Goal: Task Accomplishment & Management: Manage account settings

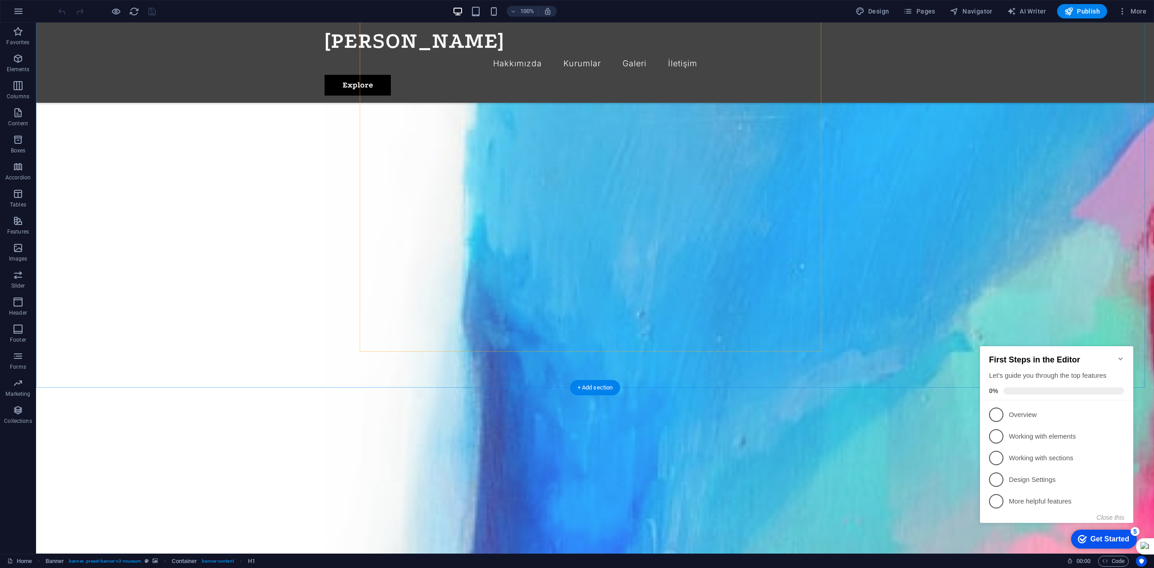
scroll to position [1323, 0]
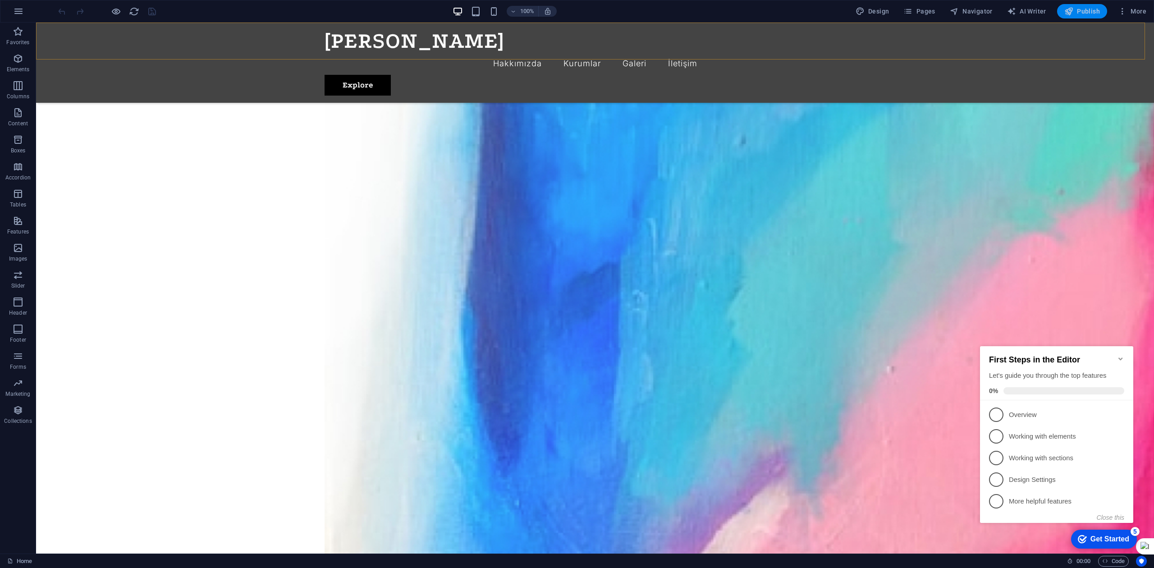
click at [1090, 14] on span "Publish" at bounding box center [1083, 11] width 36 height 9
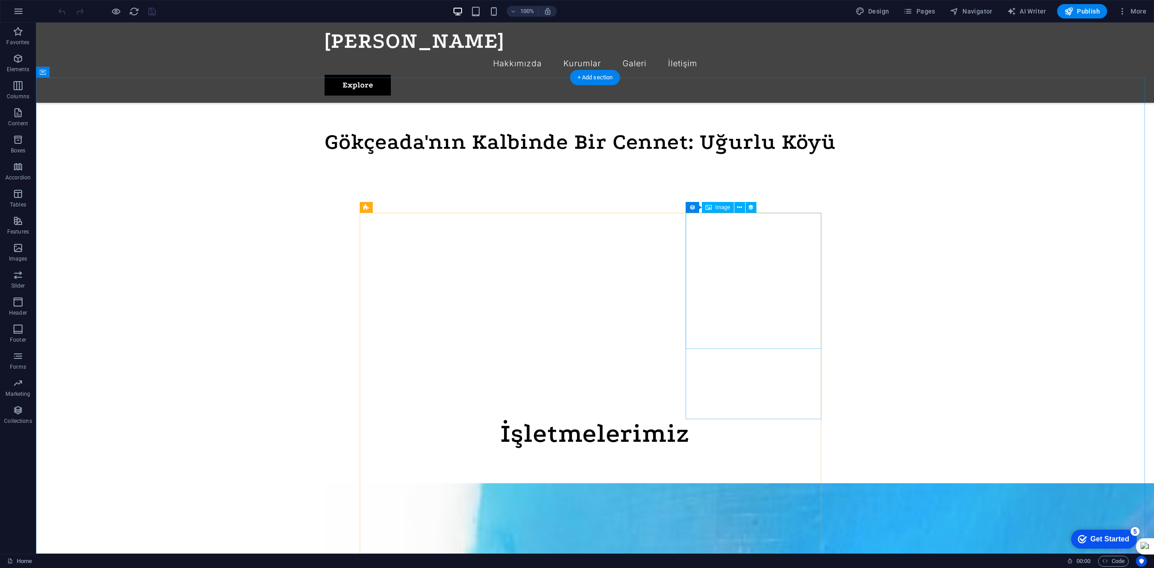
scroll to position [421, 0]
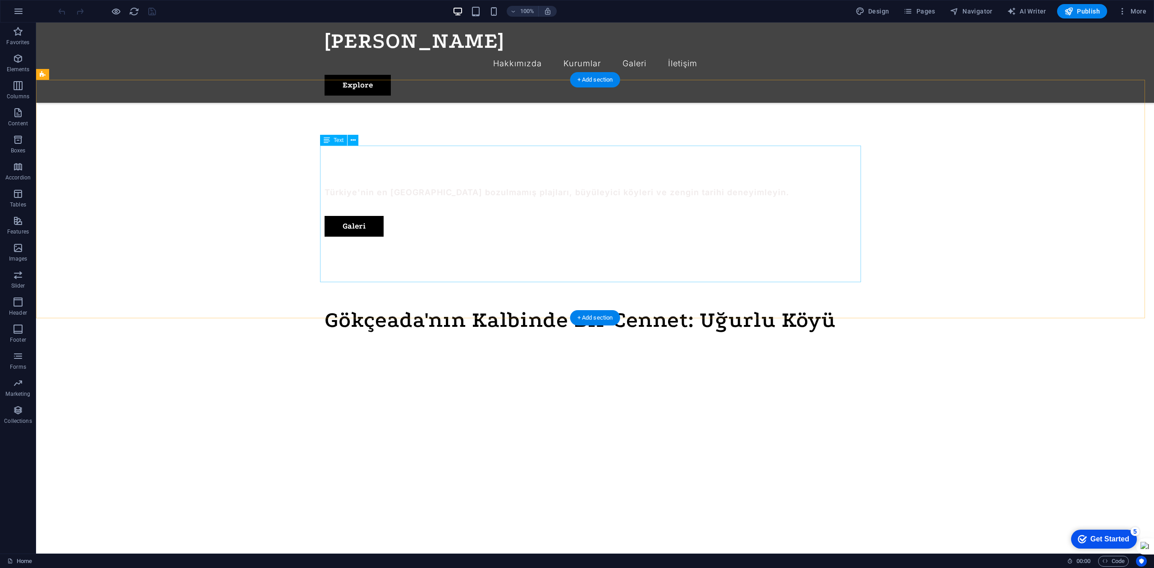
click at [639, 339] on div at bounding box center [595, 415] width 541 height 152
click at [515, 339] on div at bounding box center [595, 415] width 541 height 152
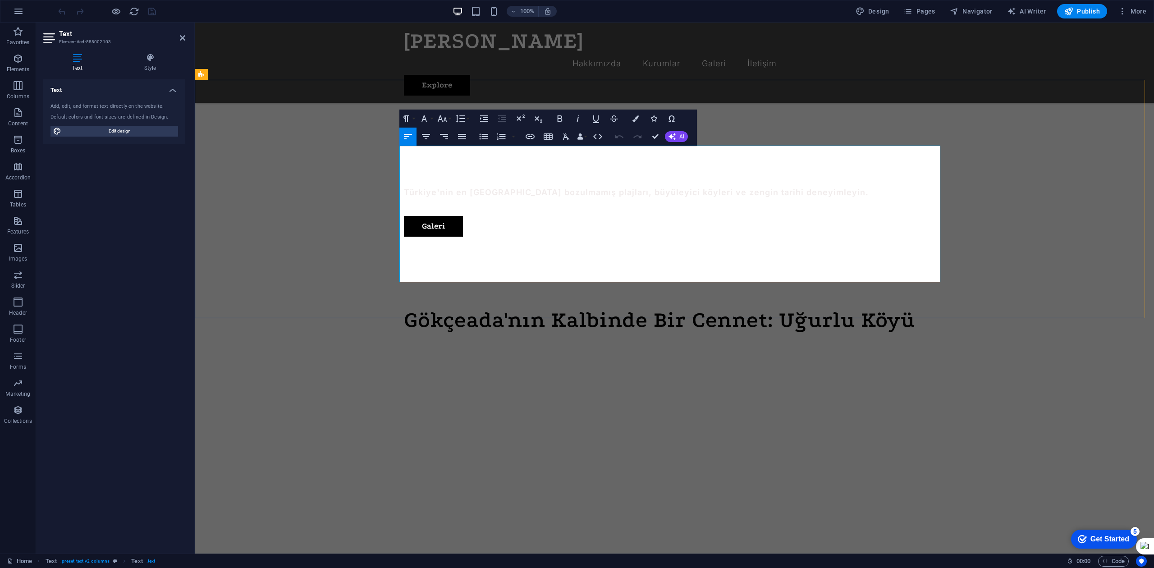
click at [466, 340] on span at bounding box center [671, 414] width 534 height 149
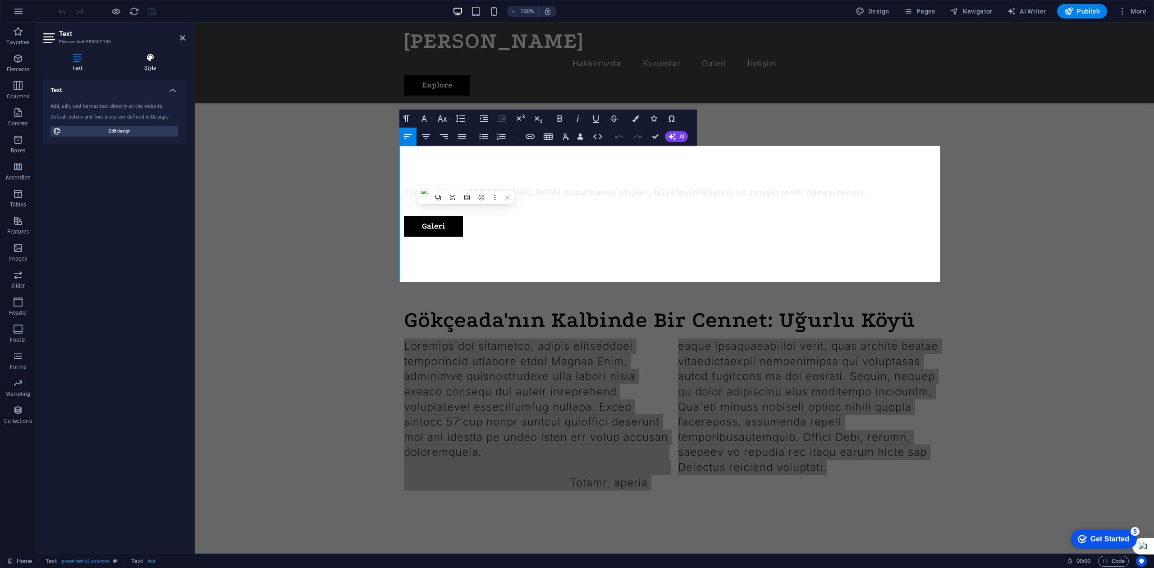
click at [142, 65] on h4 "Style" at bounding box center [150, 62] width 70 height 19
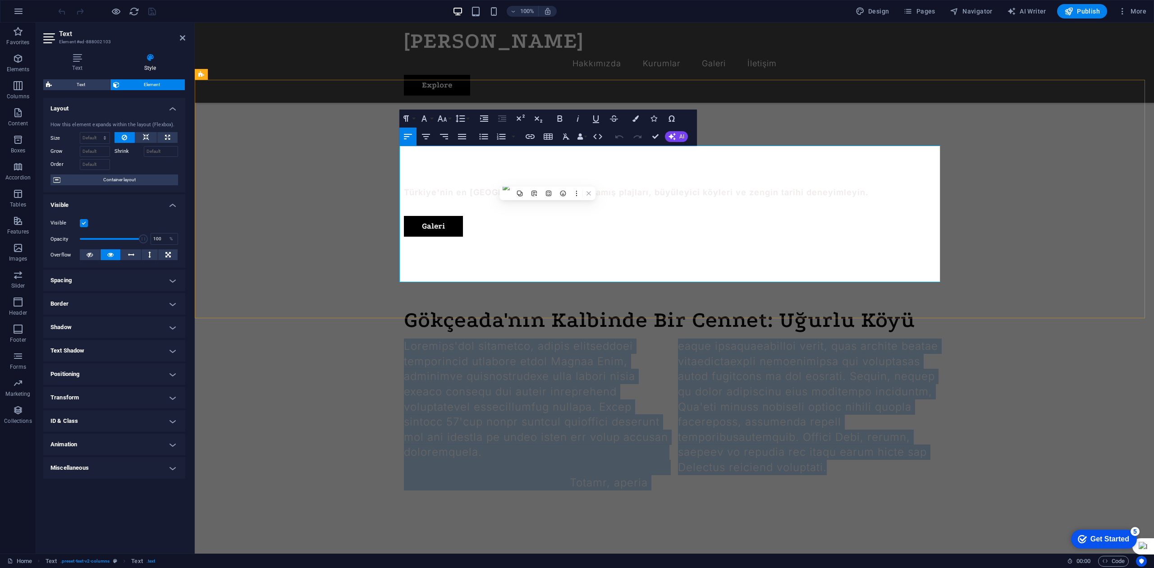
drag, startPoint x: 547, startPoint y: 179, endPoint x: 511, endPoint y: 179, distance: 36.1
click at [511, 340] on span at bounding box center [671, 414] width 534 height 149
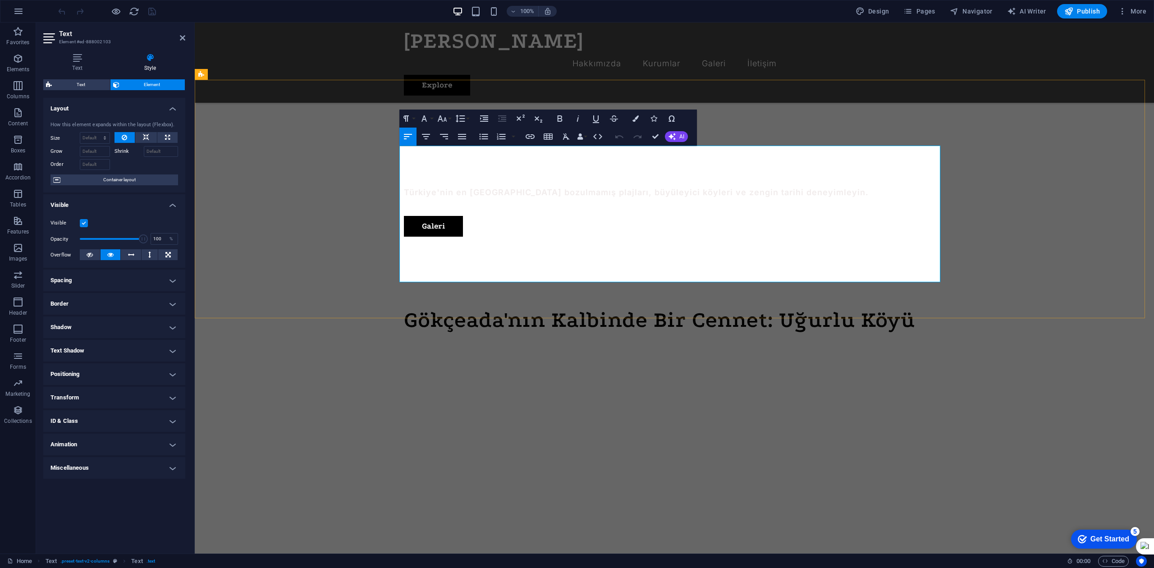
click at [540, 340] on span at bounding box center [671, 414] width 534 height 149
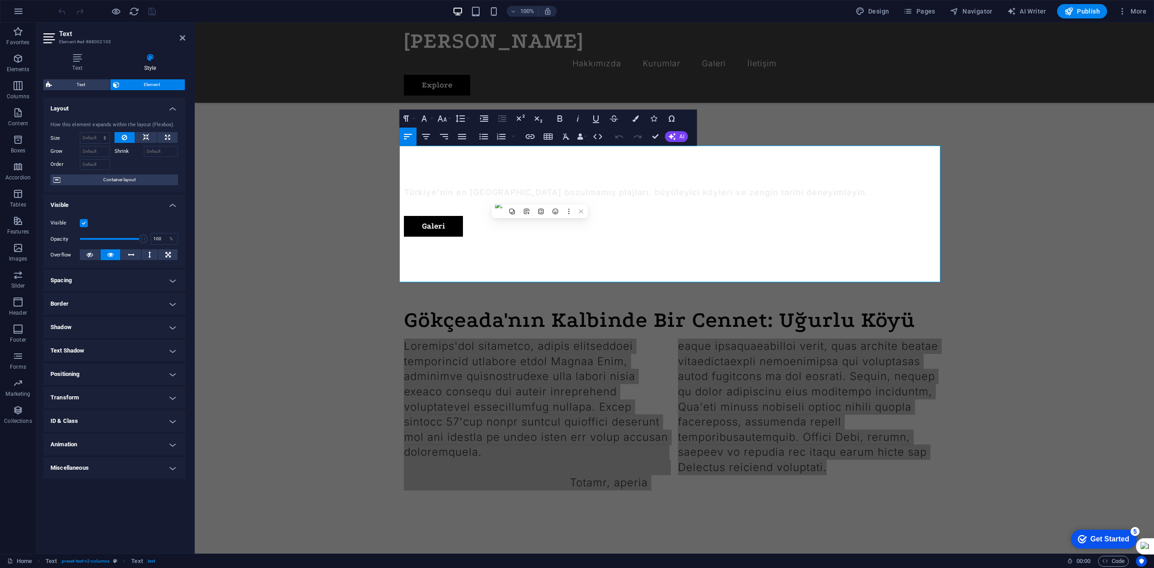
click at [96, 282] on h4 "Spacing" at bounding box center [114, 281] width 142 height 22
click at [101, 274] on h4 "Spacing" at bounding box center [114, 278] width 142 height 16
click at [147, 86] on span "Element" at bounding box center [152, 84] width 60 height 11
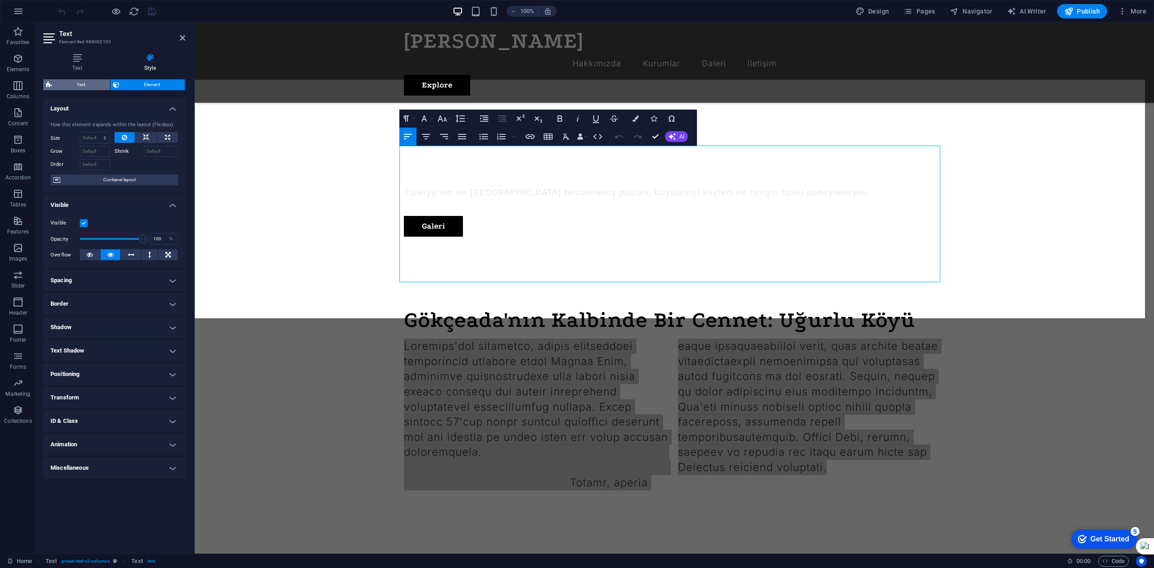
click at [65, 85] on span "Text" at bounding box center [81, 84] width 53 height 11
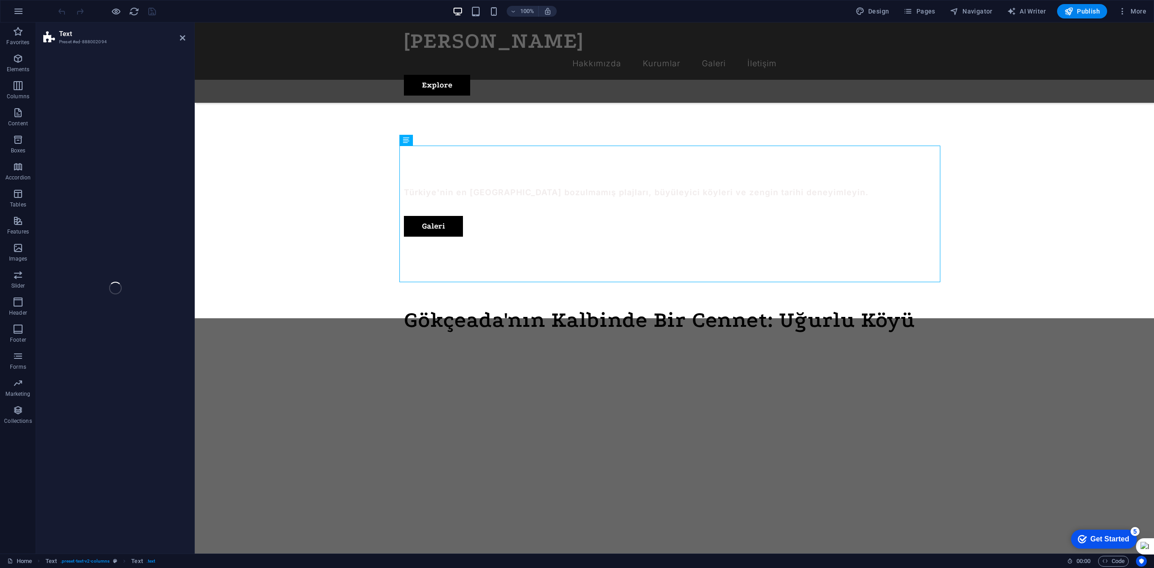
select select "rem"
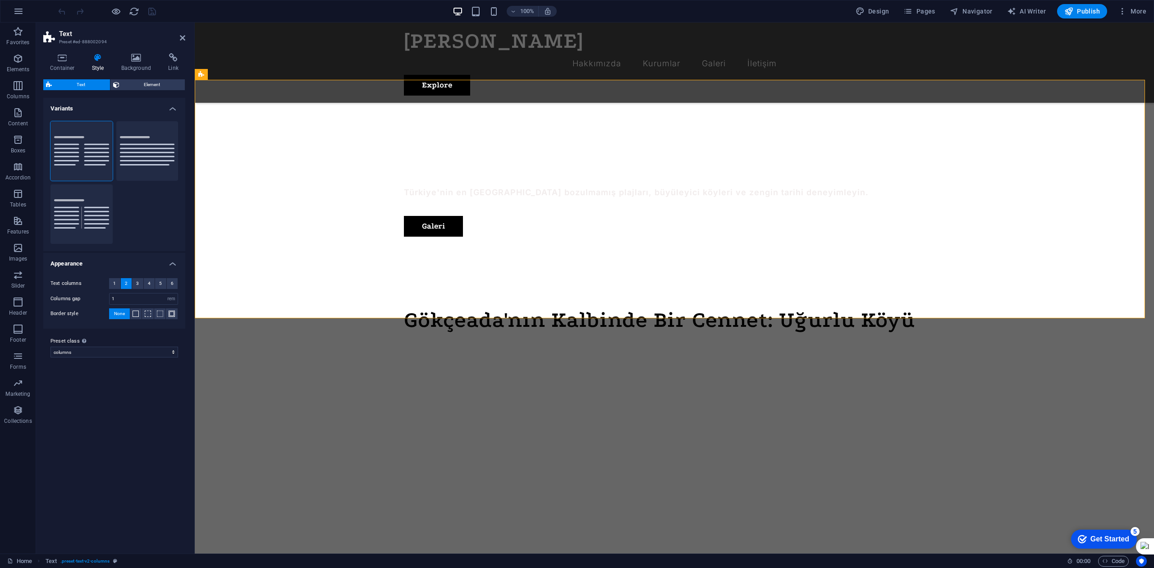
click at [138, 82] on span "Element" at bounding box center [152, 84] width 60 height 11
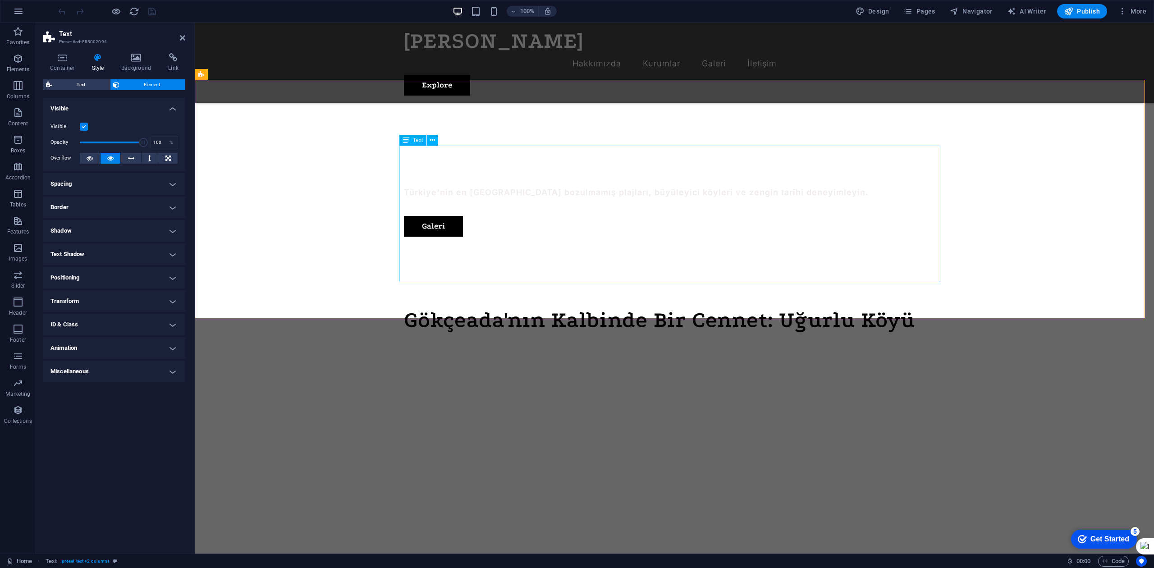
click at [502, 339] on div at bounding box center [674, 415] width 541 height 152
click at [442, 339] on div at bounding box center [674, 415] width 541 height 152
click at [432, 143] on icon at bounding box center [432, 140] width 5 height 9
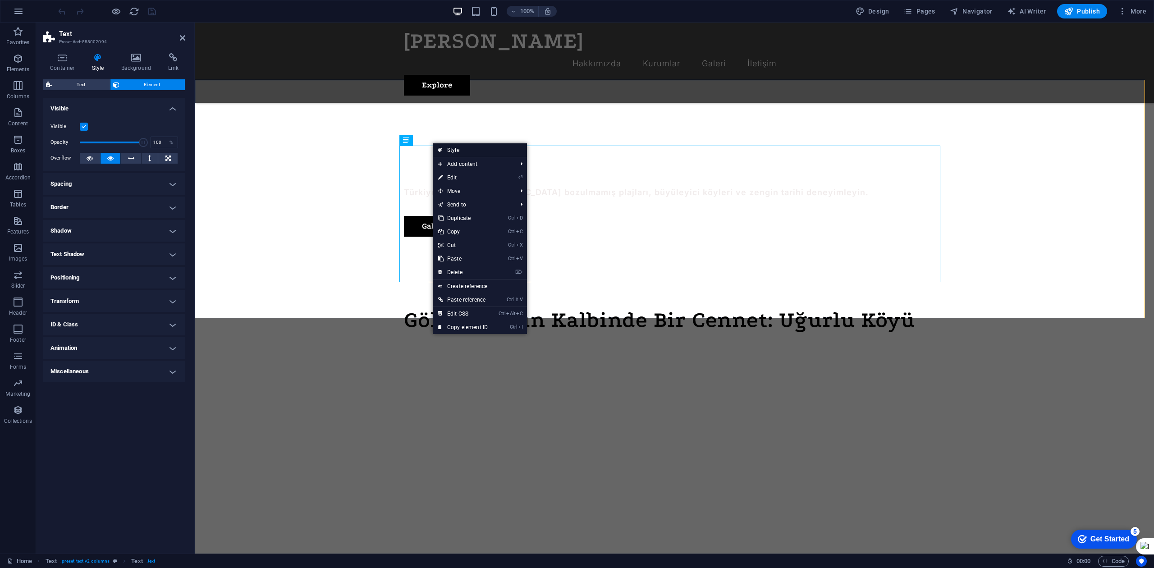
click at [442, 152] on icon at bounding box center [440, 150] width 5 height 14
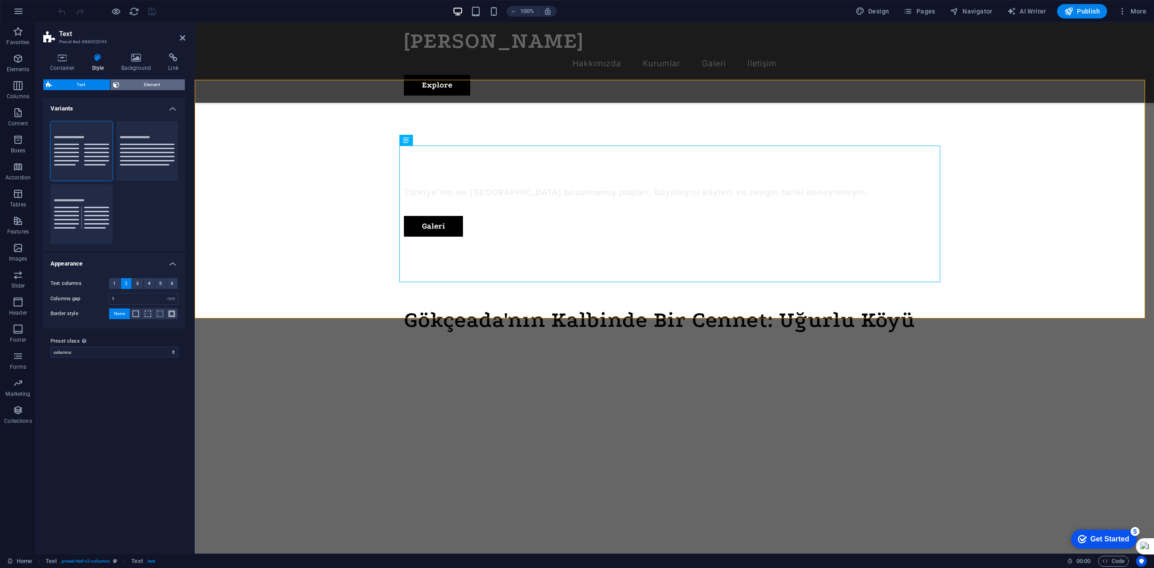
click at [132, 83] on span "Element" at bounding box center [152, 84] width 60 height 11
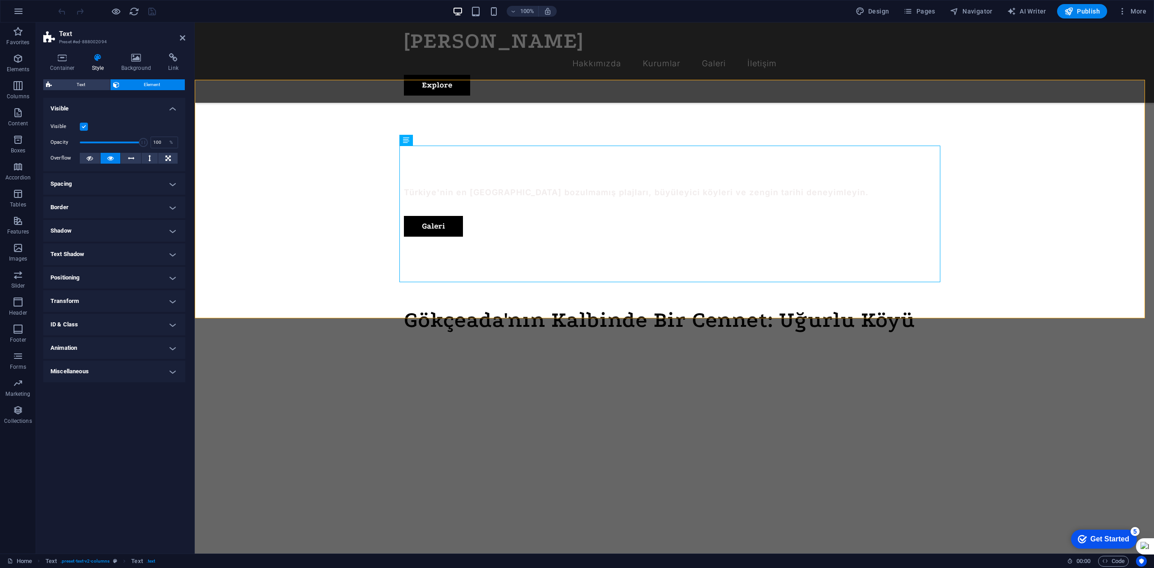
click at [83, 129] on label at bounding box center [84, 127] width 8 height 8
click at [0, 0] on input "Visible" at bounding box center [0, 0] width 0 height 0
click at [83, 129] on label at bounding box center [84, 127] width 8 height 8
click at [0, 0] on input "Visible" at bounding box center [0, 0] width 0 height 0
click at [540, 339] on div at bounding box center [674, 415] width 541 height 152
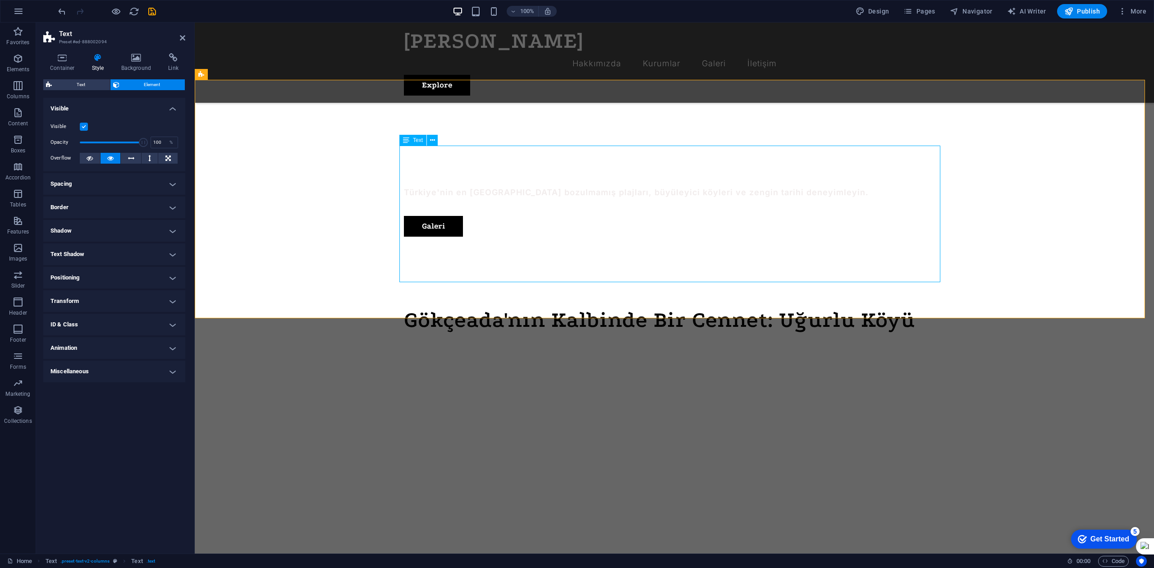
click at [540, 339] on div at bounding box center [674, 415] width 541 height 152
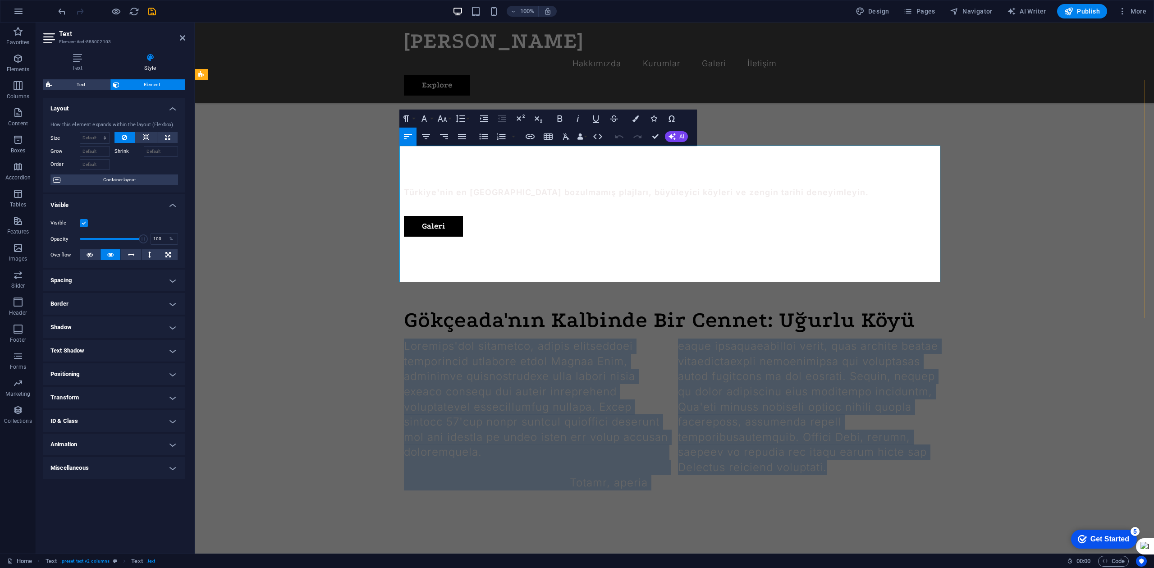
click at [540, 340] on span at bounding box center [671, 414] width 534 height 149
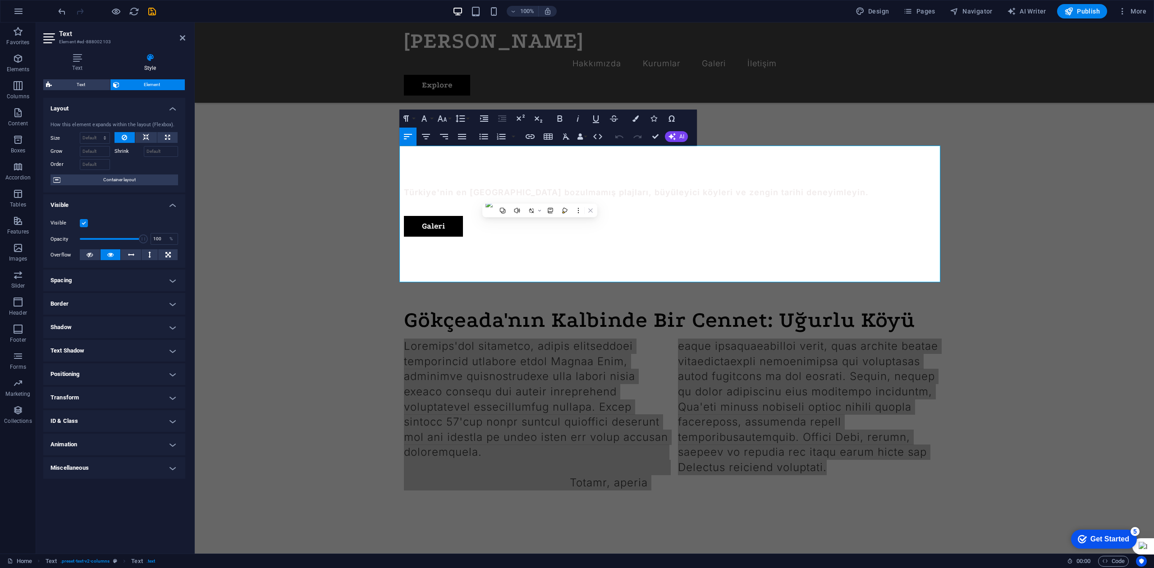
click at [157, 60] on icon at bounding box center [150, 57] width 70 height 9
click at [85, 60] on icon at bounding box center [77, 57] width 68 height 9
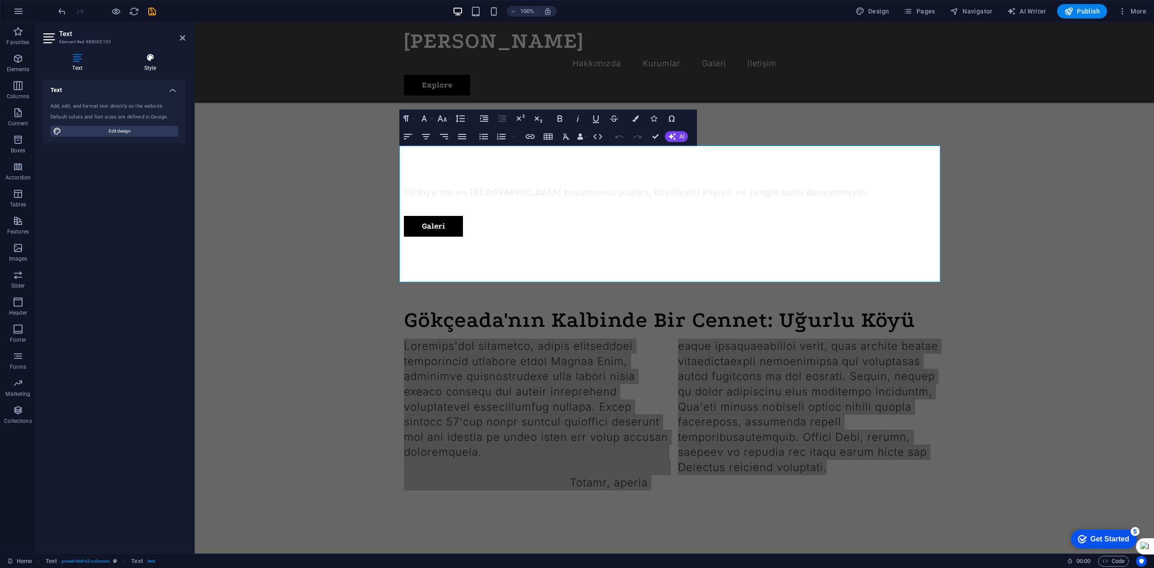
click at [151, 56] on icon at bounding box center [150, 57] width 70 height 9
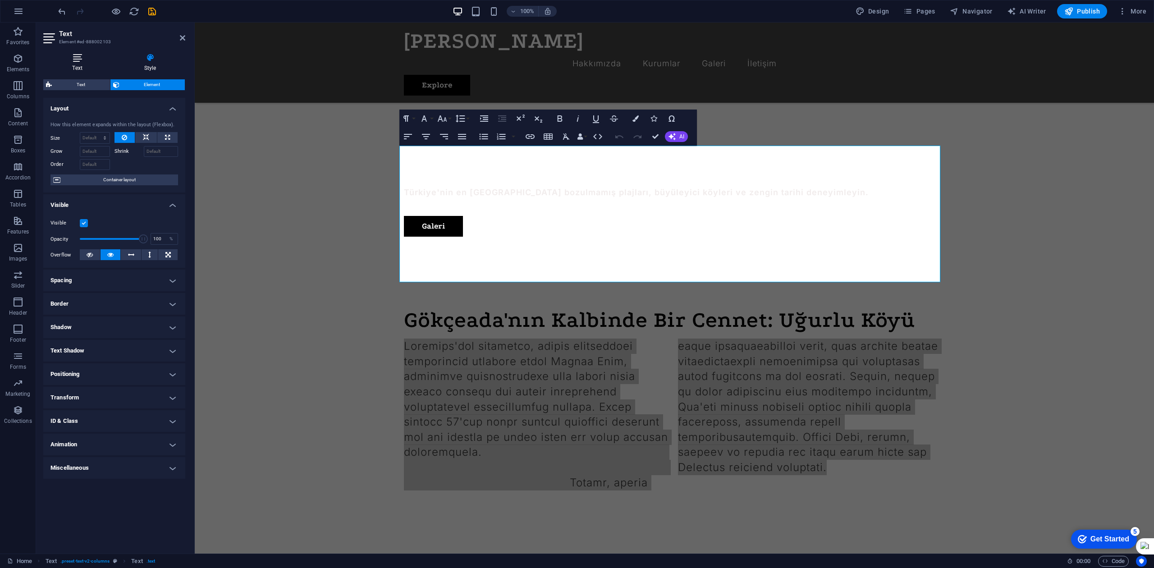
click at [69, 58] on icon at bounding box center [77, 57] width 68 height 9
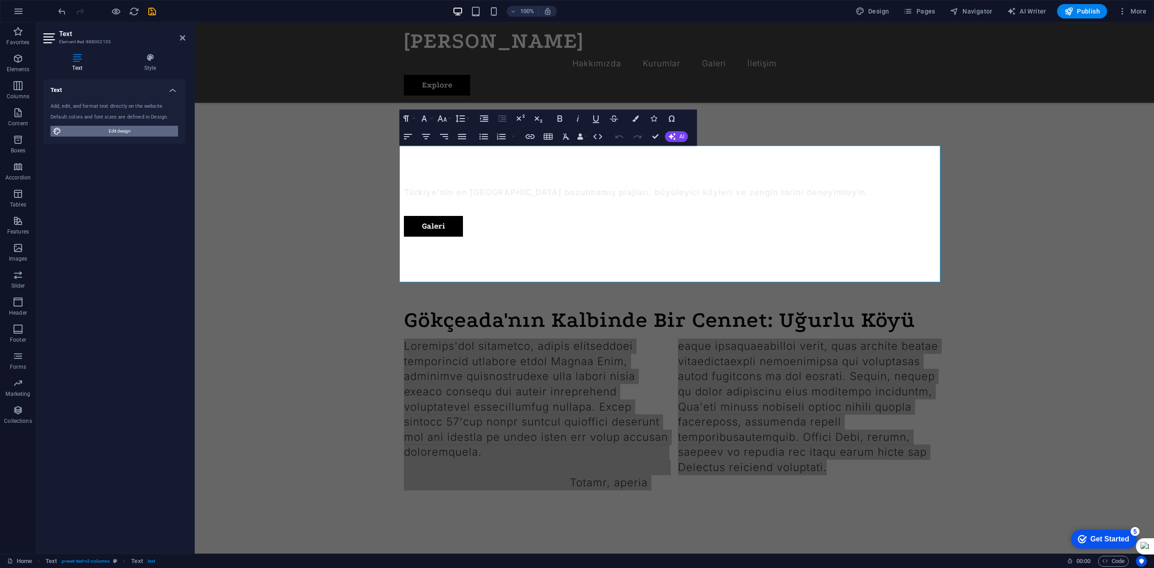
click at [123, 126] on span "Edit design" at bounding box center [119, 131] width 111 height 11
select select "px"
select select "300"
select select "px"
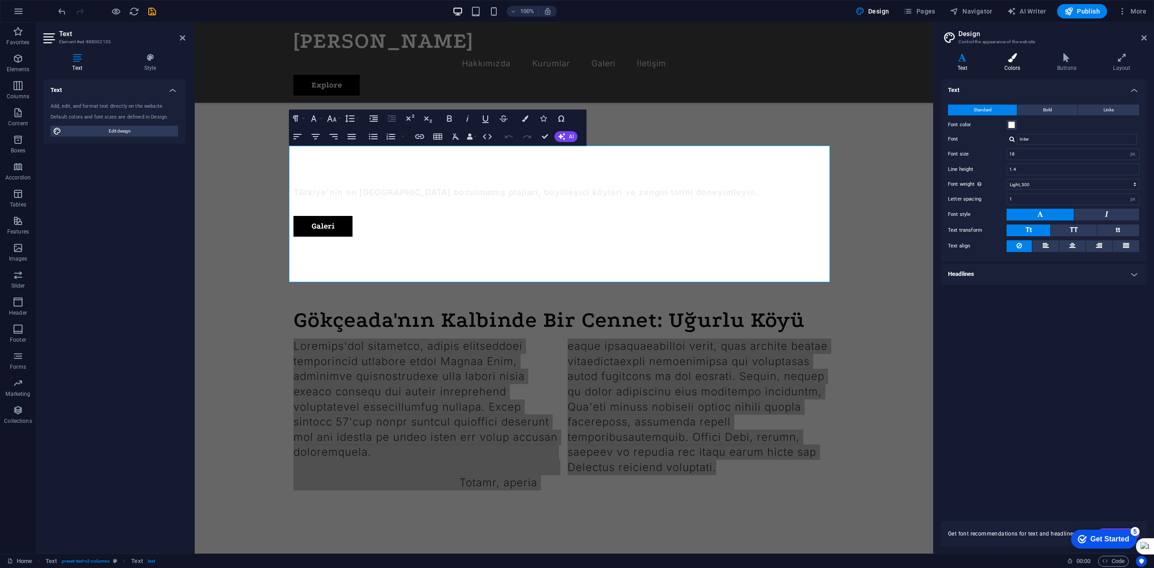
click at [1014, 64] on h4 "Colors" at bounding box center [1014, 62] width 53 height 19
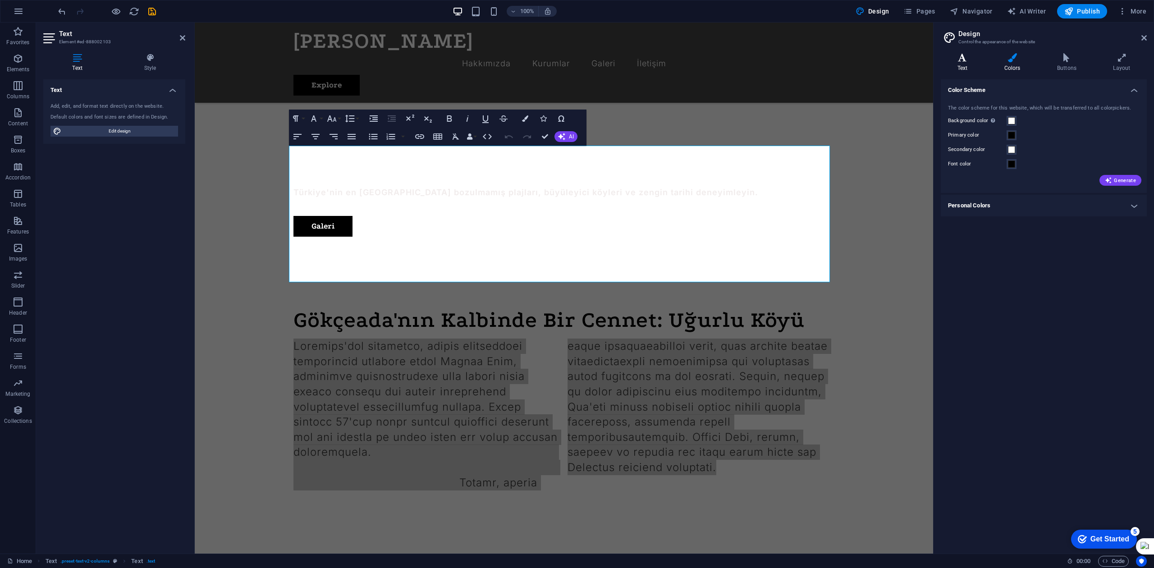
click at [969, 55] on icon at bounding box center [962, 57] width 43 height 9
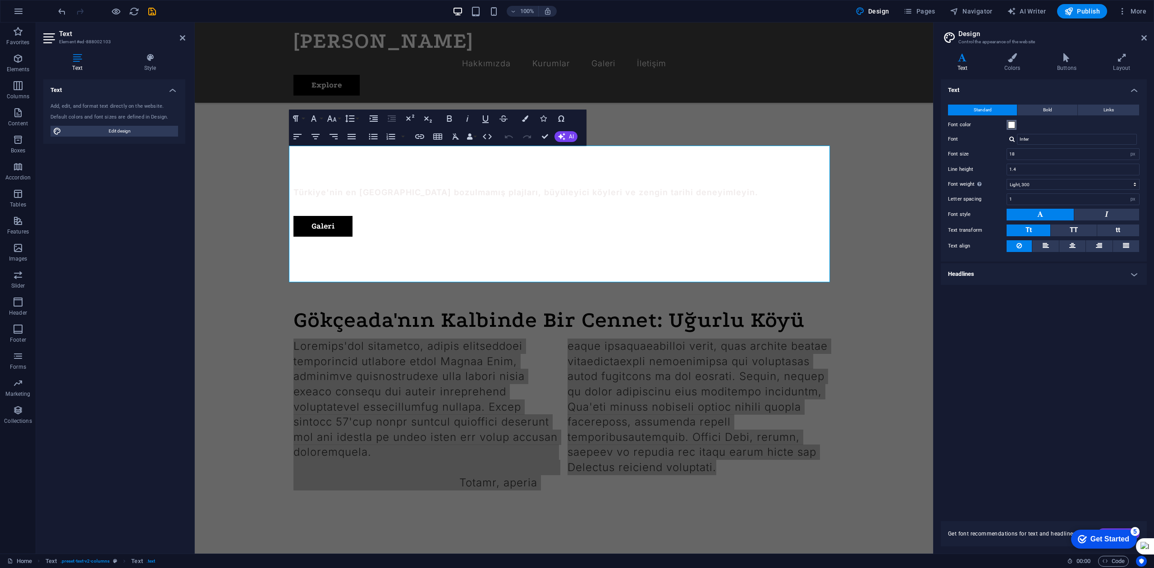
click at [1009, 122] on span at bounding box center [1011, 124] width 7 height 7
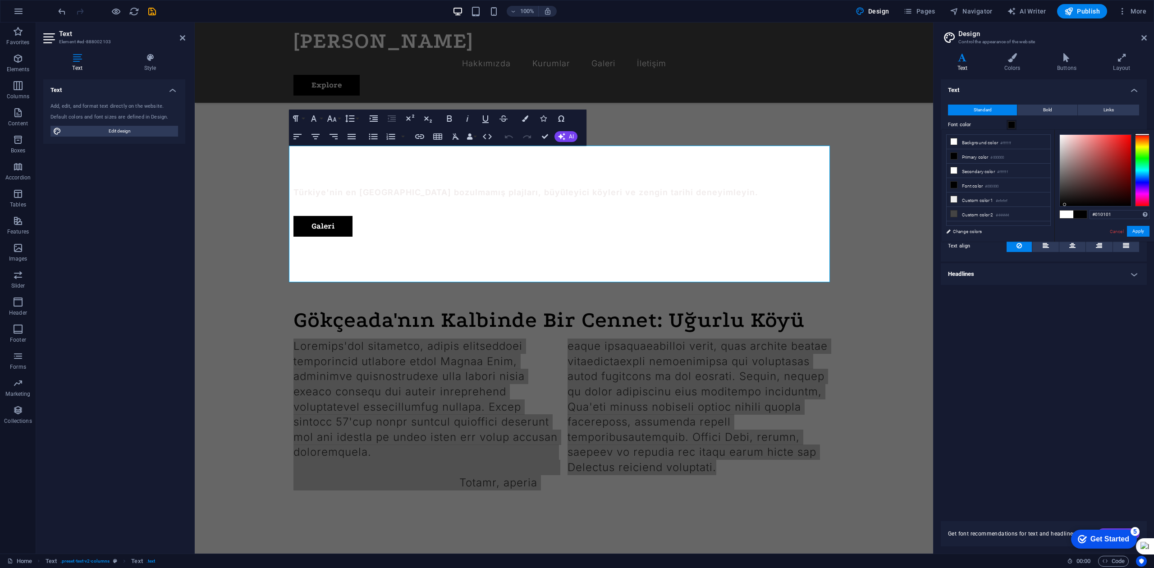
type input "#000000"
drag, startPoint x: 1065, startPoint y: 205, endPoint x: 1056, endPoint y: 225, distance: 22.0
click at [1056, 225] on div "#000000 Supported formats #0852ed rgb(8, 82, 237) rgba(8, 82, 237, 90%) hsv(221…" at bounding box center [1105, 251] width 100 height 243
click at [1145, 231] on button "Apply" at bounding box center [1138, 231] width 23 height 11
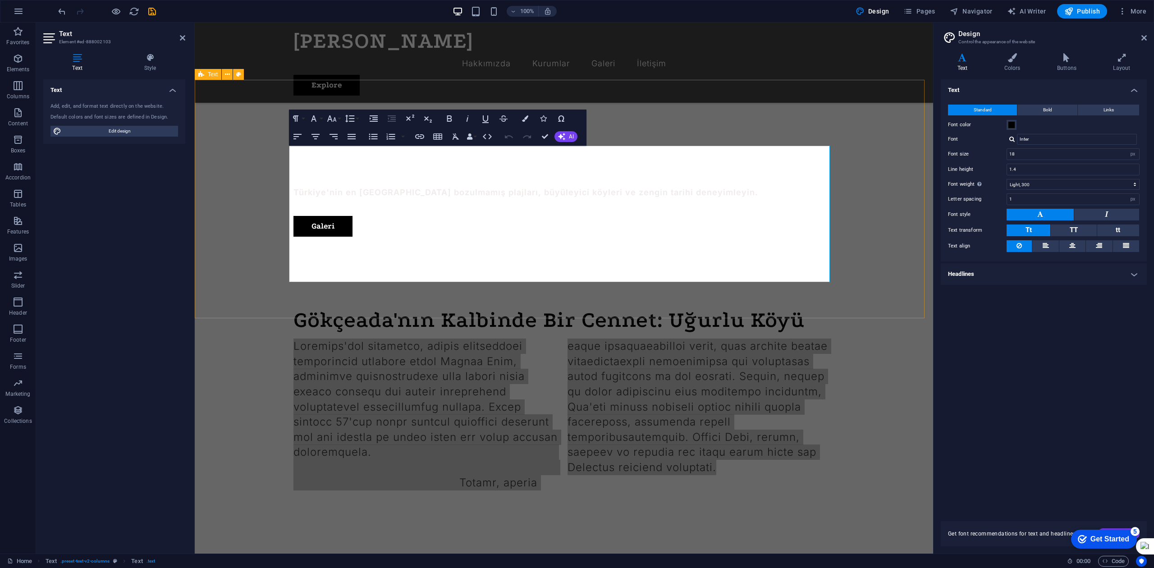
click at [696, 304] on div "Gökçeada'nın Kalbinde Bir Cennet: Uğurlu Köyü" at bounding box center [564, 399] width 739 height 253
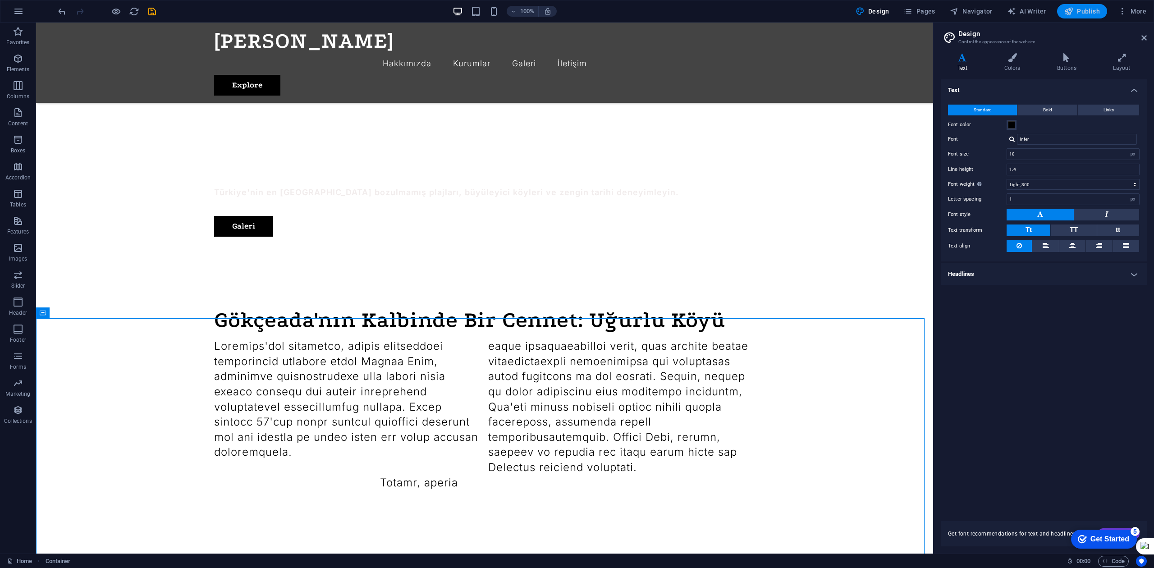
click at [1088, 15] on span "Publish" at bounding box center [1083, 11] width 36 height 9
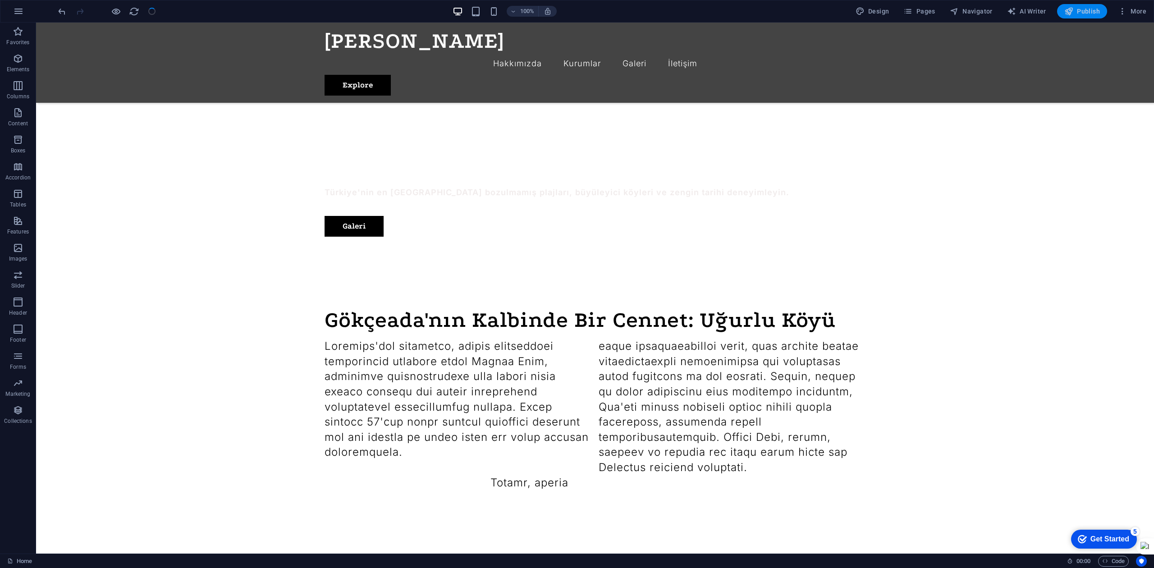
click at [1079, 10] on span "Publish" at bounding box center [1083, 11] width 36 height 9
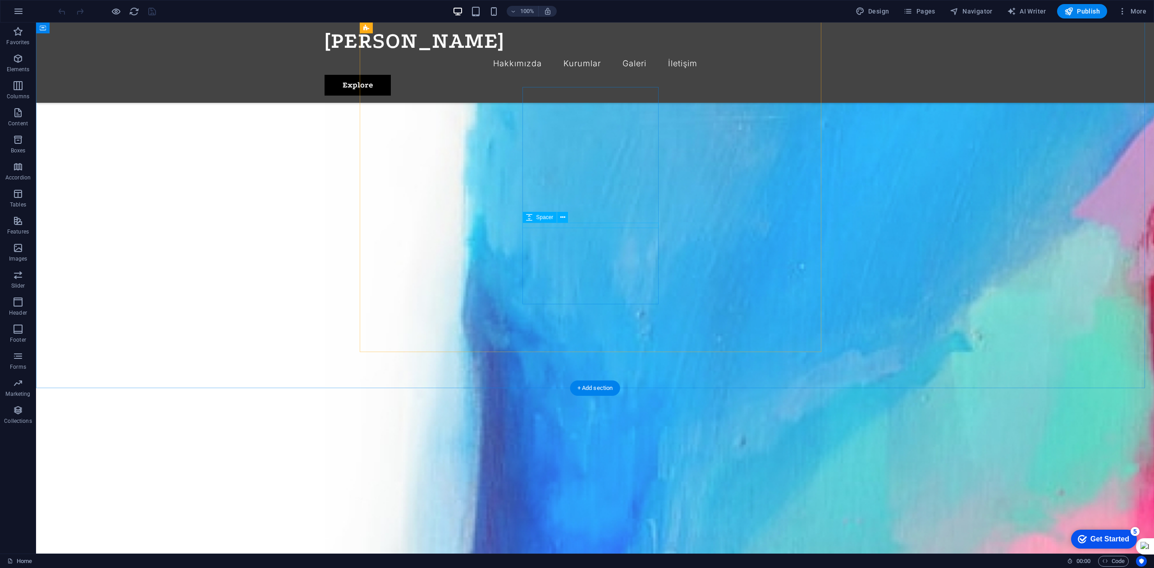
scroll to position [661, 0]
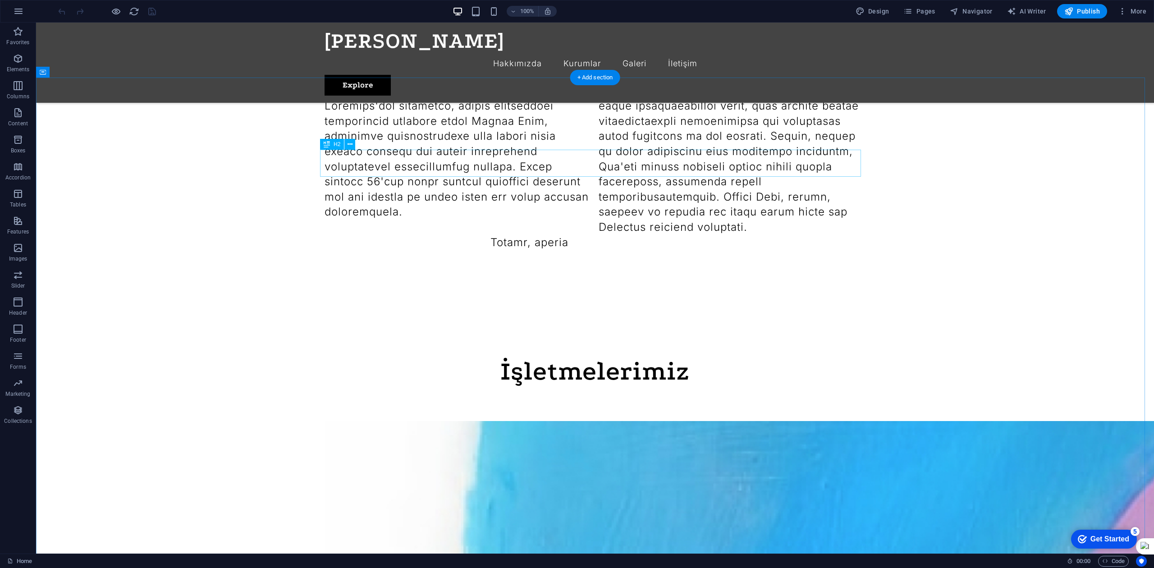
click at [592, 358] on div "İşletmelerimiz" at bounding box center [595, 371] width 541 height 27
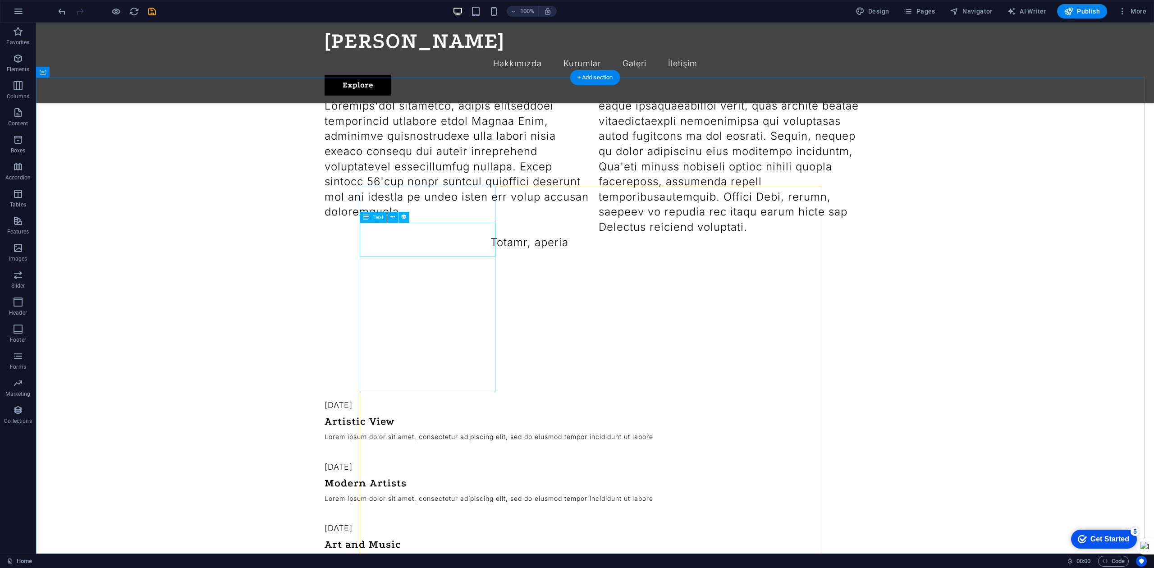
click at [570, 426] on div "Lorem ipsum dolor sit amet, consectetur adipiscing elit, sed do eiusmod tempor …" at bounding box center [556, 497] width 462 height 11
drag, startPoint x: 293, startPoint y: 161, endPoint x: 307, endPoint y: 169, distance: 15.8
click at [307, 286] on div "[DATE] Artistic View Lorem ipsum dolor sit amet, consectetur adipiscing elit, s…" at bounding box center [595, 563] width 1118 height 555
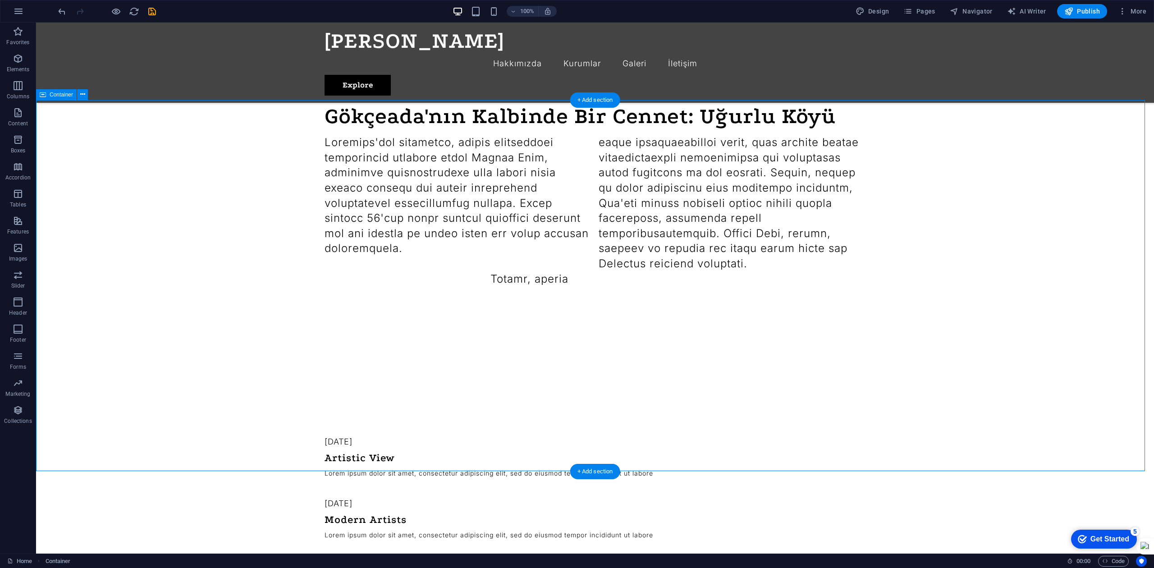
scroll to position [601, 0]
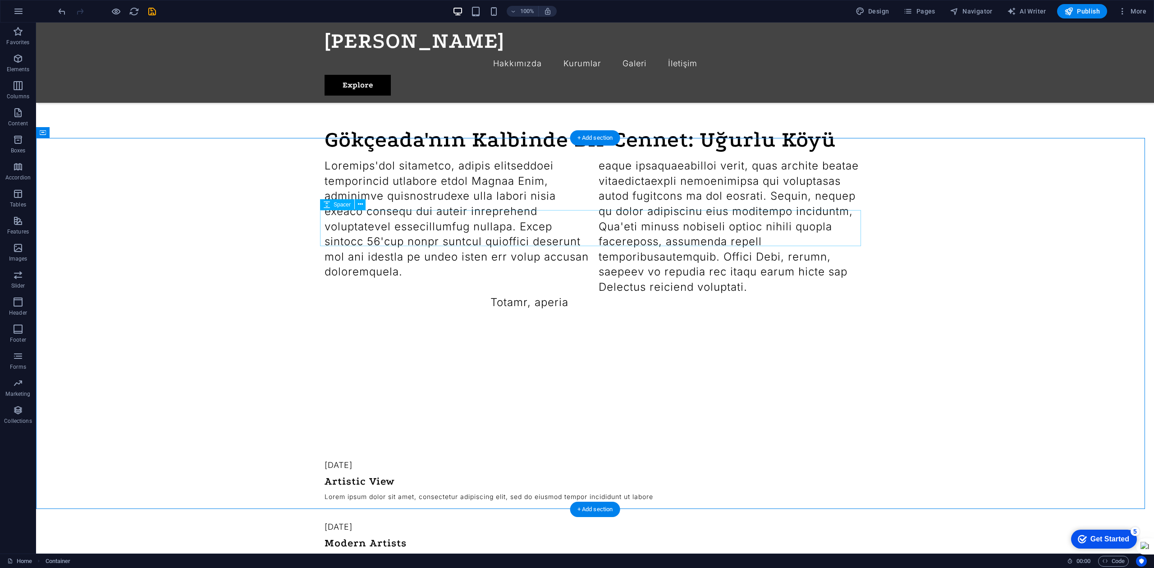
click at [344, 418] on div at bounding box center [595, 436] width 541 height 36
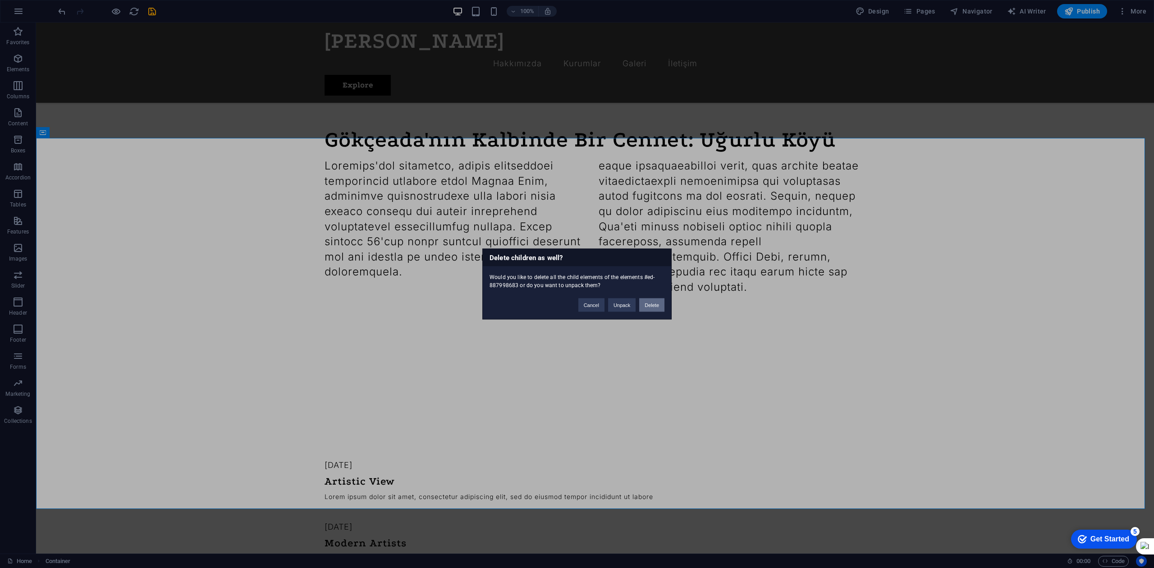
click at [655, 302] on button "Delete" at bounding box center [651, 306] width 25 height 14
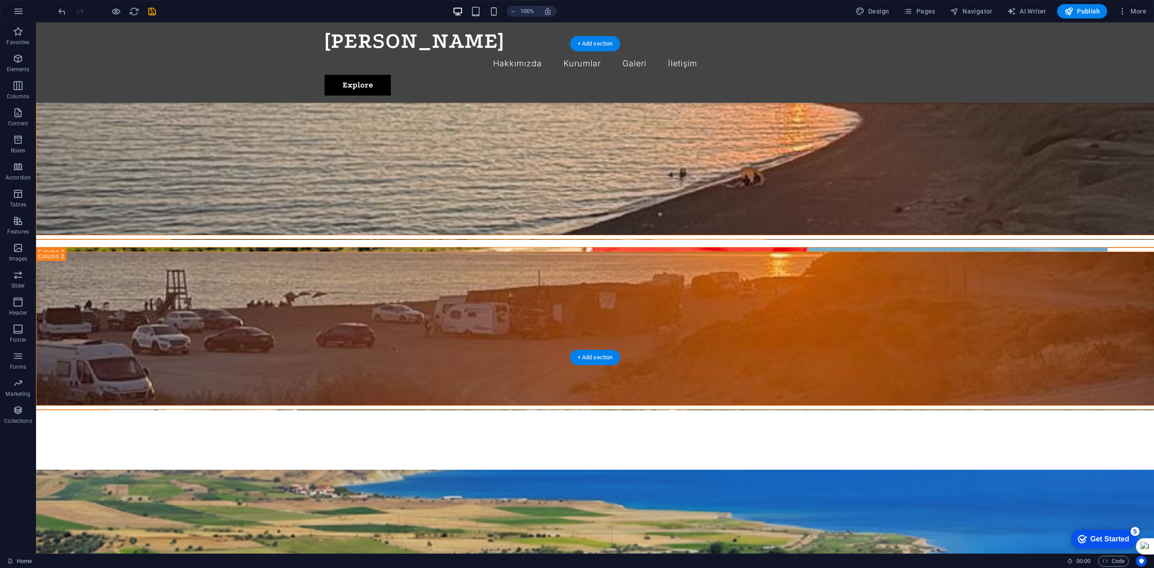
scroll to position [1082, 0]
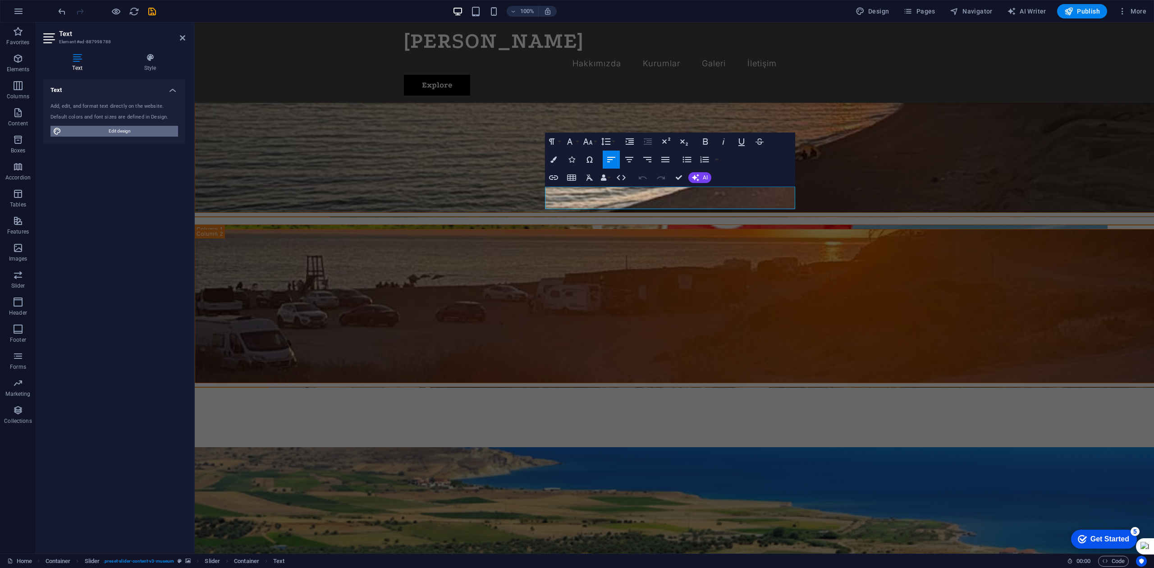
click at [136, 129] on span "Edit design" at bounding box center [119, 131] width 111 height 11
select select "px"
select select "300"
select select "px"
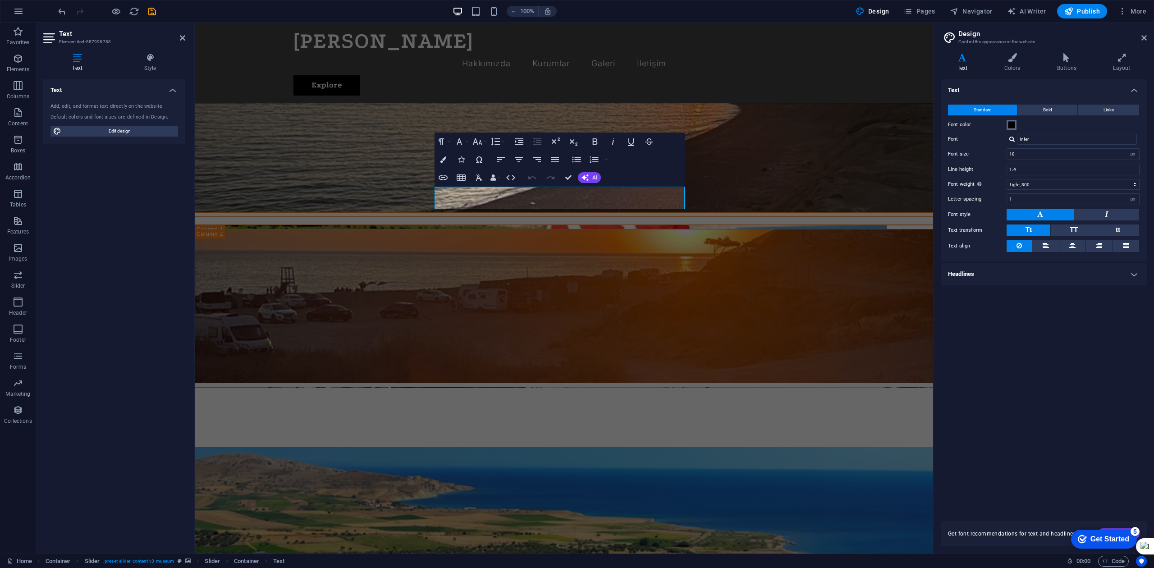
click at [865, 125] on span at bounding box center [1011, 124] width 7 height 7
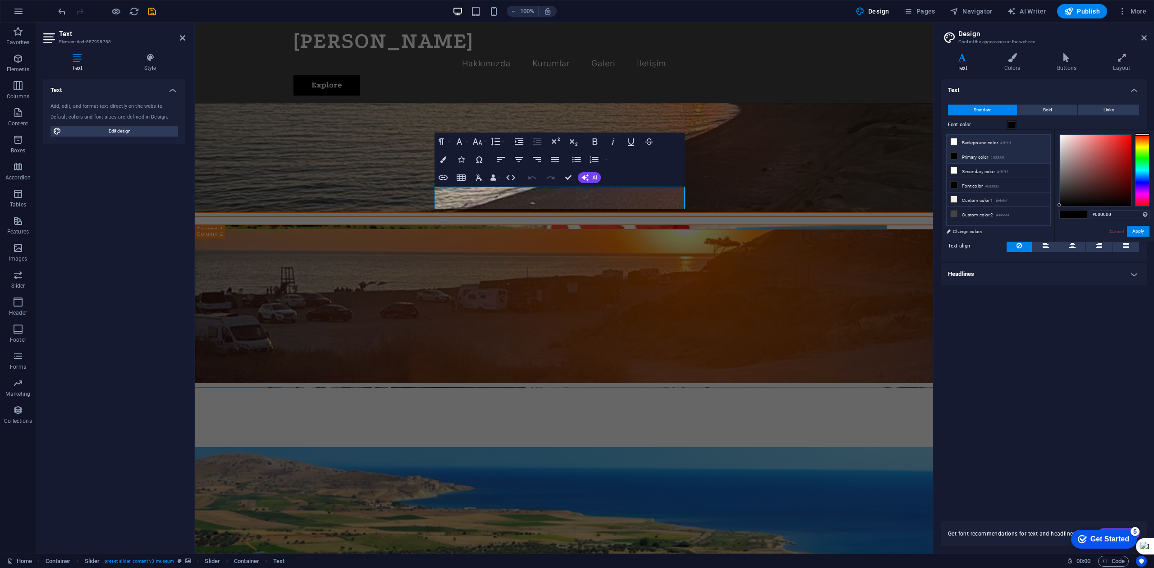
click at [865, 144] on li "Background color #ffffff" at bounding box center [999, 142] width 104 height 14
click at [865, 154] on li "Primary color #000000" at bounding box center [999, 156] width 104 height 14
type input "#ffffff"
drag, startPoint x: 1053, startPoint y: 127, endPoint x: 1046, endPoint y: 122, distance: 9.0
click at [865, 123] on body "[DOMAIN_NAME] Home Favorites Elements Columns Content Boxes Accordion Tables Fe…" at bounding box center [577, 284] width 1154 height 568
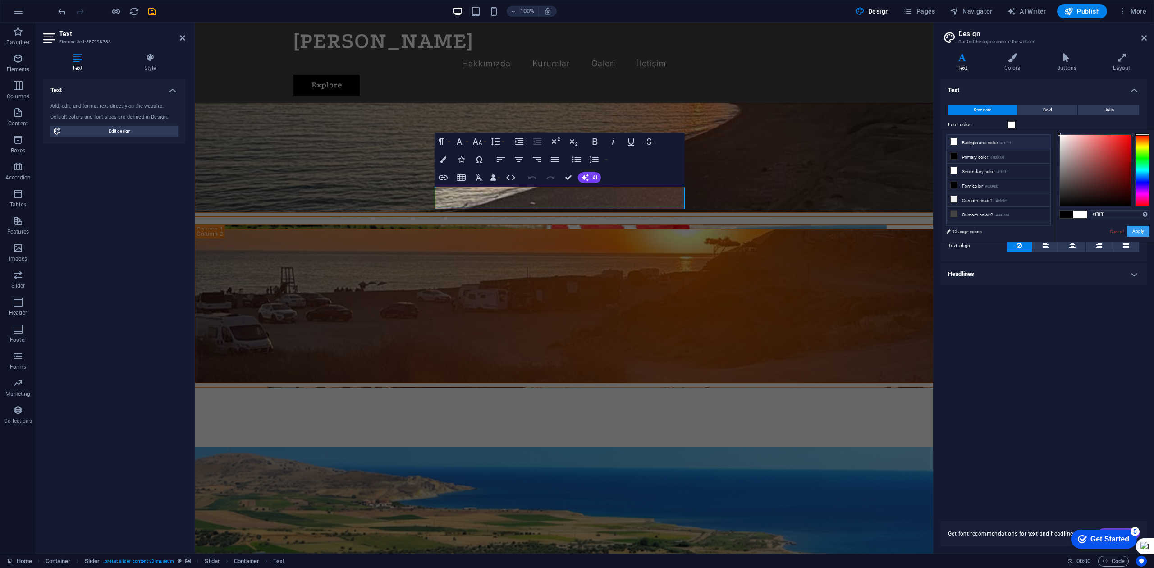
click at [865, 231] on button "Apply" at bounding box center [1138, 231] width 23 height 11
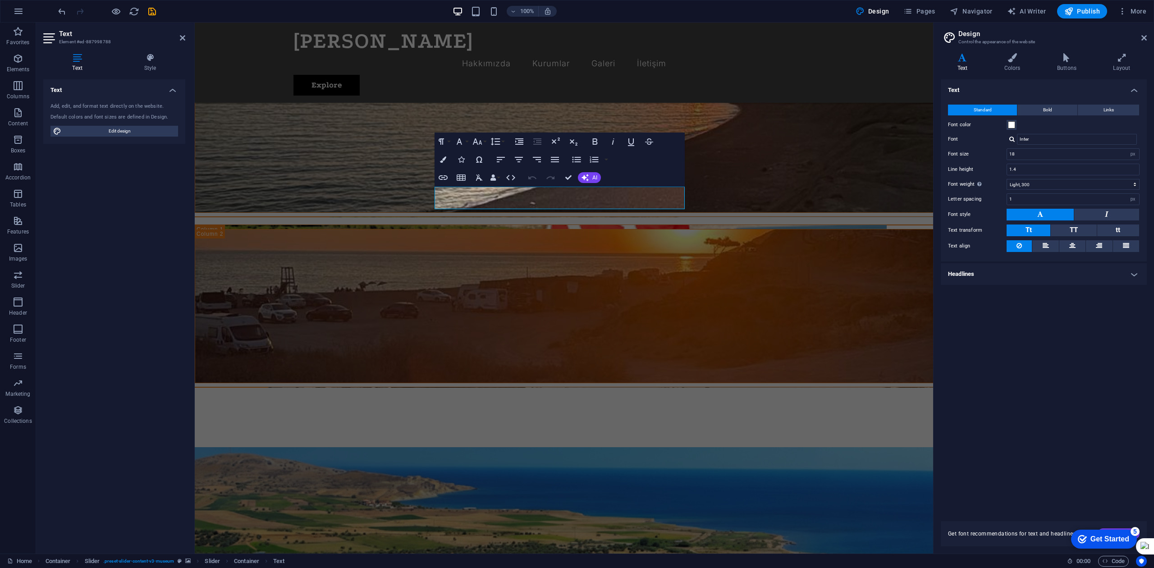
click at [865, 426] on div "Text Standard Bold Links Font color Font Inter Font size 18 rem px Line height …" at bounding box center [1044, 294] width 206 height 431
drag, startPoint x: 1096, startPoint y: 537, endPoint x: 1066, endPoint y: 467, distance: 76.0
click html "checkmark Get Started 5 First Steps in the Editor Let's guide you through the t…"
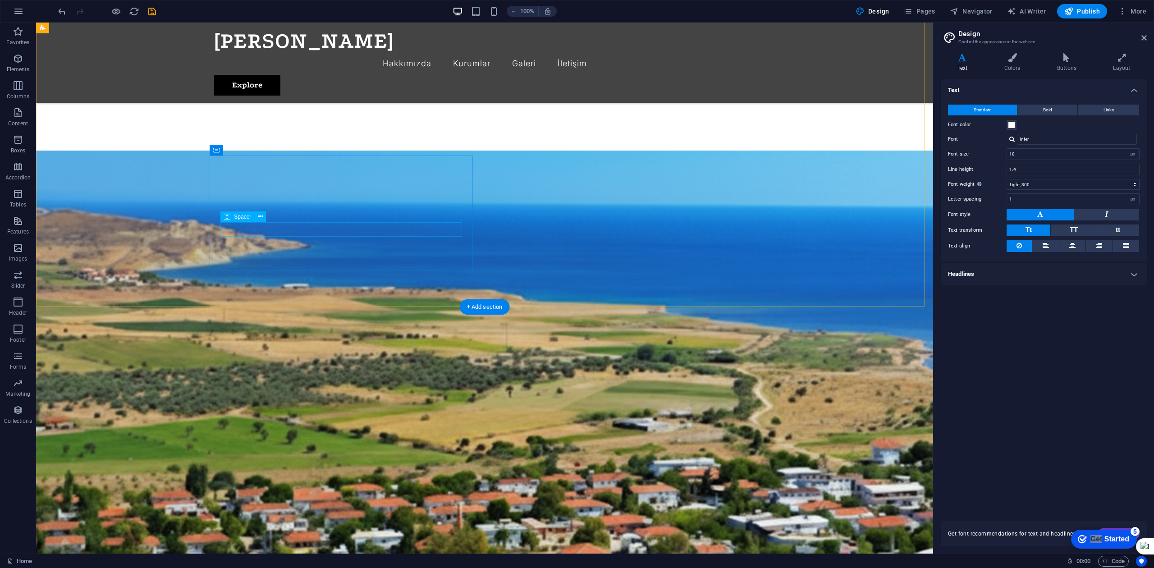
scroll to position [1323, 0]
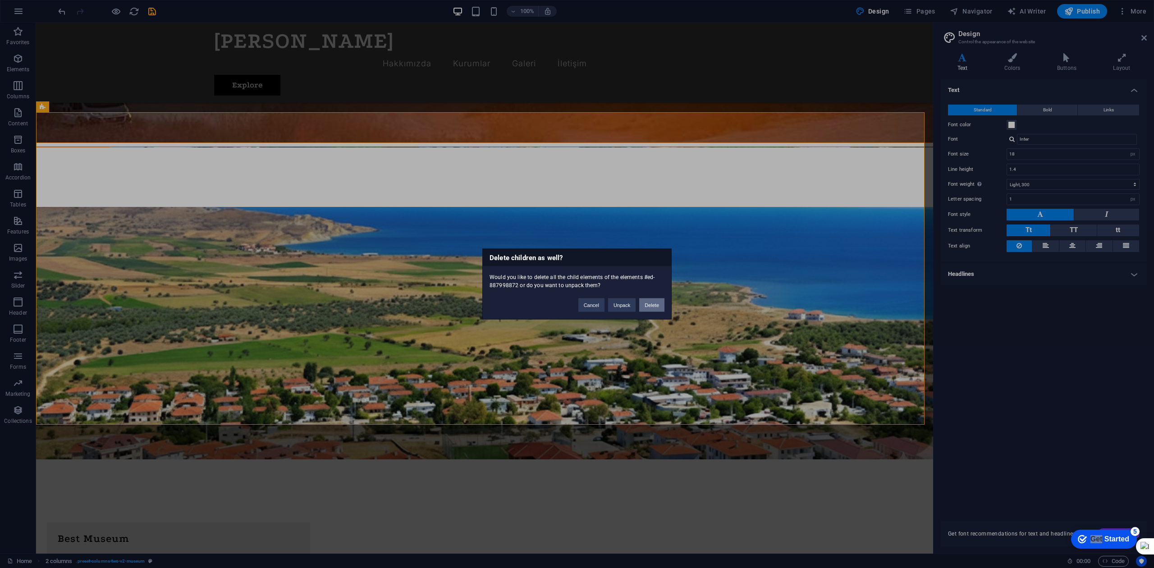
click at [653, 309] on button "Delete" at bounding box center [651, 306] width 25 height 14
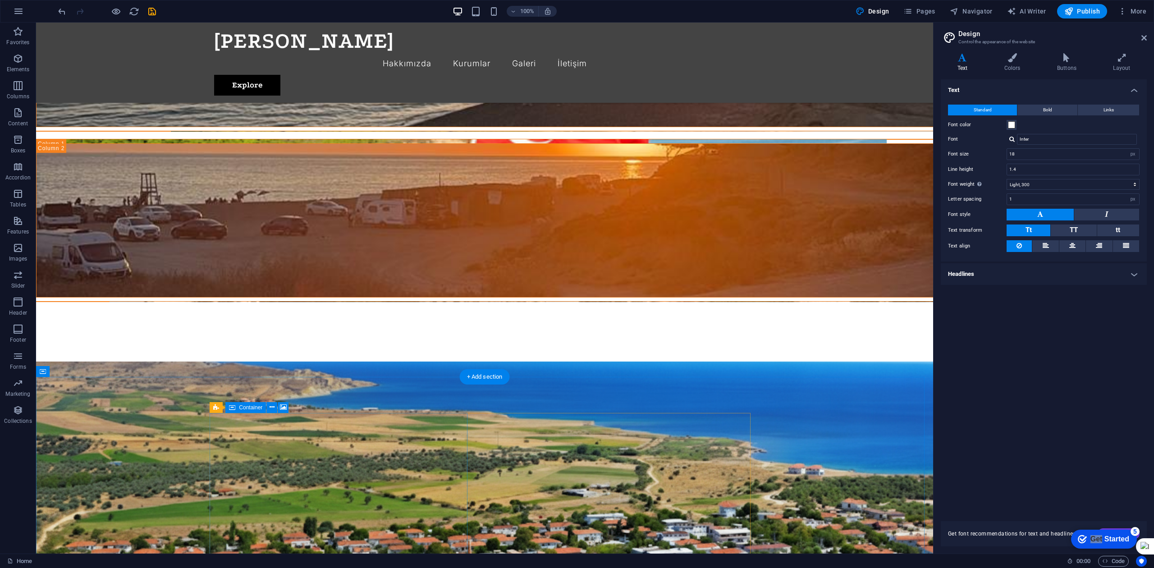
scroll to position [1202, 0]
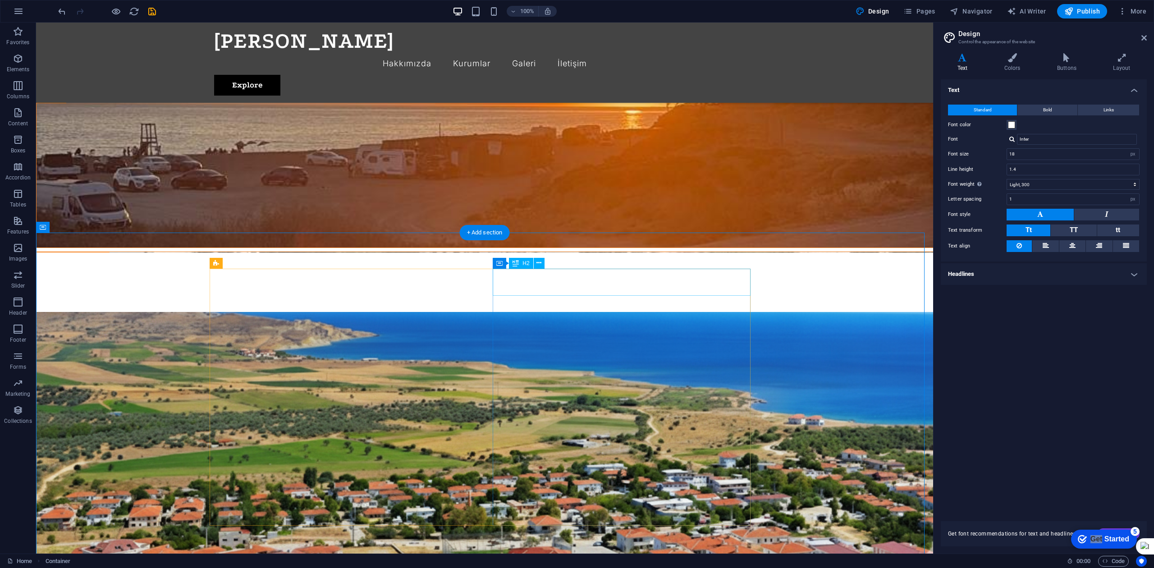
scroll to position [1263, 0]
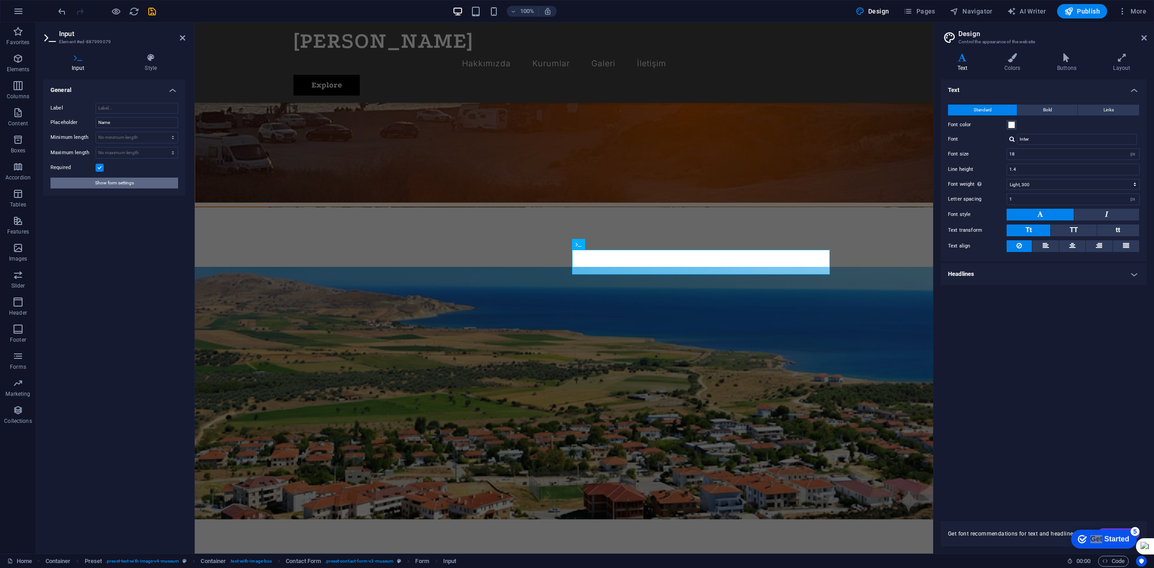
click at [132, 185] on span "Show form settings" at bounding box center [114, 183] width 39 height 11
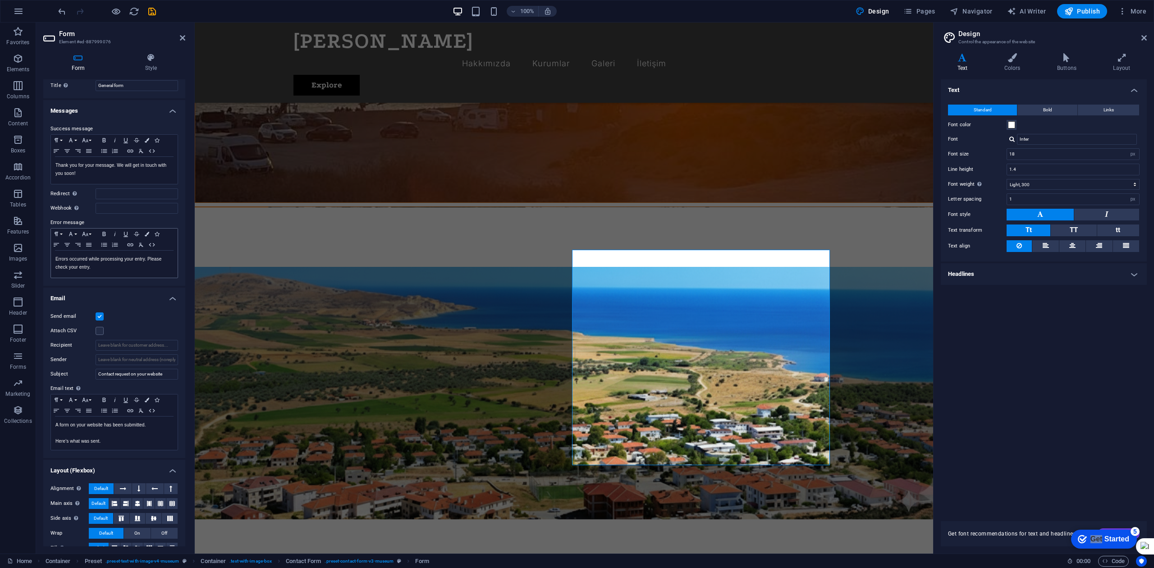
scroll to position [38, 0]
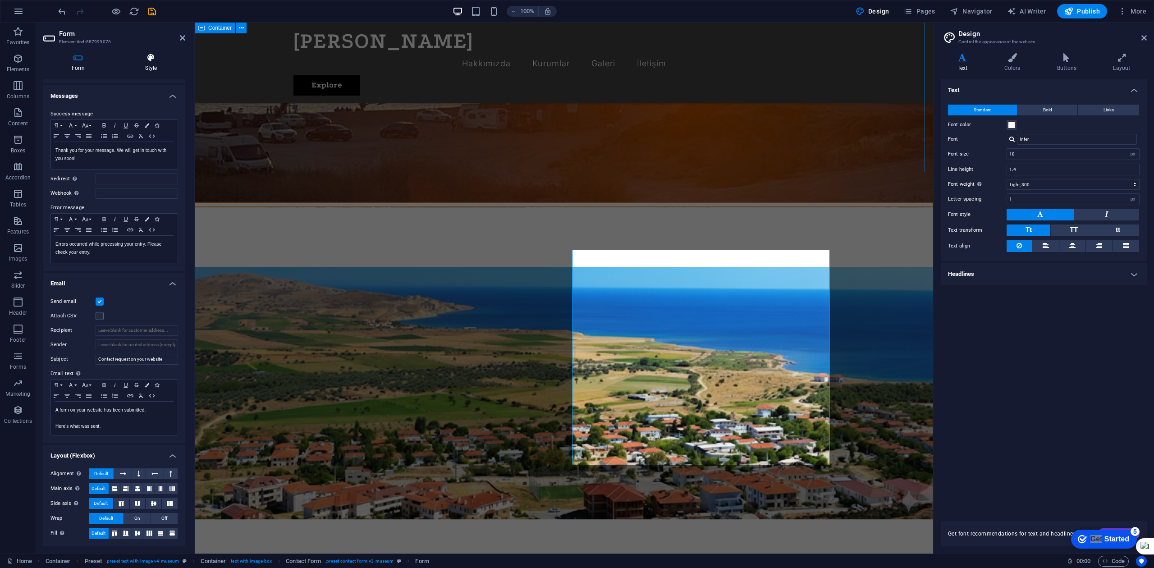
click at [161, 61] on icon at bounding box center [151, 57] width 69 height 9
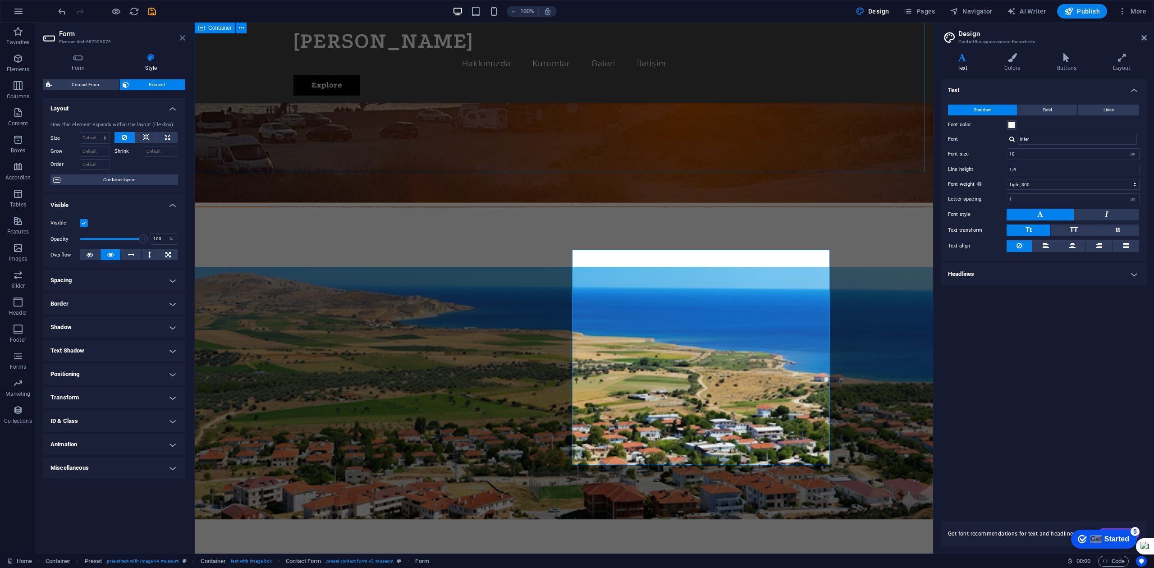
click at [182, 40] on icon at bounding box center [182, 37] width 5 height 7
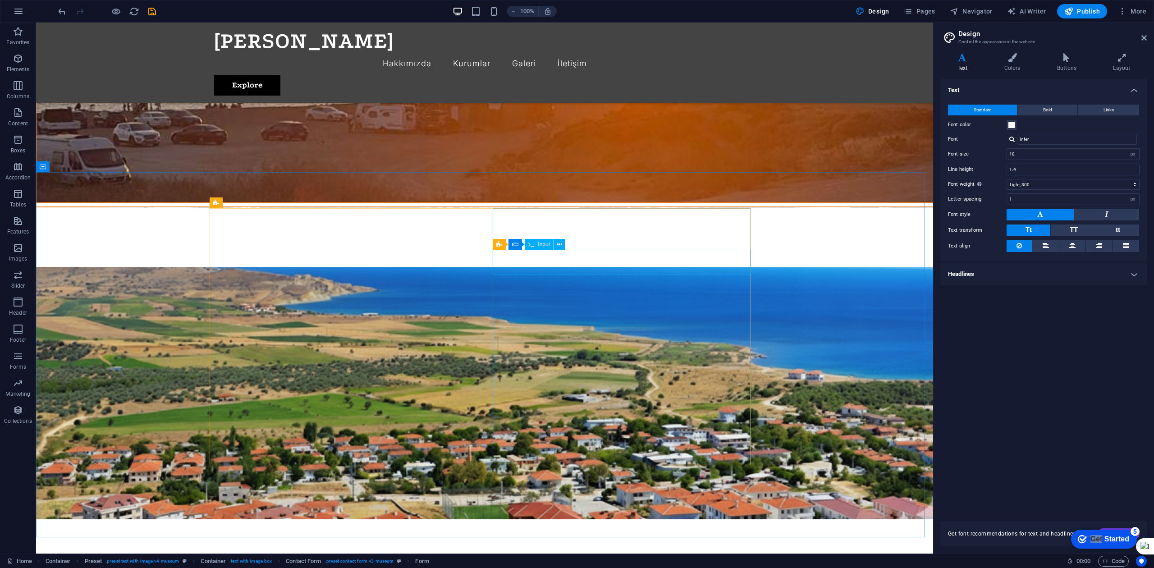
click at [540, 246] on span "Input" at bounding box center [544, 244] width 12 height 5
click at [540, 243] on span "Input" at bounding box center [544, 244] width 12 height 5
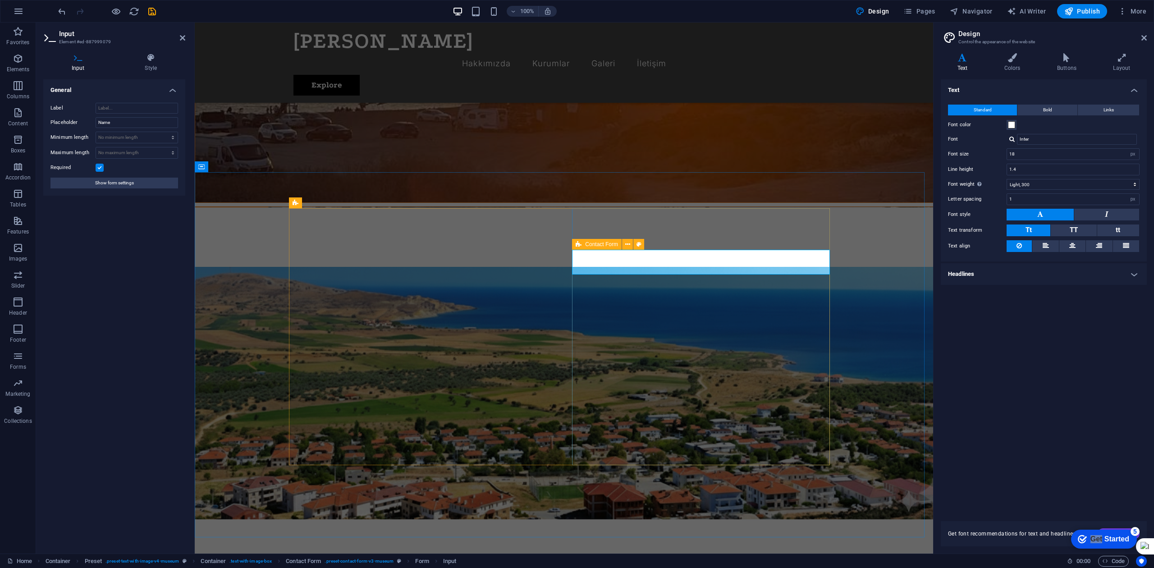
click at [579, 242] on icon at bounding box center [579, 244] width 6 height 11
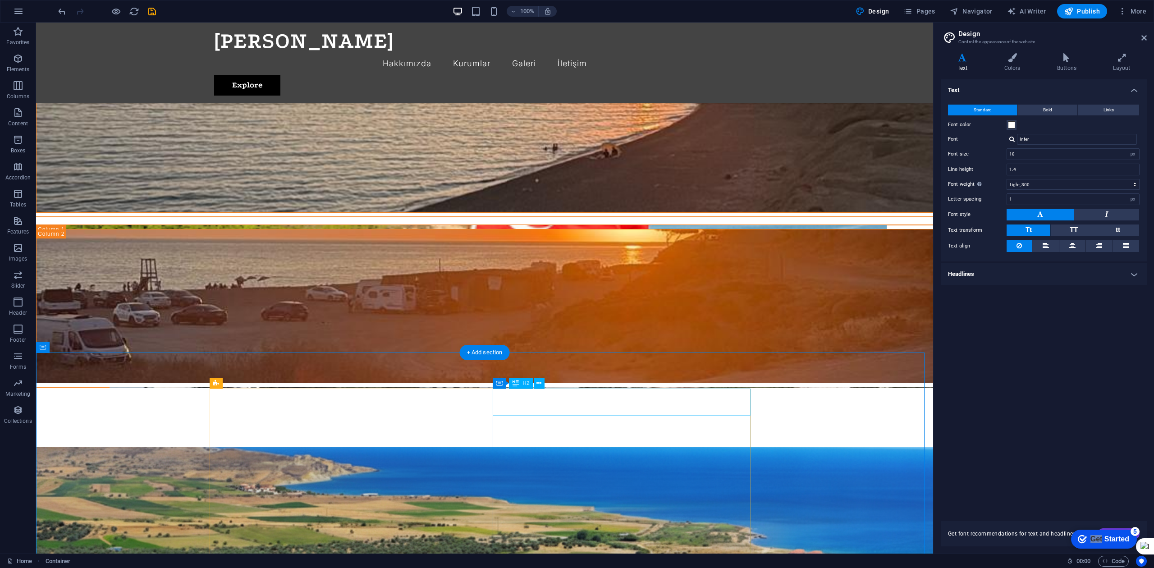
scroll to position [1383, 0]
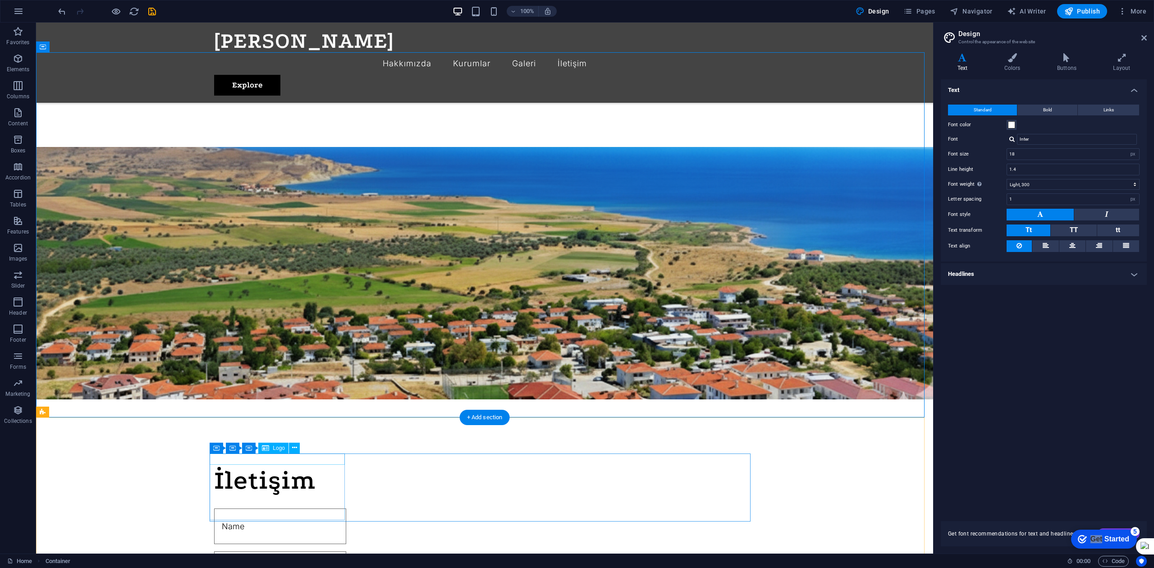
select select "px"
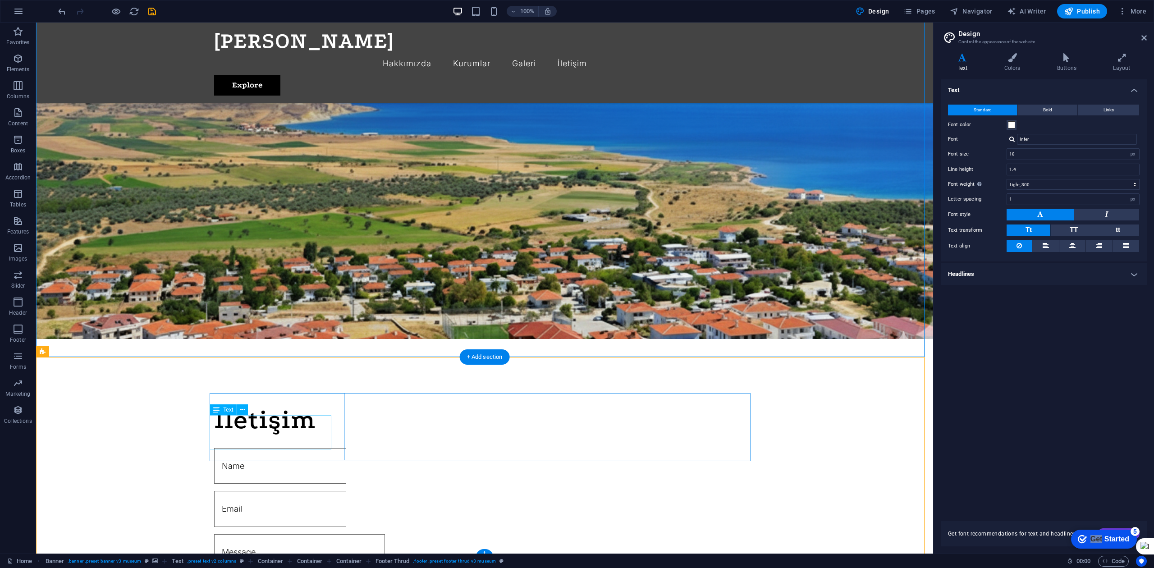
scroll to position [1447, 0]
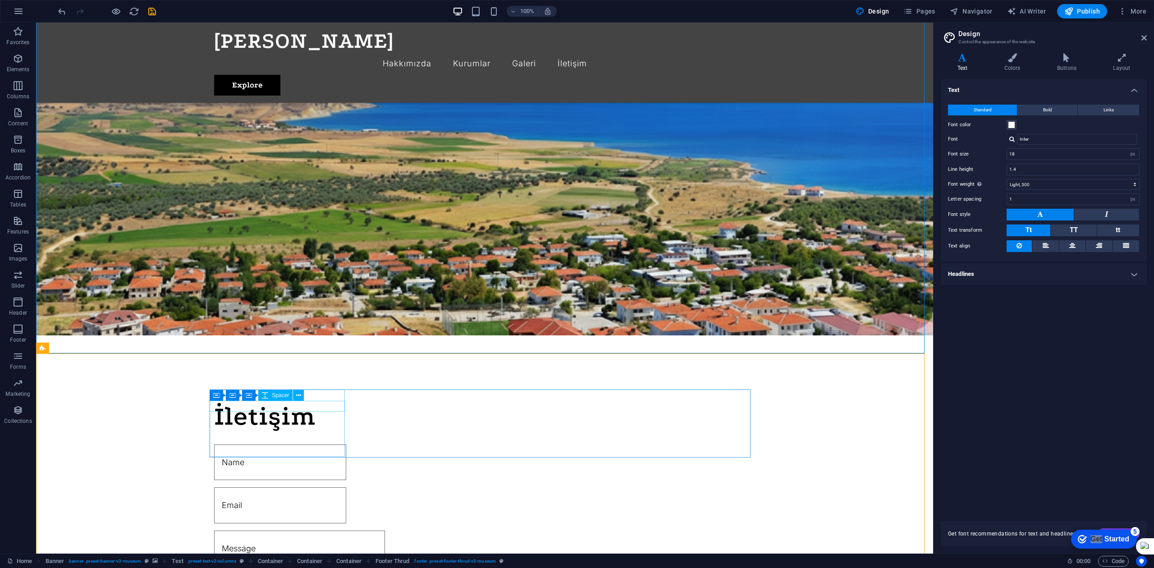
click at [276, 399] on div "Spacer" at bounding box center [275, 395] width 34 height 11
select select "px"
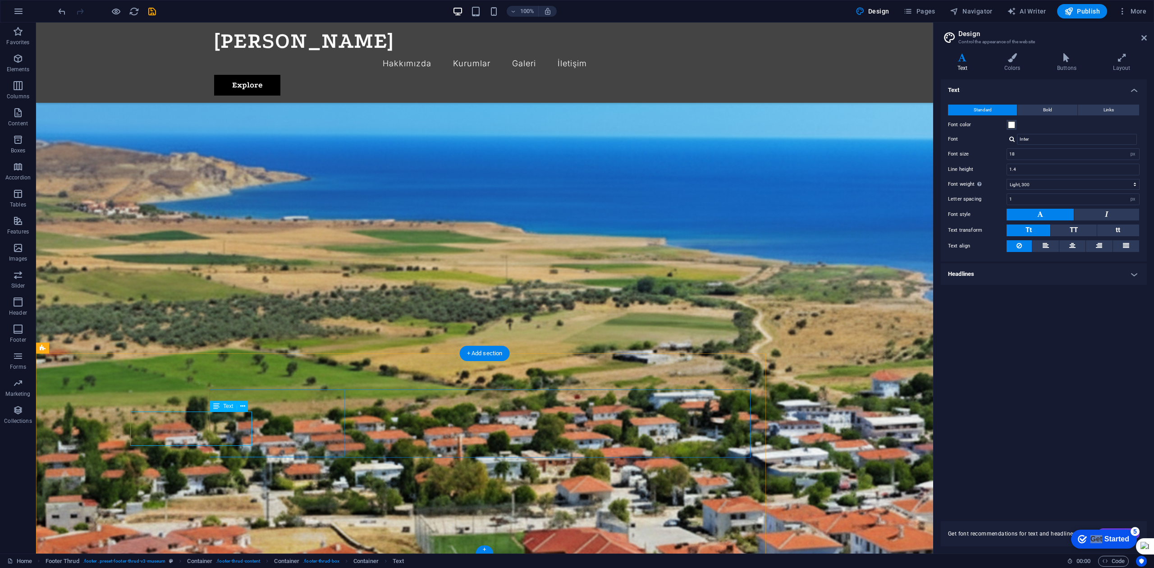
select select "px"
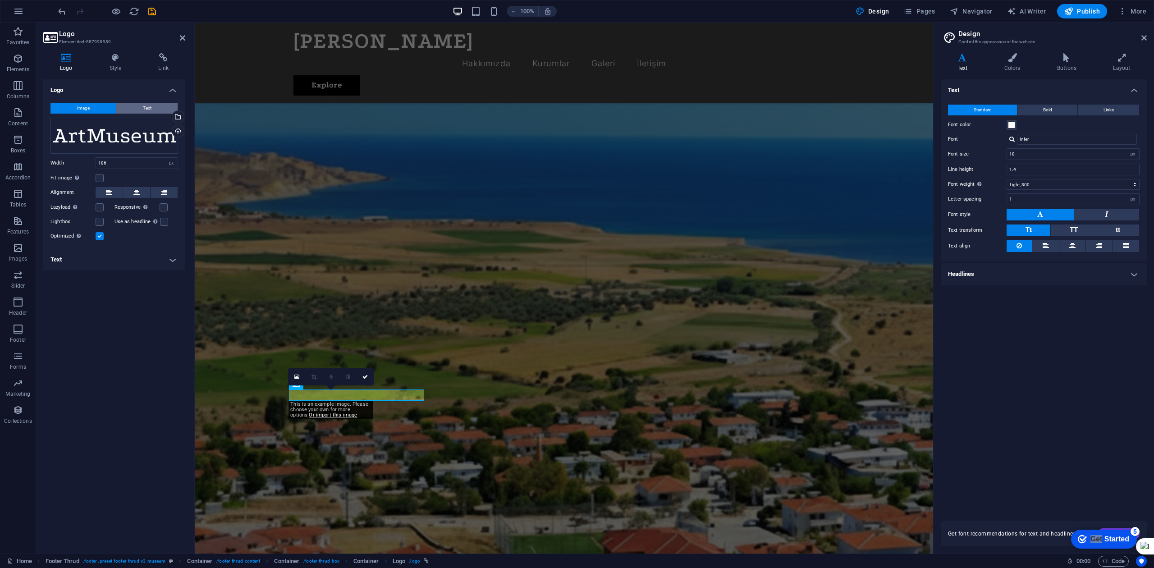
click at [133, 106] on button "Text" at bounding box center [146, 108] width 61 height 11
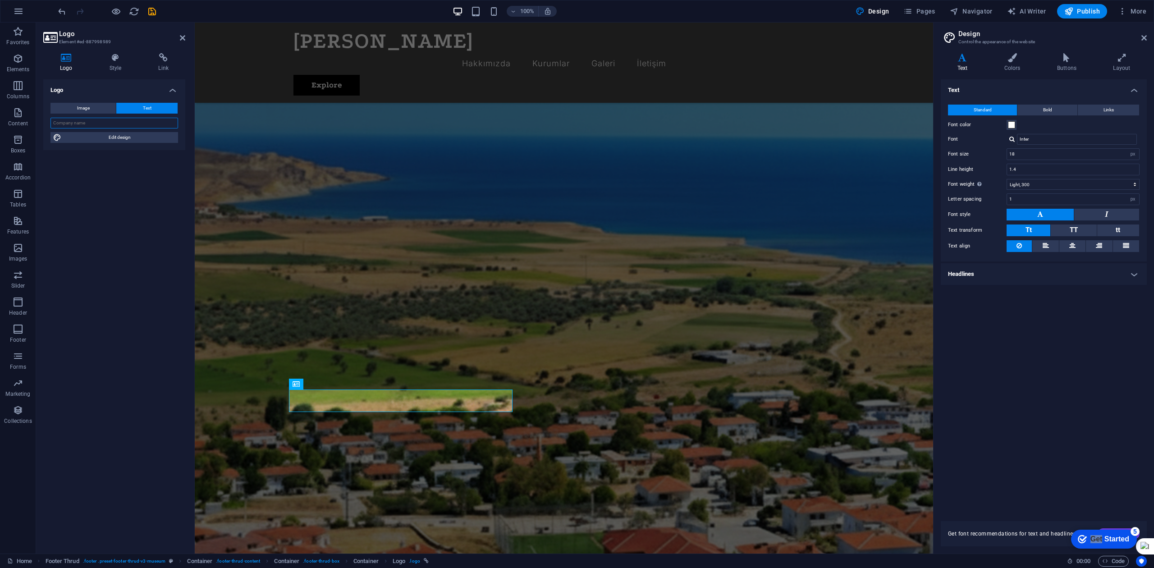
click at [125, 120] on input "text" at bounding box center [115, 123] width 128 height 11
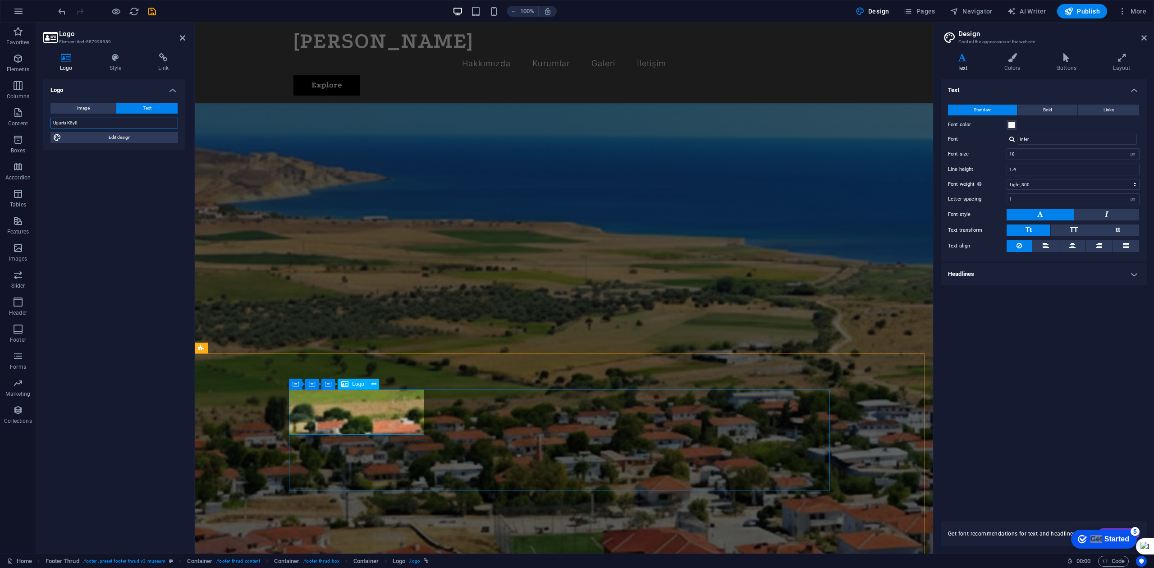
type input "Uğurlu Köyü"
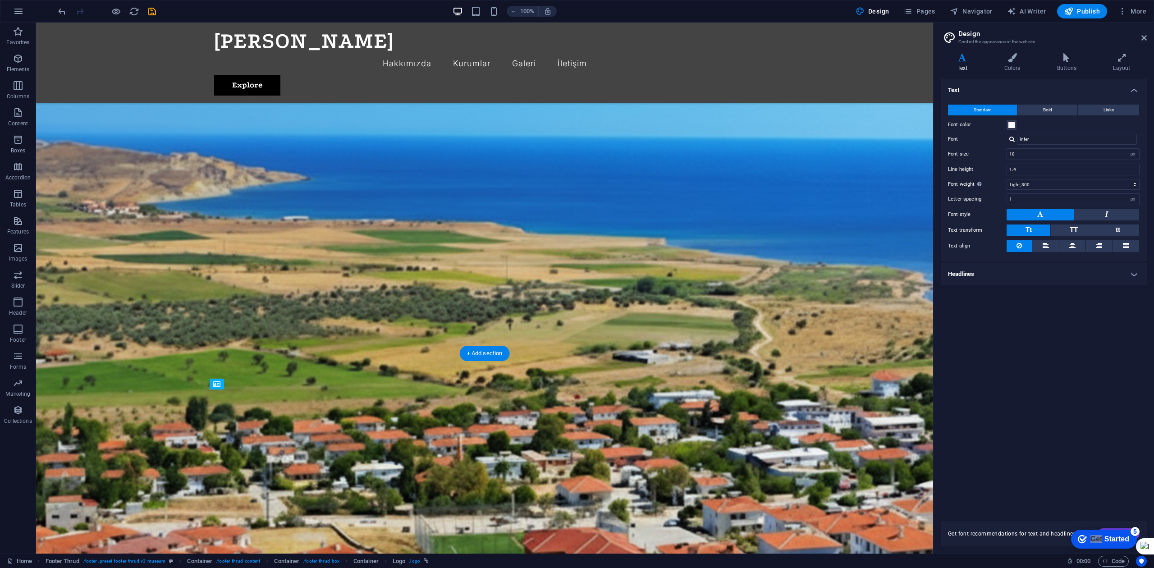
drag, startPoint x: 273, startPoint y: 417, endPoint x: 277, endPoint y: 445, distance: 27.8
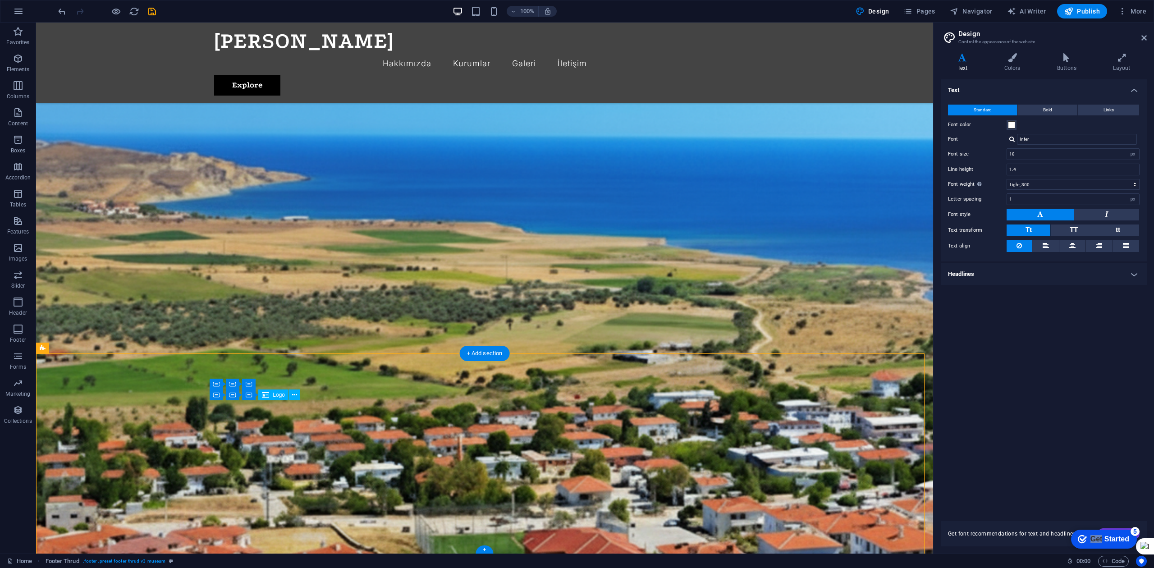
drag, startPoint x: 284, startPoint y: 419, endPoint x: 284, endPoint y: 439, distance: 19.8
drag, startPoint x: 308, startPoint y: 450, endPoint x: 309, endPoint y: 462, distance: 12.2
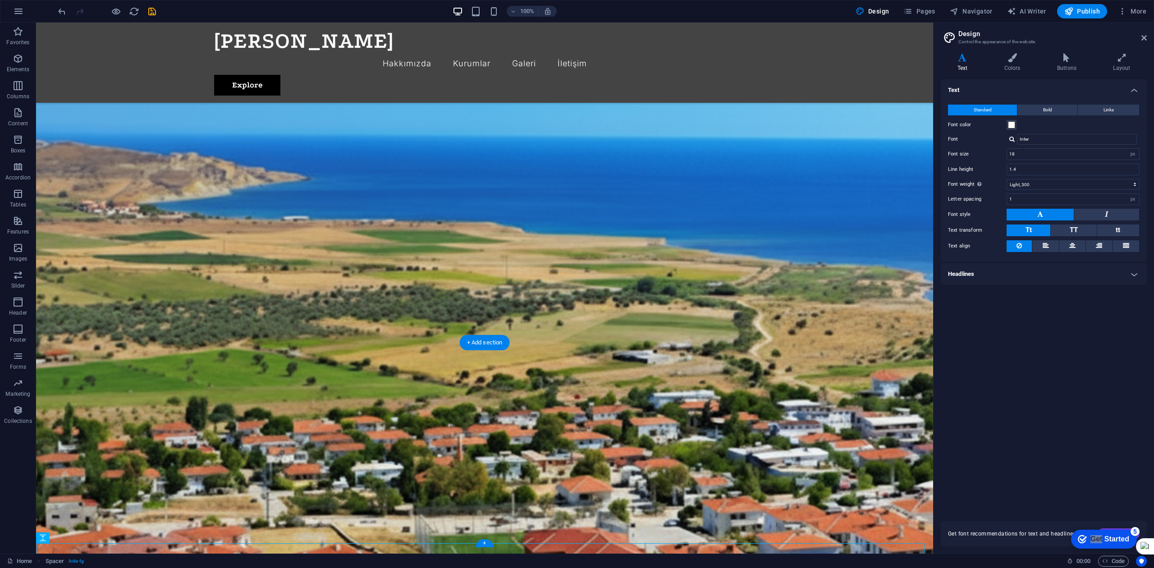
scroll to position [1458, 0]
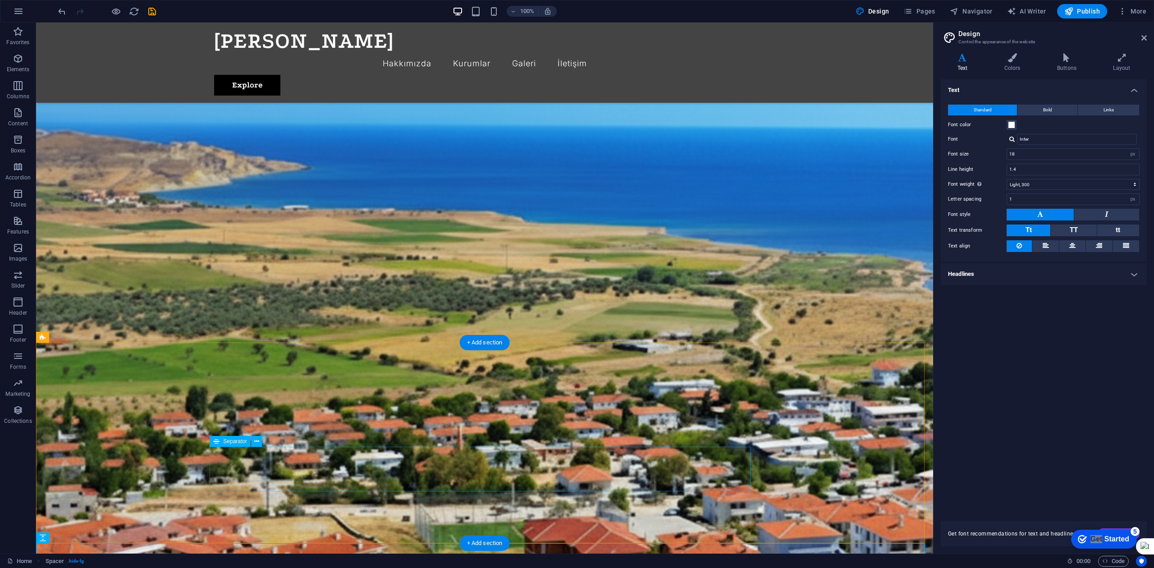
drag, startPoint x: 302, startPoint y: 477, endPoint x: 302, endPoint y: 450, distance: 27.1
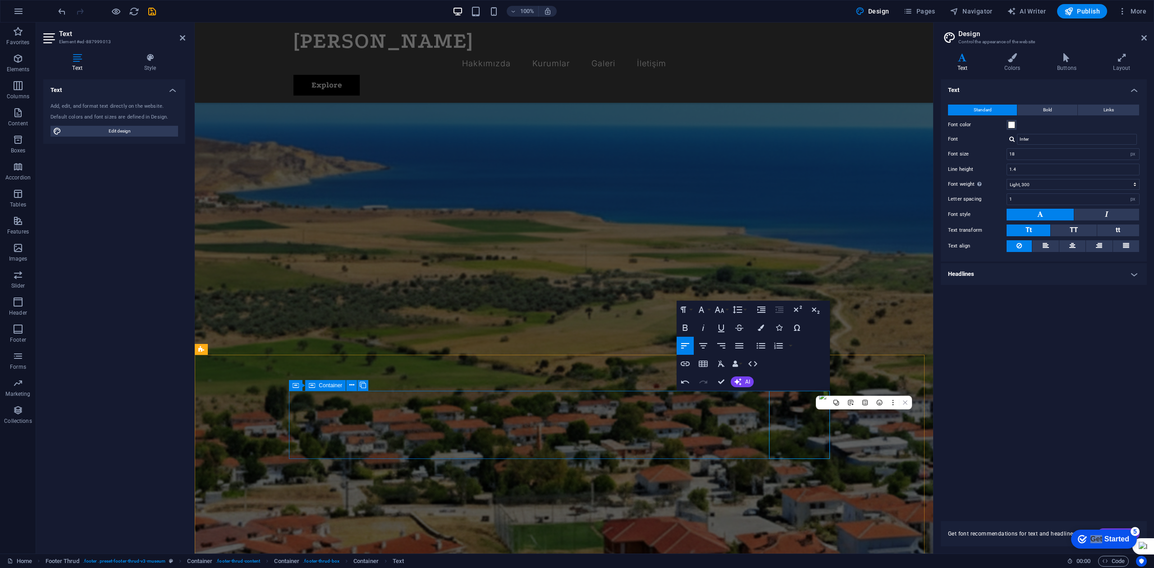
scroll to position [1445, 0]
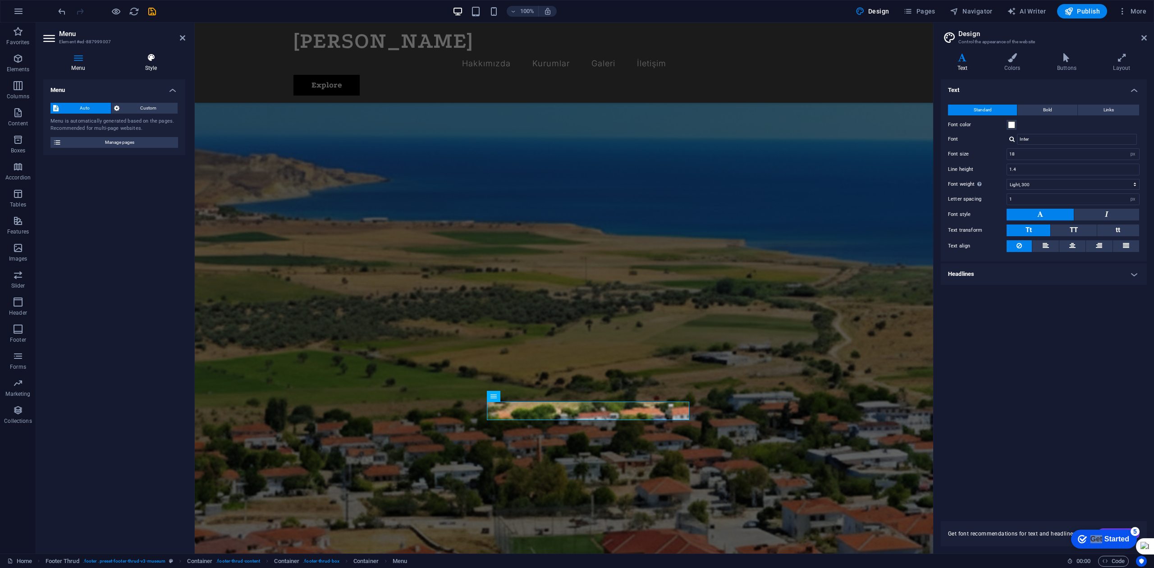
click at [157, 71] on h4 "Style" at bounding box center [151, 62] width 69 height 19
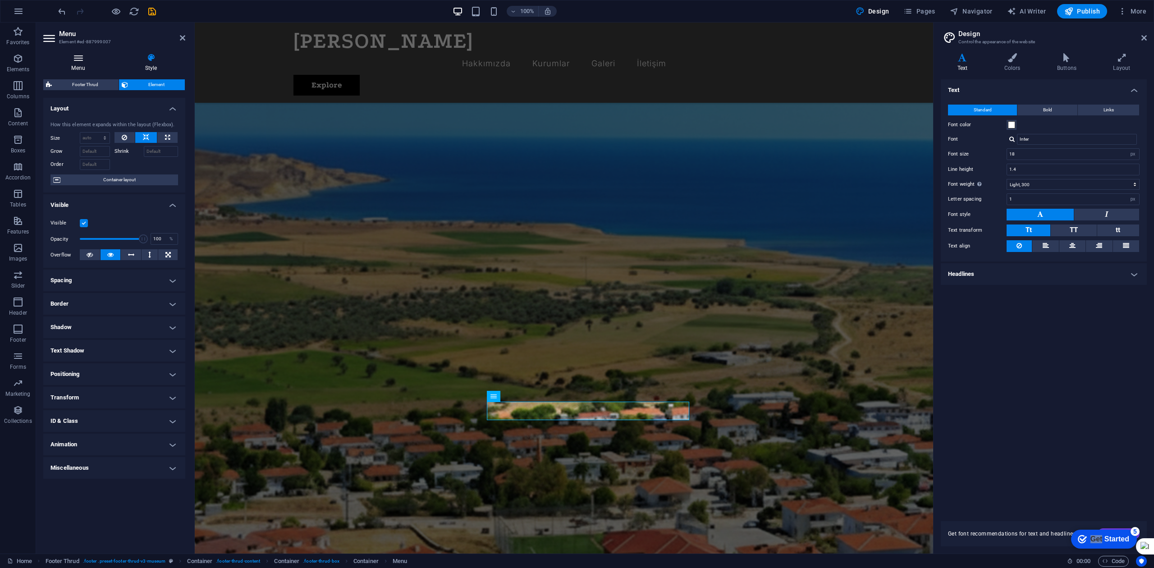
click at [78, 63] on h4 "Menu" at bounding box center [80, 62] width 74 height 19
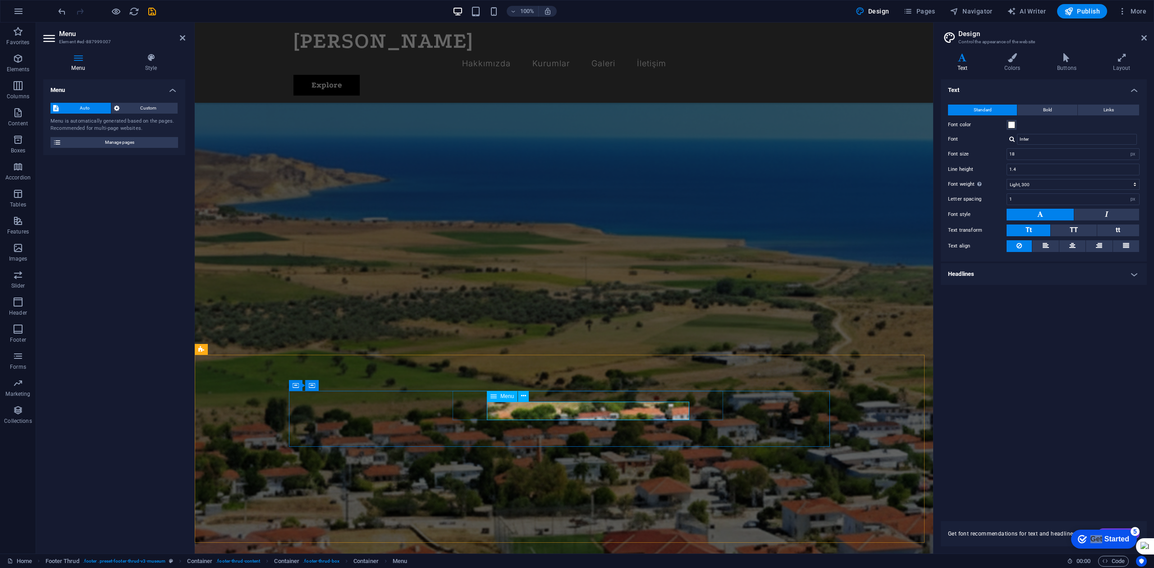
click at [131, 106] on span "Custom" at bounding box center [148, 108] width 53 height 11
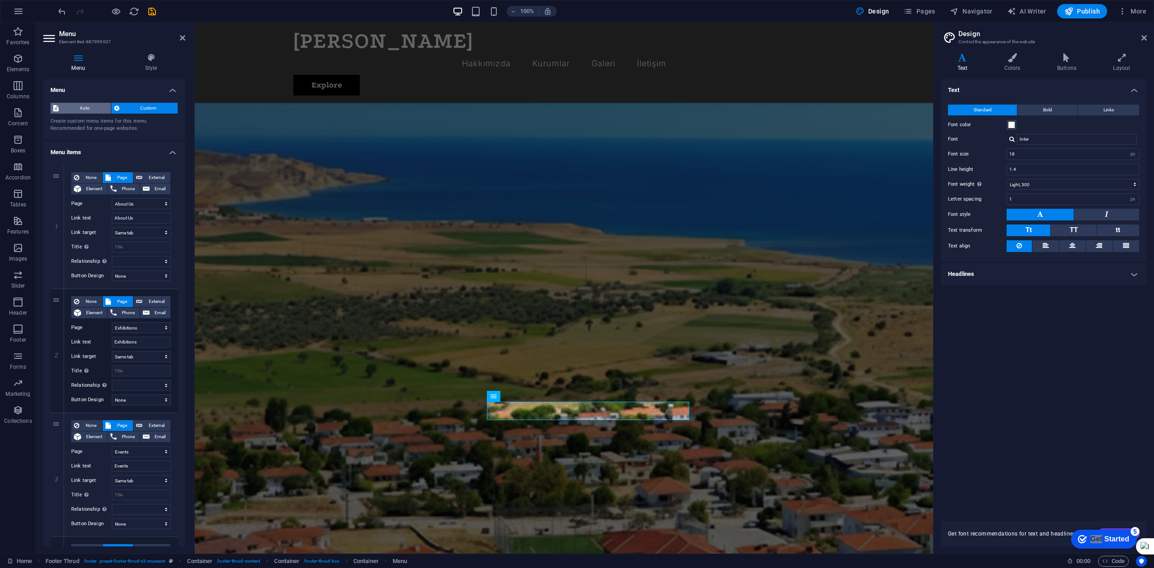
click at [90, 107] on span "Auto" at bounding box center [84, 108] width 47 height 11
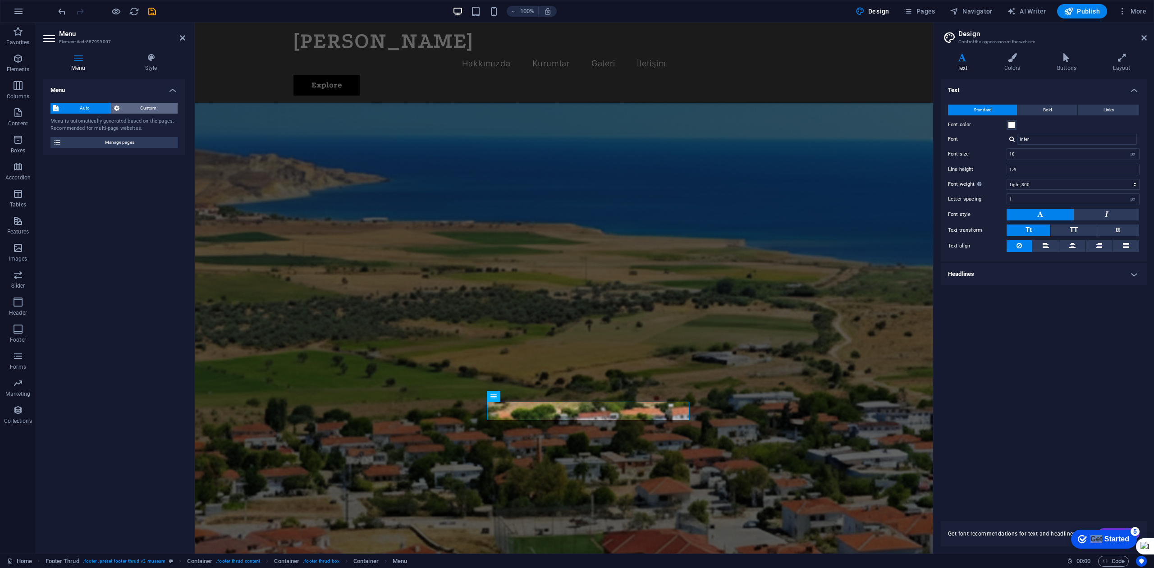
click at [133, 106] on span "Custom" at bounding box center [148, 108] width 53 height 11
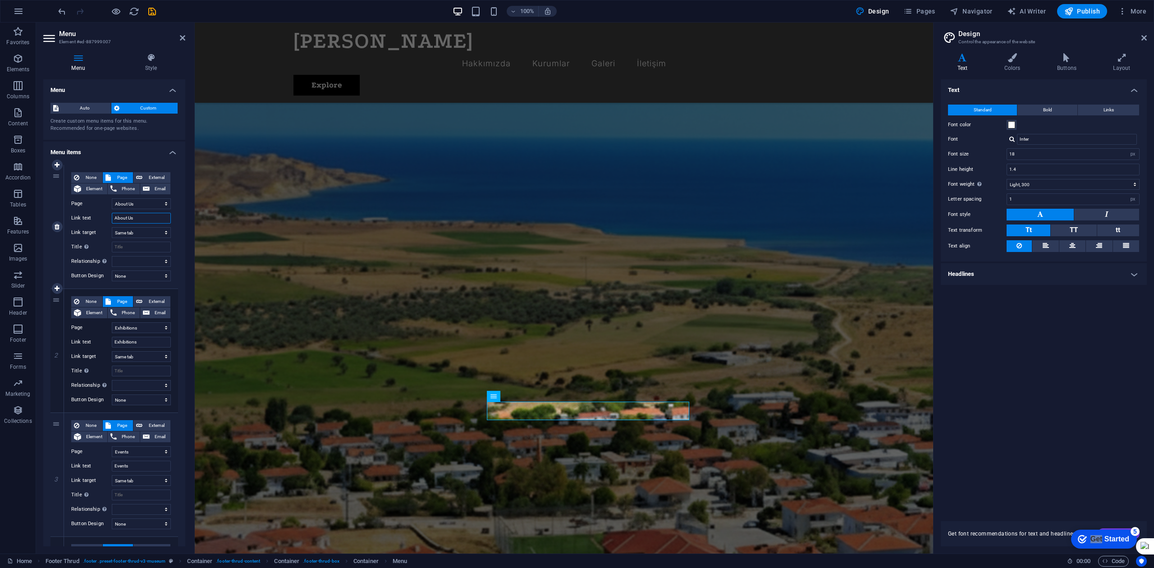
drag, startPoint x: 146, startPoint y: 215, endPoint x: 103, endPoint y: 214, distance: 43.3
click at [103, 214] on div "Link text About Us" at bounding box center [121, 218] width 100 height 11
type input "Hakkımız"
select select
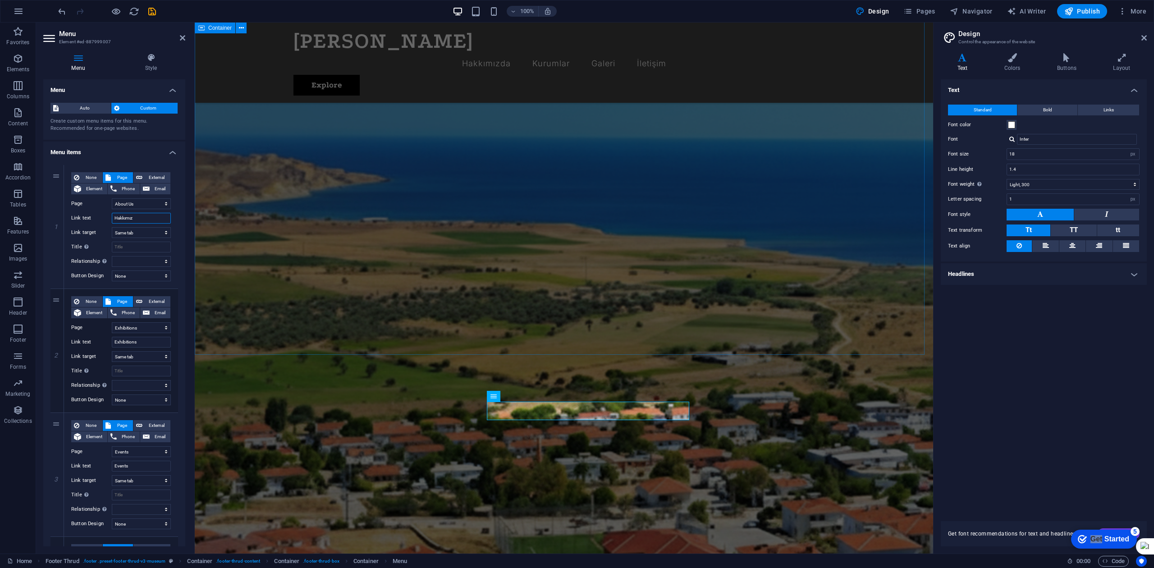
select select
type input "Hakkımızda"
select select
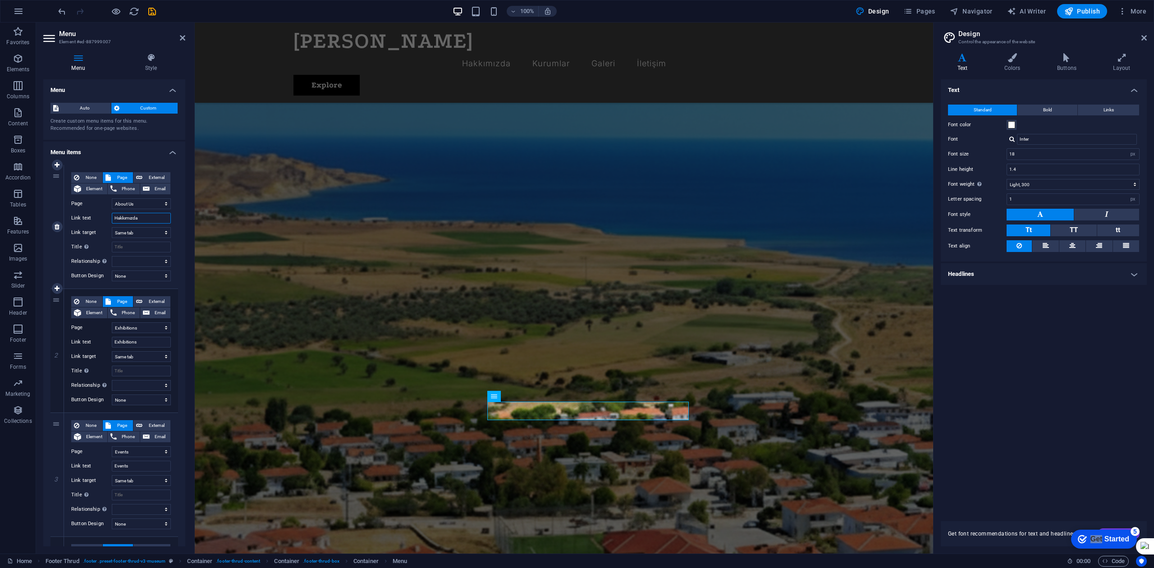
select select
type input "Hakkımızda"
drag, startPoint x: 138, startPoint y: 340, endPoint x: 113, endPoint y: 337, distance: 25.4
click at [103, 337] on div "Link text Exhibitions" at bounding box center [121, 342] width 100 height 11
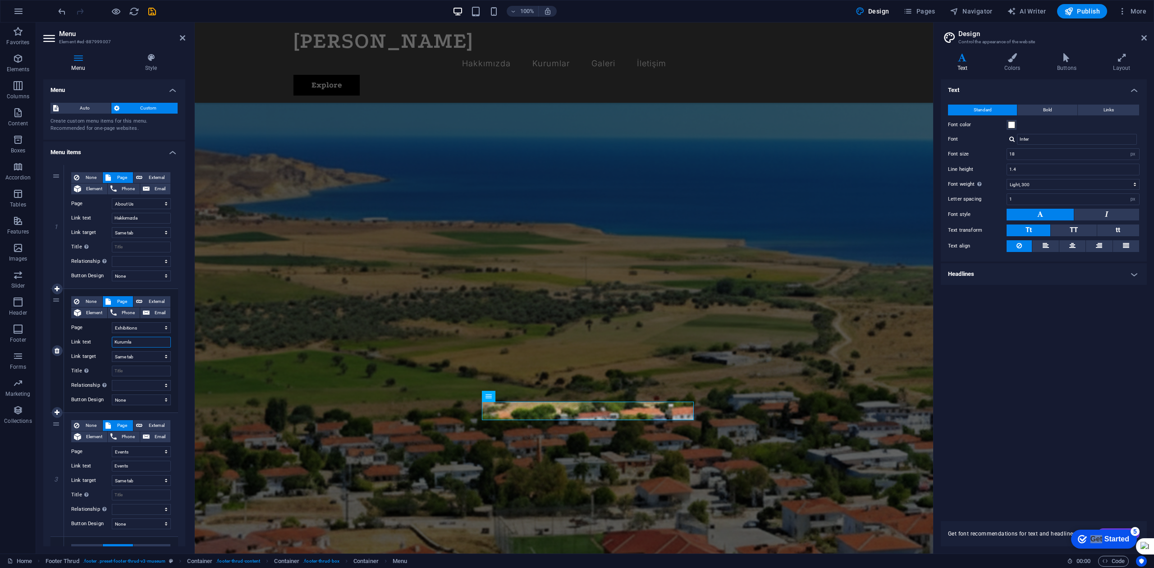
type input "Kurumlar"
select select
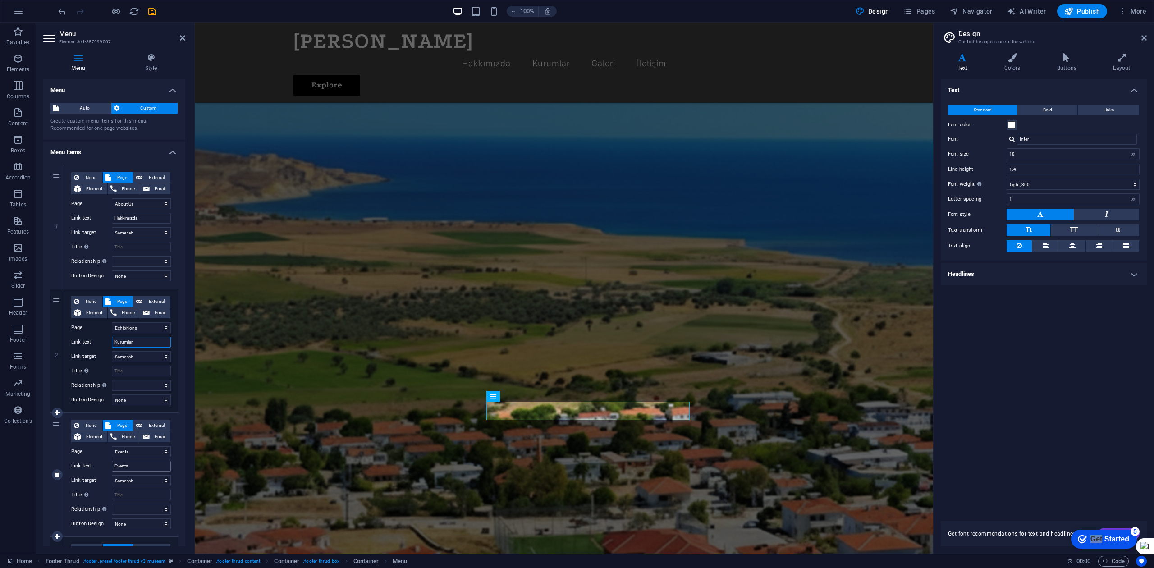
type input "Kurumlar"
drag, startPoint x: 141, startPoint y: 467, endPoint x: 97, endPoint y: 462, distance: 43.6
click at [97, 426] on div "Link text Events" at bounding box center [121, 466] width 100 height 11
type input "Galeri"
select select
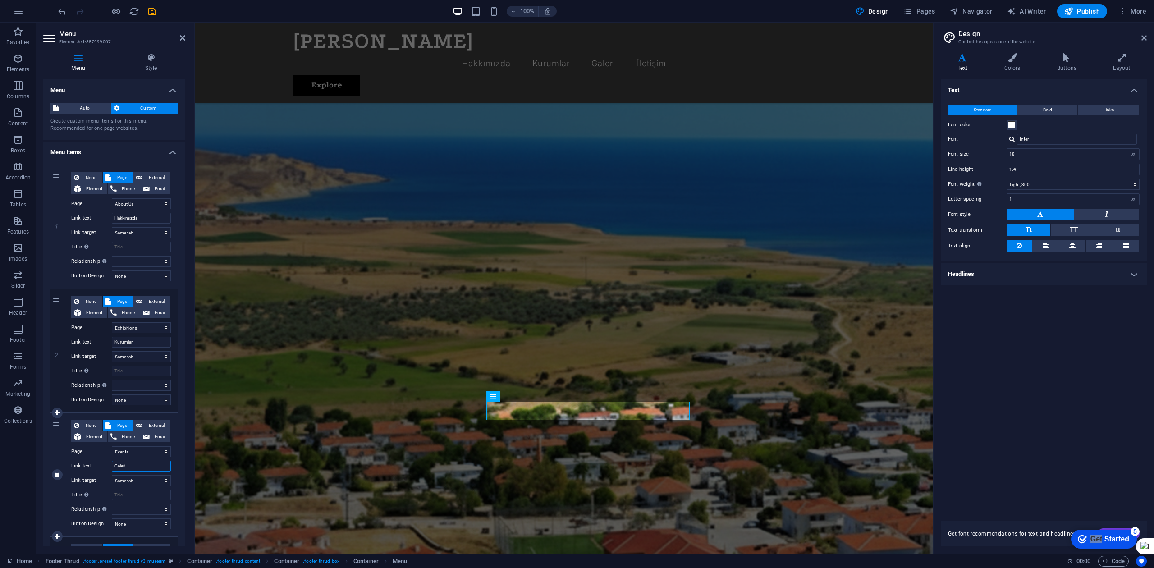
select select
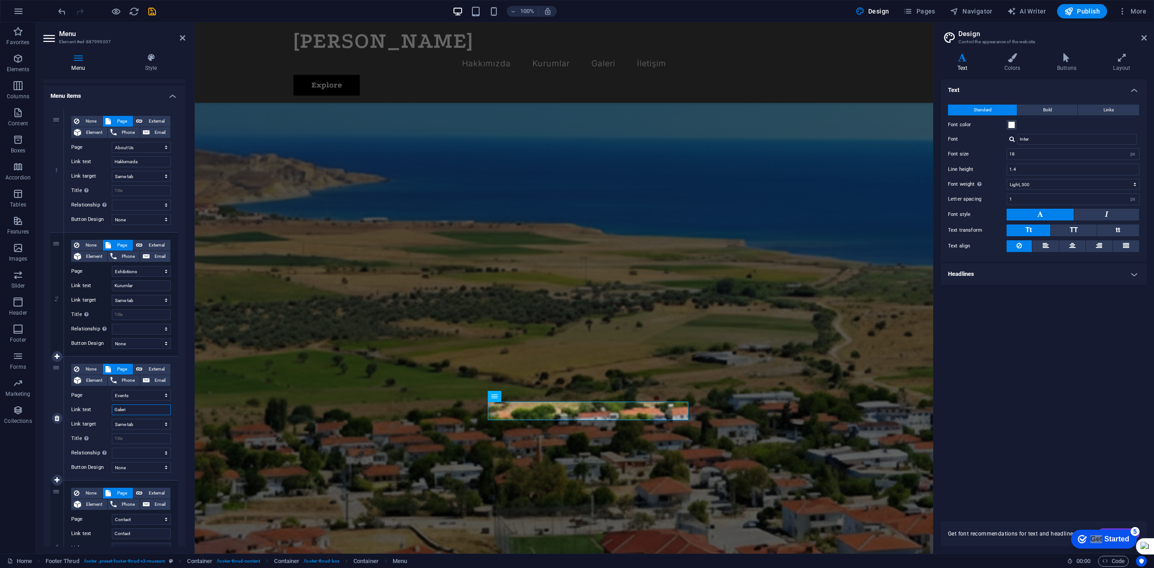
scroll to position [120, 0]
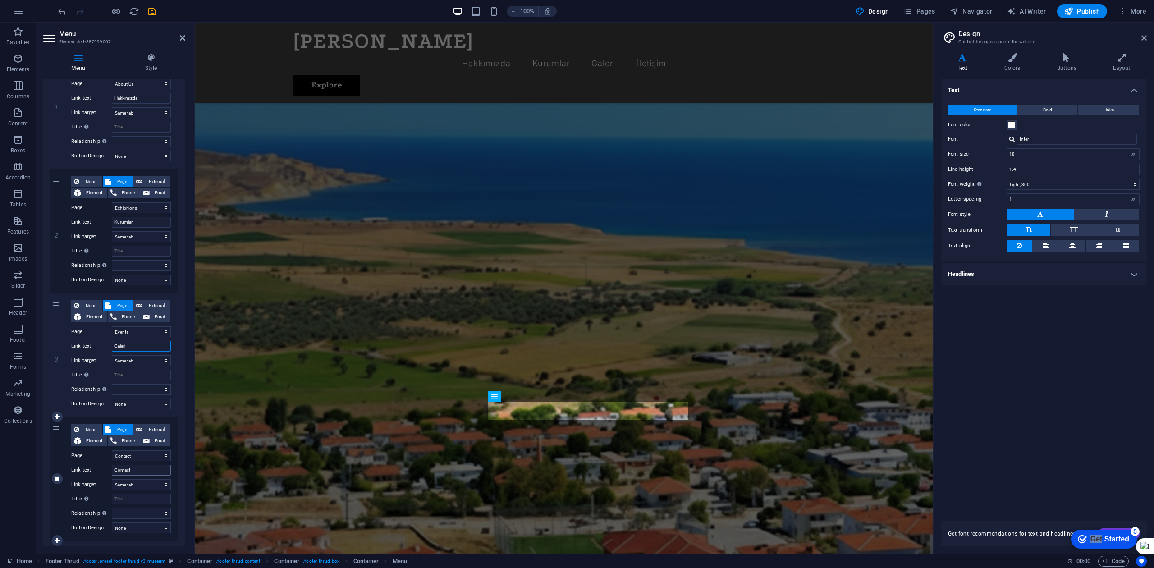
type input "Galeri"
drag, startPoint x: 130, startPoint y: 468, endPoint x: 98, endPoint y: 463, distance: 32.4
click at [100, 426] on div "None Page External Element Phone Email Page Home About Us Exhibitions Events Co…" at bounding box center [121, 471] width 100 height 95
type input "İletişim"
select select
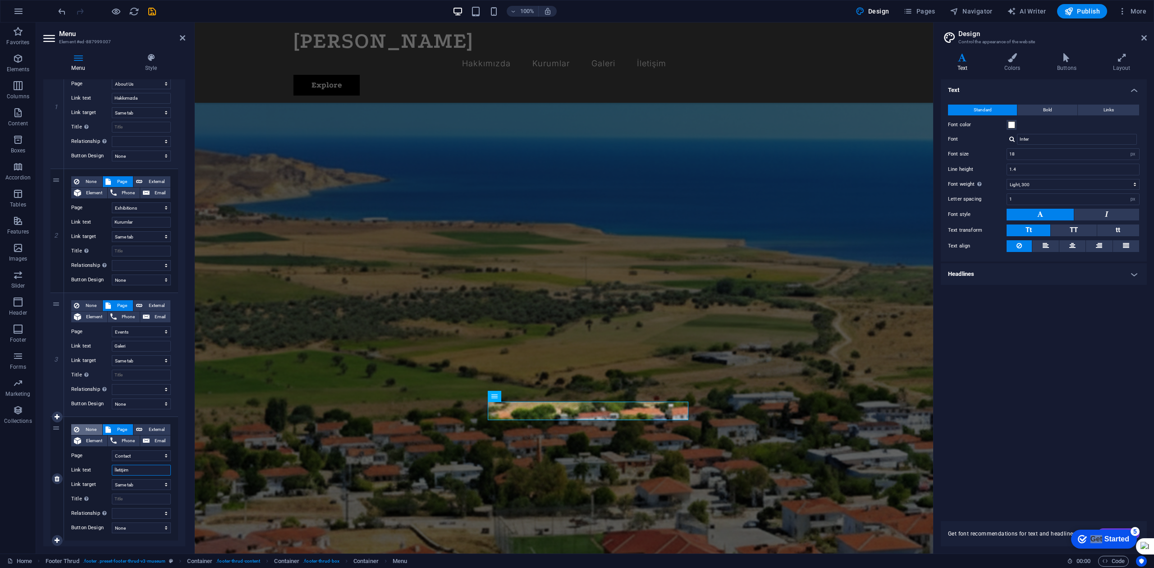
select select
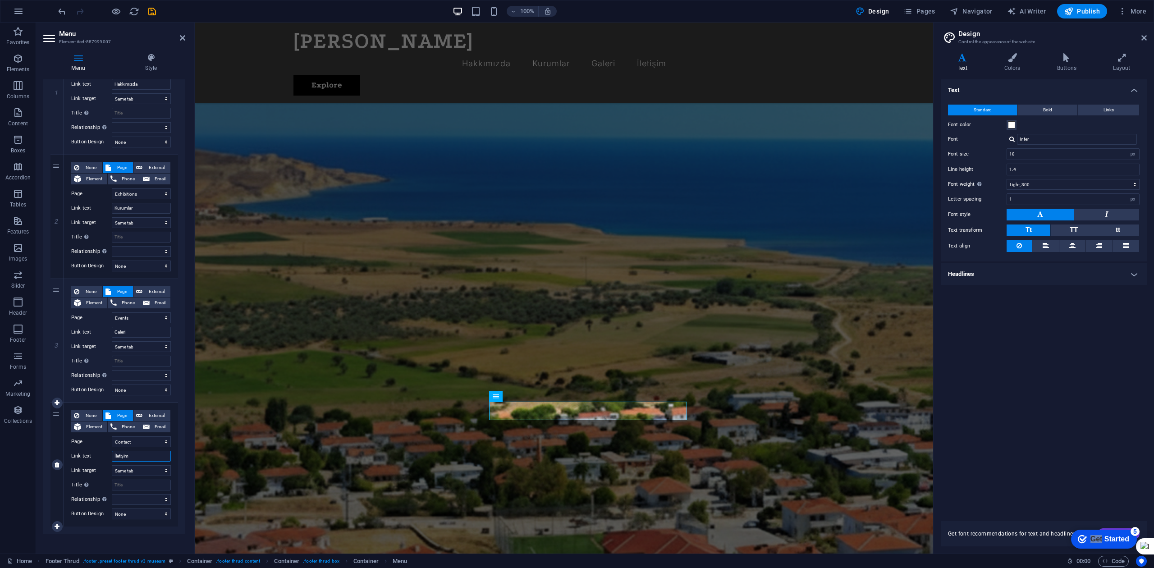
scroll to position [140, 0]
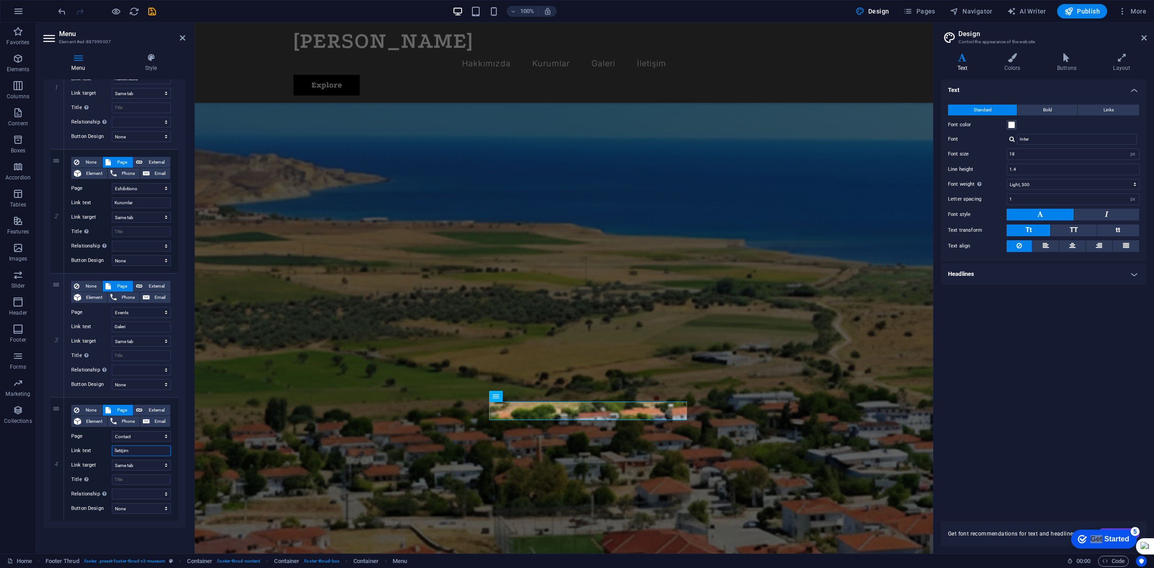
type input "İletişim"
click at [129, 426] on div "Menu Auto Custom Create custom menu items for this menu. Recommended for one-pa…" at bounding box center [114, 312] width 142 height 467
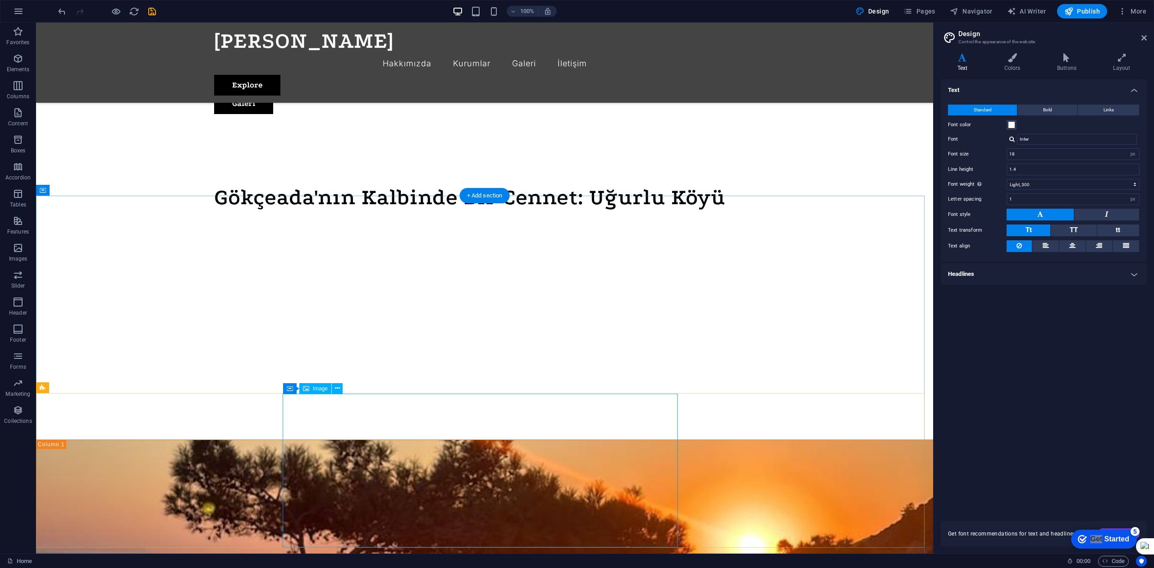
scroll to position [243, 0]
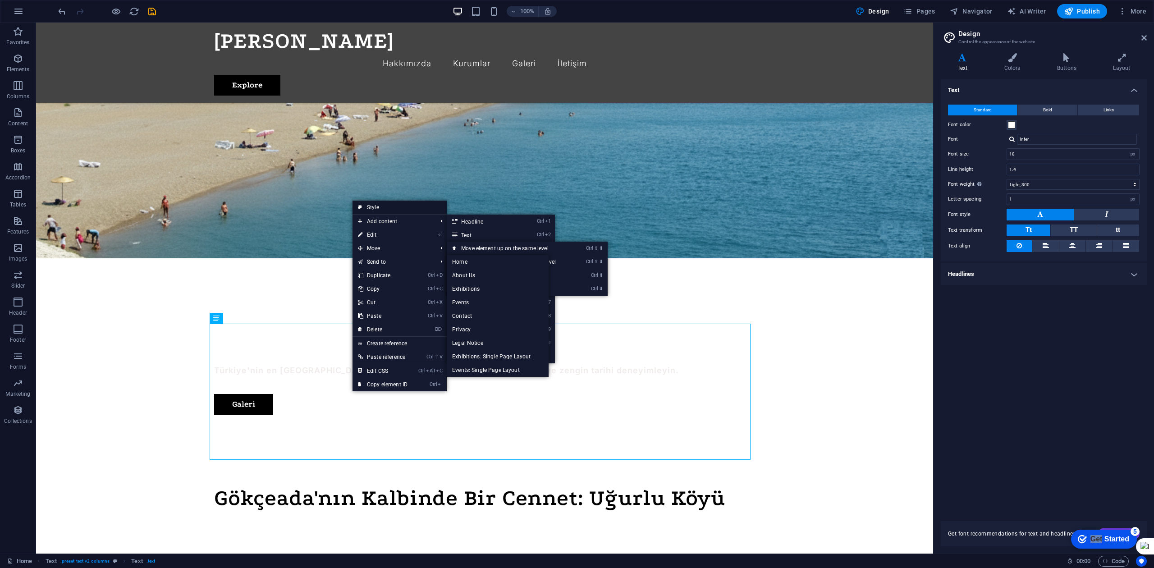
click at [382, 208] on link "Style" at bounding box center [400, 208] width 94 height 14
select select "rem"
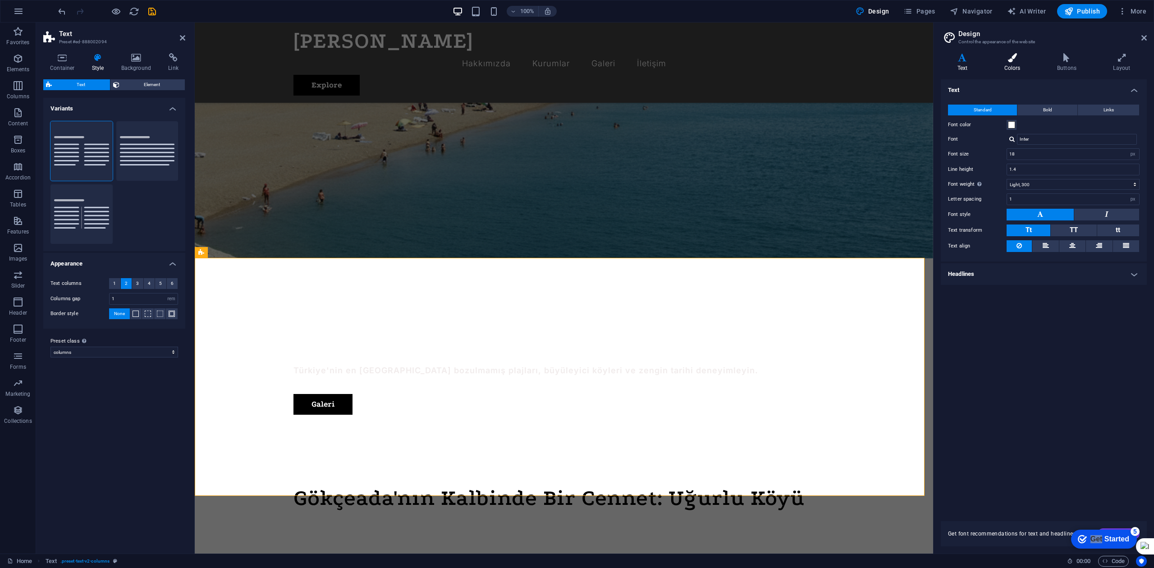
click at [865, 62] on h4 "Colors" at bounding box center [1014, 62] width 53 height 19
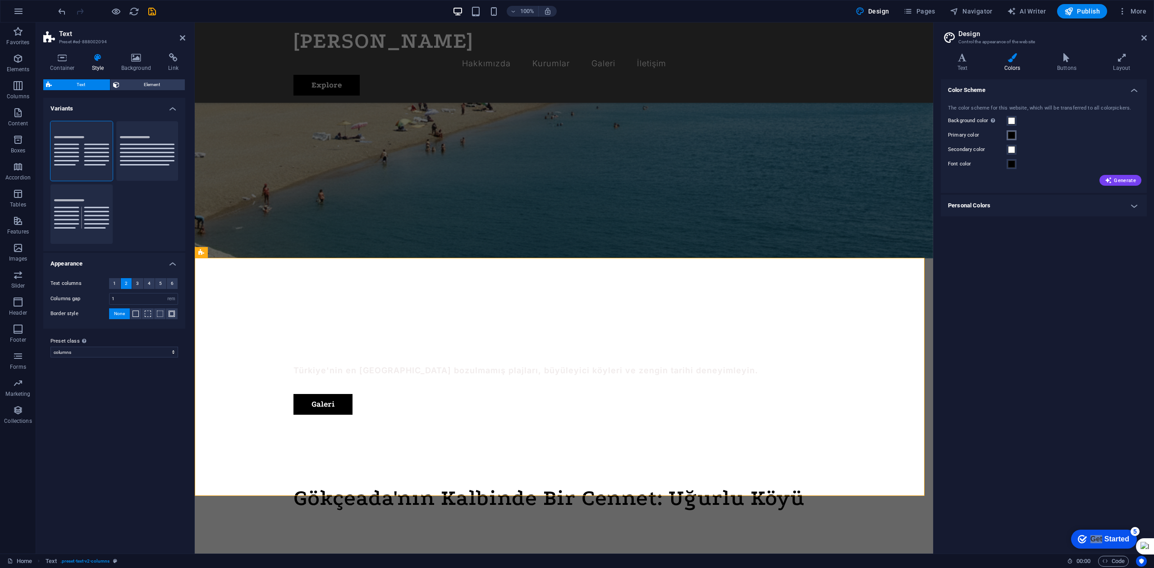
click at [865, 133] on button "Primary color" at bounding box center [1012, 135] width 10 height 10
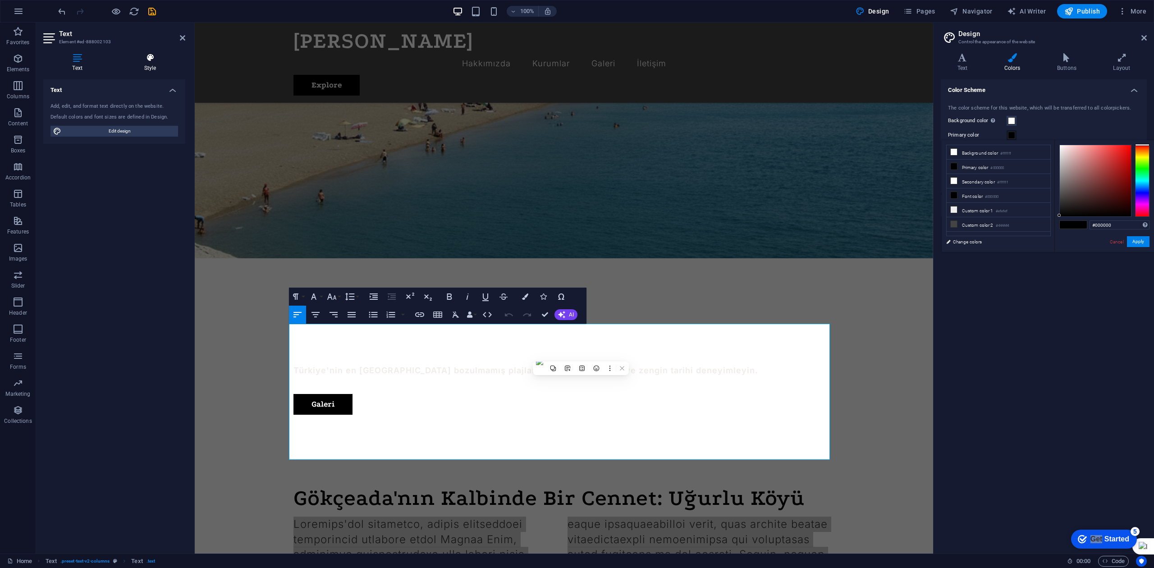
click at [161, 60] on icon at bounding box center [150, 57] width 70 height 9
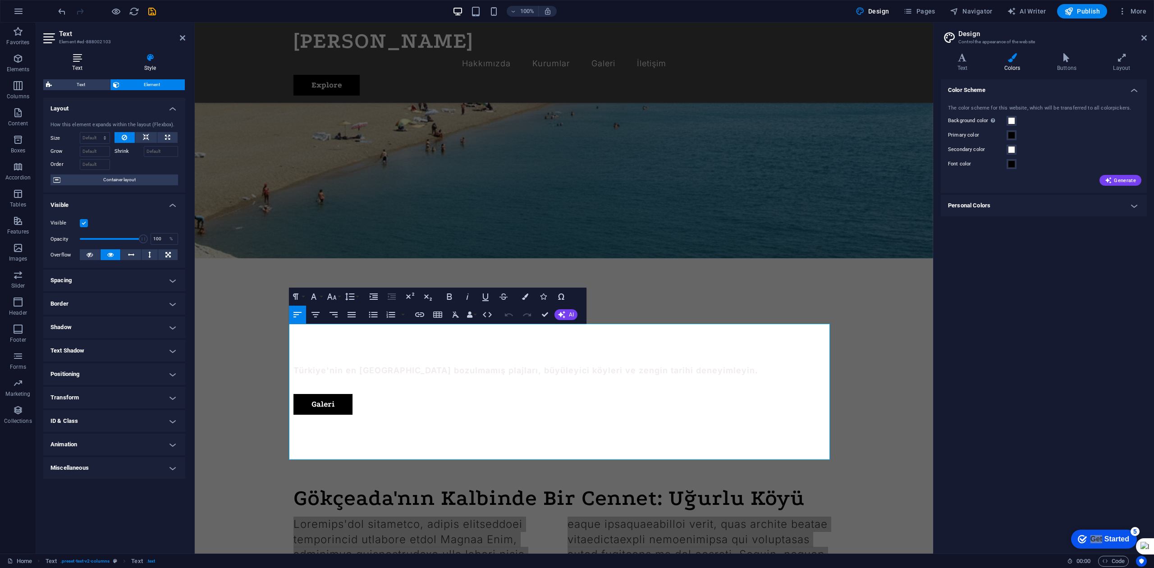
click at [91, 55] on icon at bounding box center [77, 57] width 68 height 9
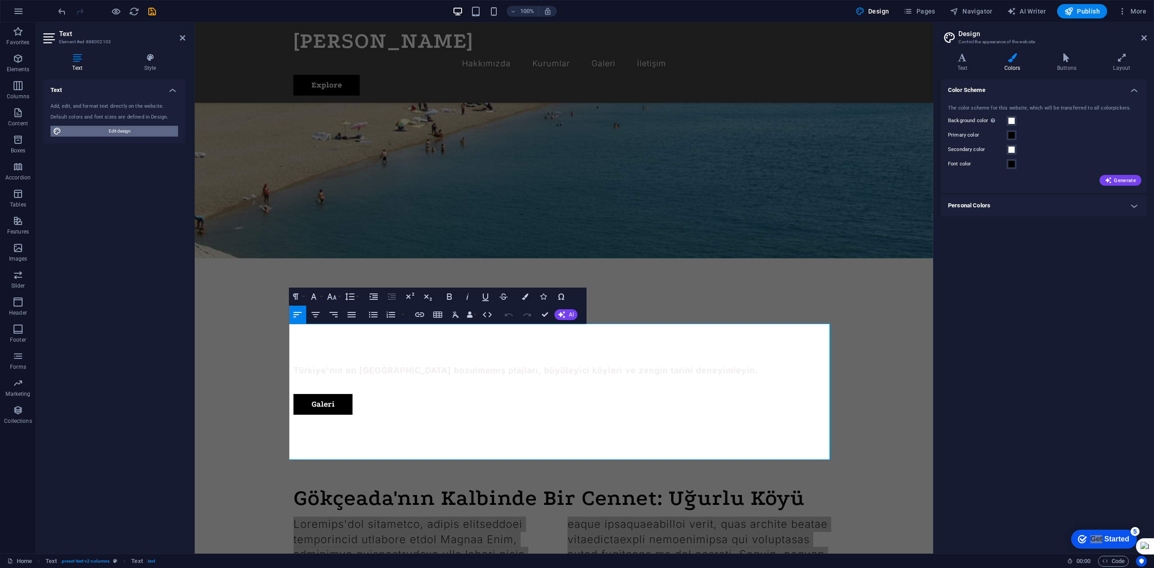
click at [109, 129] on span "Edit design" at bounding box center [119, 131] width 111 height 11
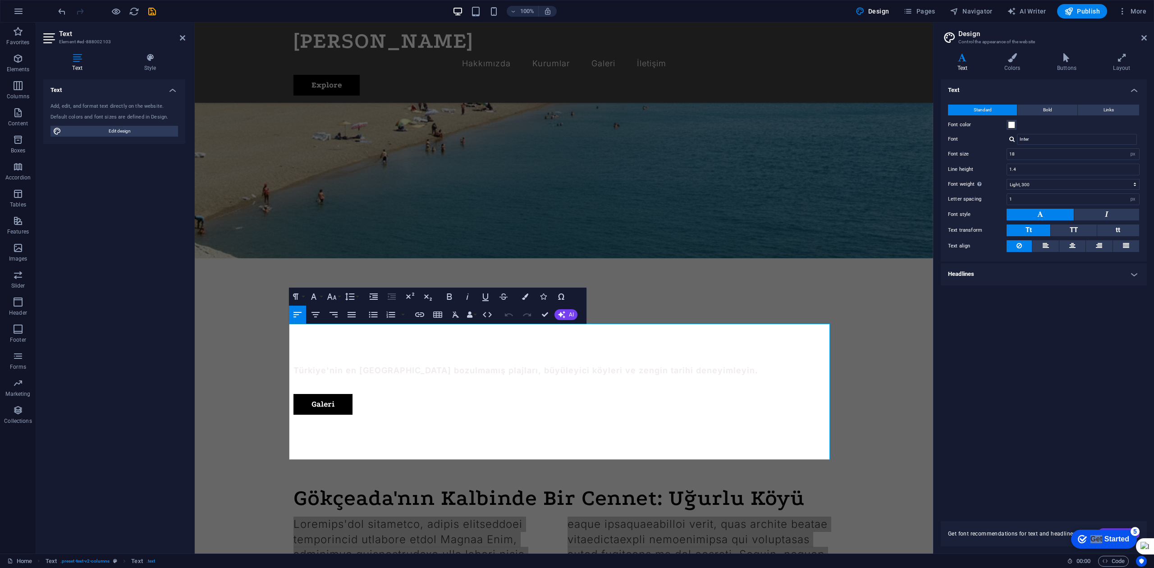
click at [865, 122] on div "Font color" at bounding box center [1044, 125] width 192 height 11
click at [865, 122] on span at bounding box center [1011, 124] width 7 height 7
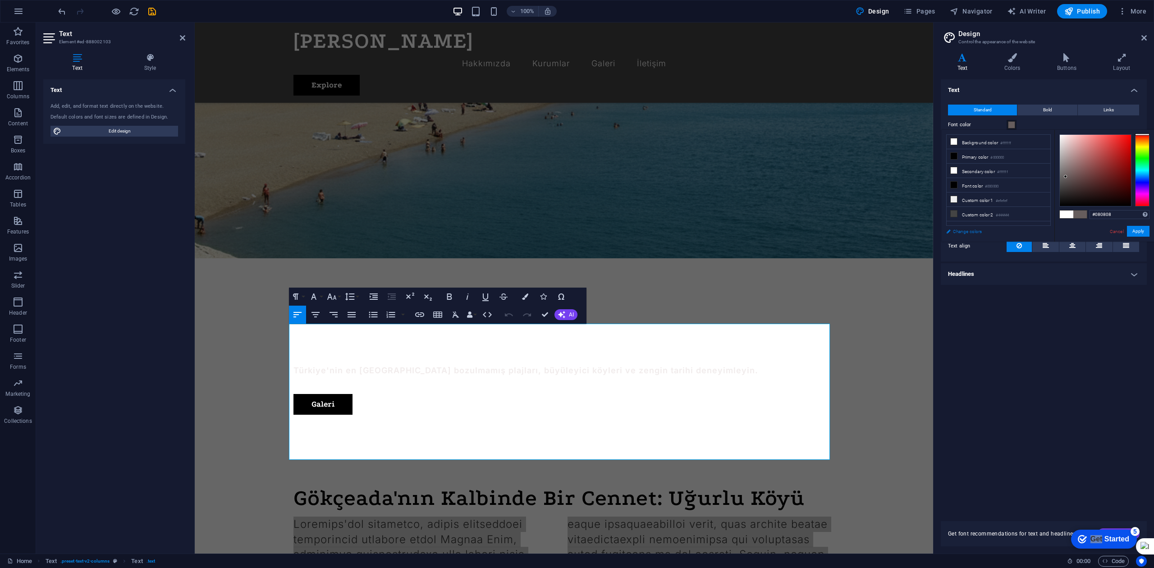
type input "#000000"
drag, startPoint x: 1066, startPoint y: 177, endPoint x: 1026, endPoint y: 226, distance: 63.7
click at [865, 226] on div "less Background color #ffffff Primary color #000000 Secondary color #ffffff Fon…" at bounding box center [1048, 186] width 212 height 112
click at [865, 230] on button "Apply" at bounding box center [1138, 231] width 23 height 11
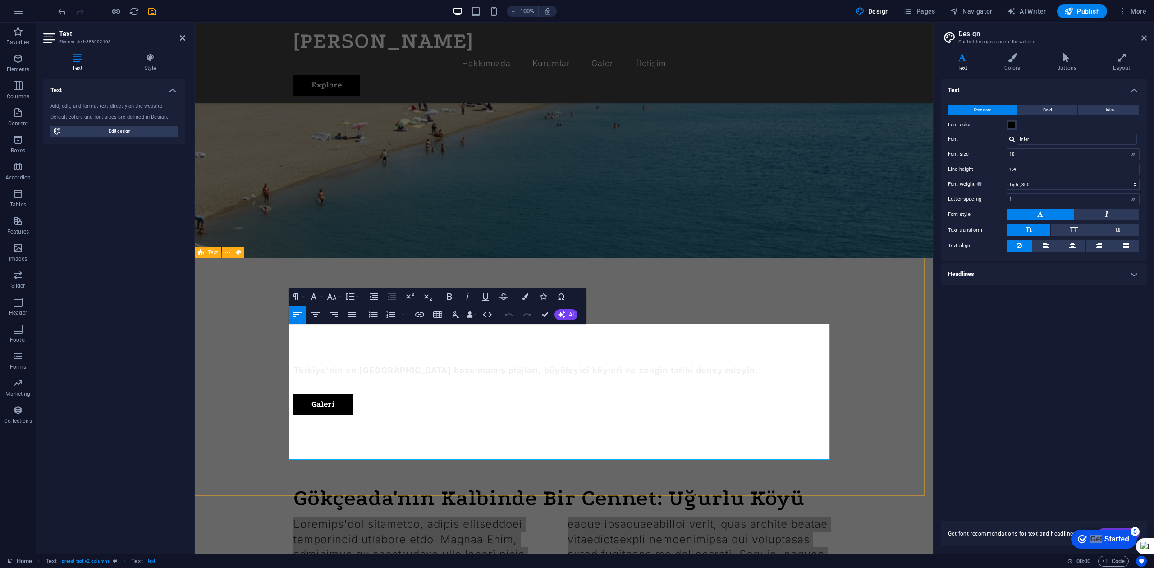
click at [861, 426] on div "Gökçeada'nın Kalbinde Bir Cennet: Uğurlu Köyü" at bounding box center [564, 577] width 739 height 253
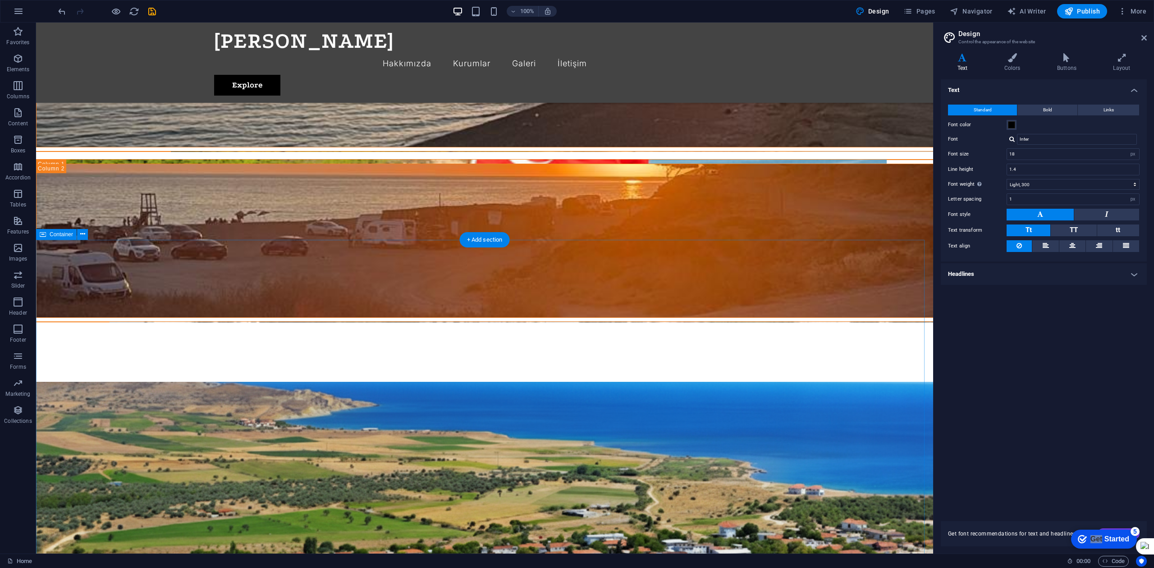
scroll to position [1145, 0]
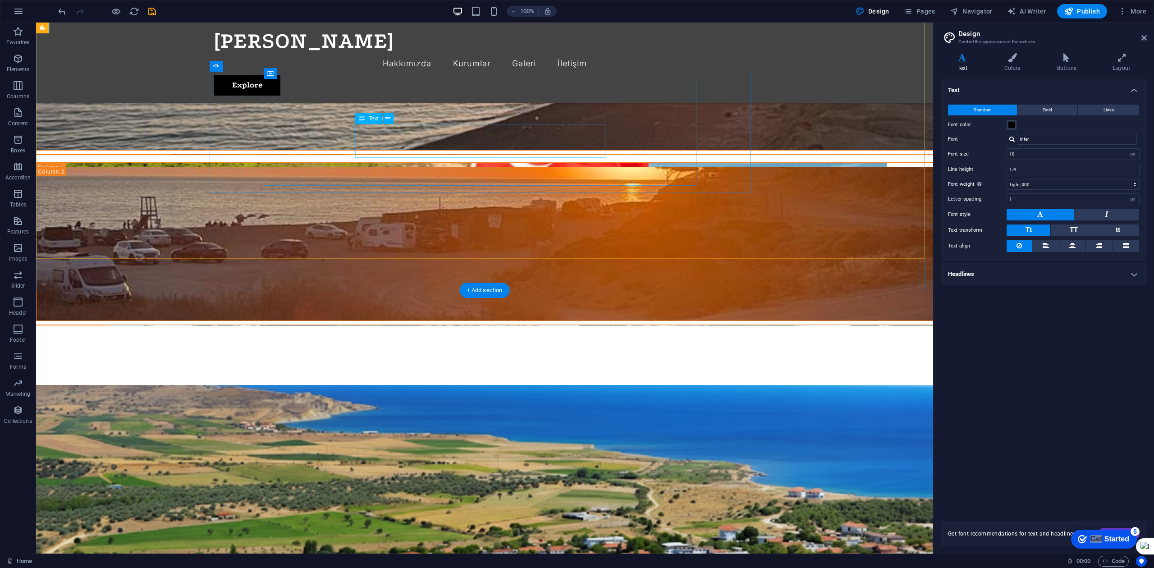
click at [387, 118] on icon at bounding box center [388, 118] width 5 height 9
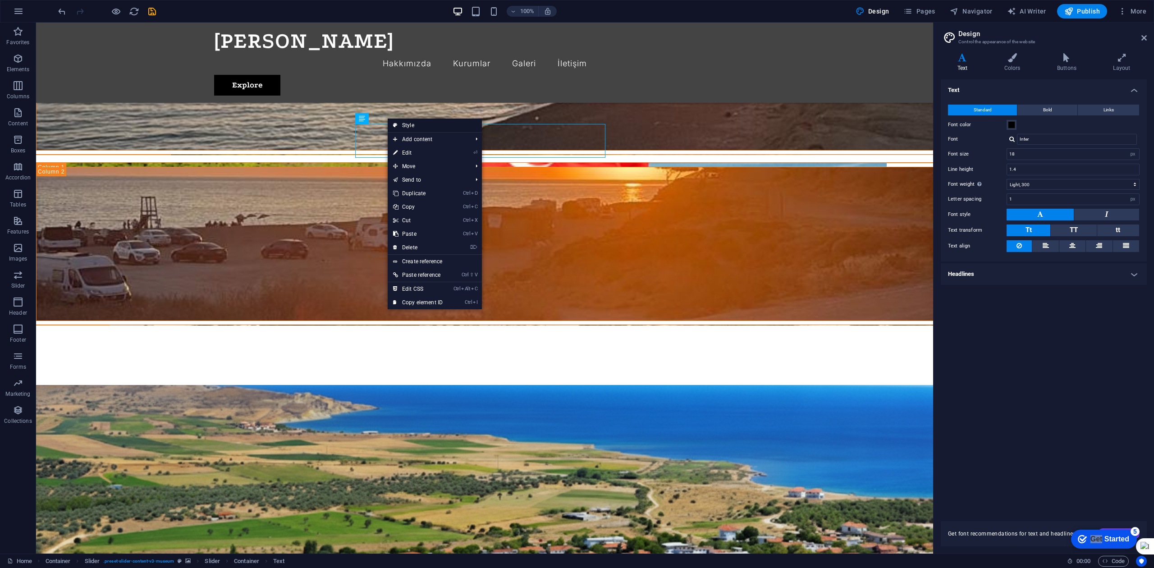
click at [395, 125] on icon at bounding box center [395, 126] width 5 height 14
select select "rem"
select select "px"
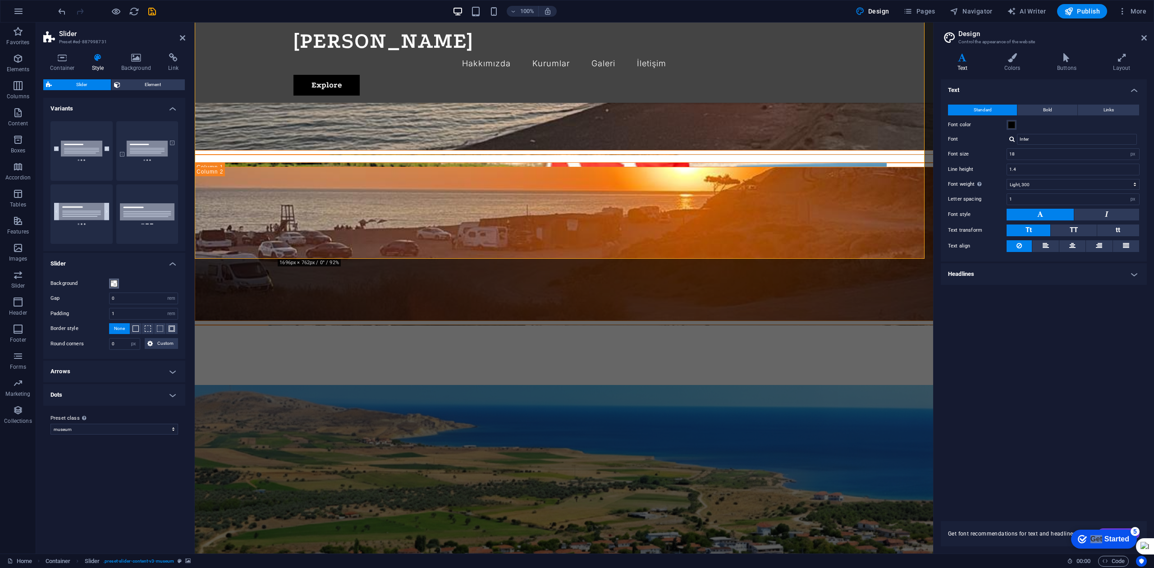
click at [114, 286] on span at bounding box center [113, 283] width 7 height 7
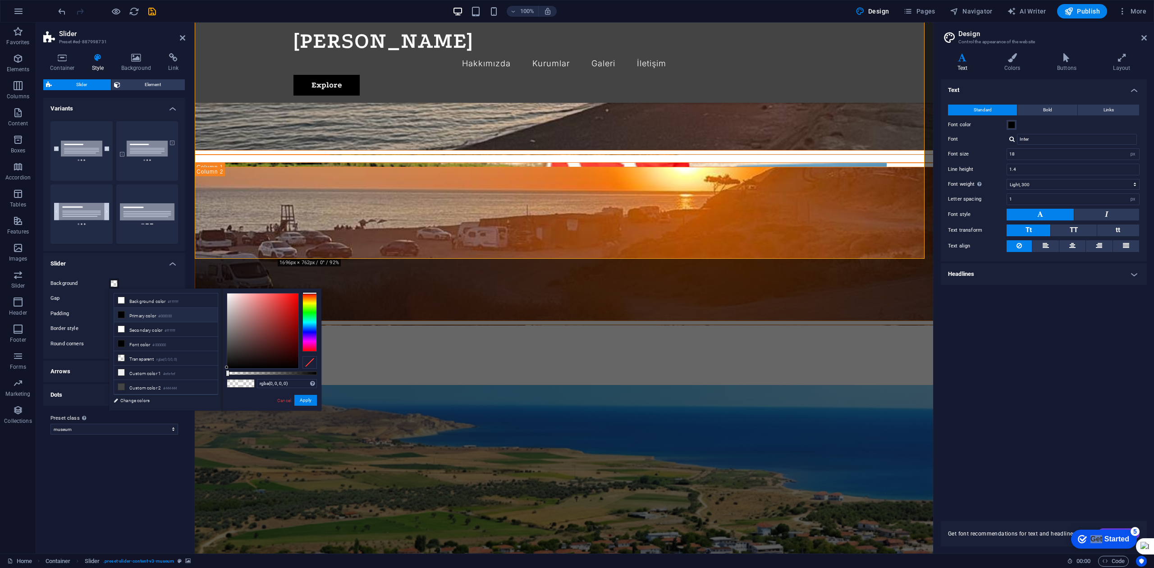
click at [132, 317] on li "Primary color #000000" at bounding box center [166, 315] width 104 height 14
drag, startPoint x: 240, startPoint y: 304, endPoint x: 210, endPoint y: 281, distance: 37.7
click at [210, 281] on body "[DOMAIN_NAME] Home Favorites Elements Columns Content Boxes Accordion Tables Fe…" at bounding box center [577, 284] width 1154 height 568
click at [280, 399] on link "Cancel" at bounding box center [284, 400] width 16 height 7
type input "rgba(0, 0, 0, 0)"
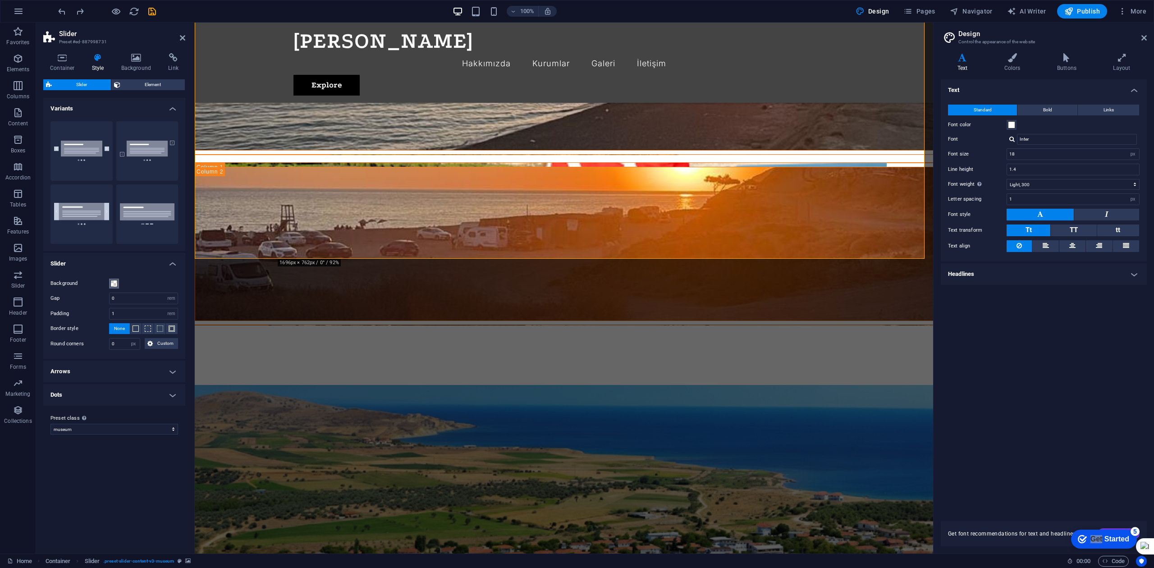
click at [115, 284] on span at bounding box center [113, 283] width 7 height 7
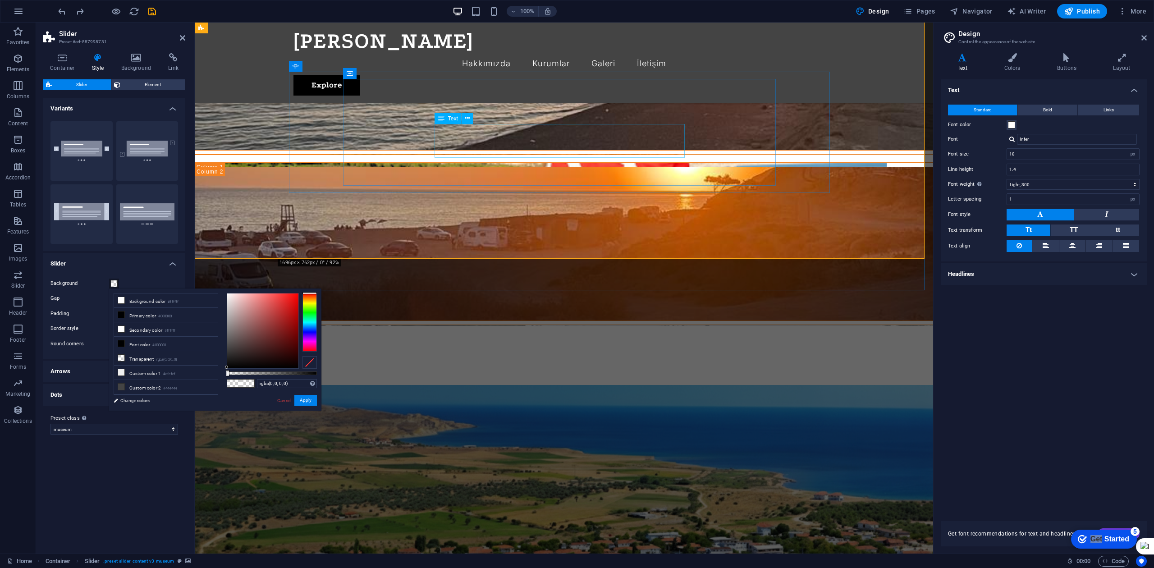
click at [527, 355] on div "Uğurlu Köyü İşletmeleri Köy içerisinde konaklayabilir, yerel ürünlerden alabili…" at bounding box center [564, 512] width 739 height 314
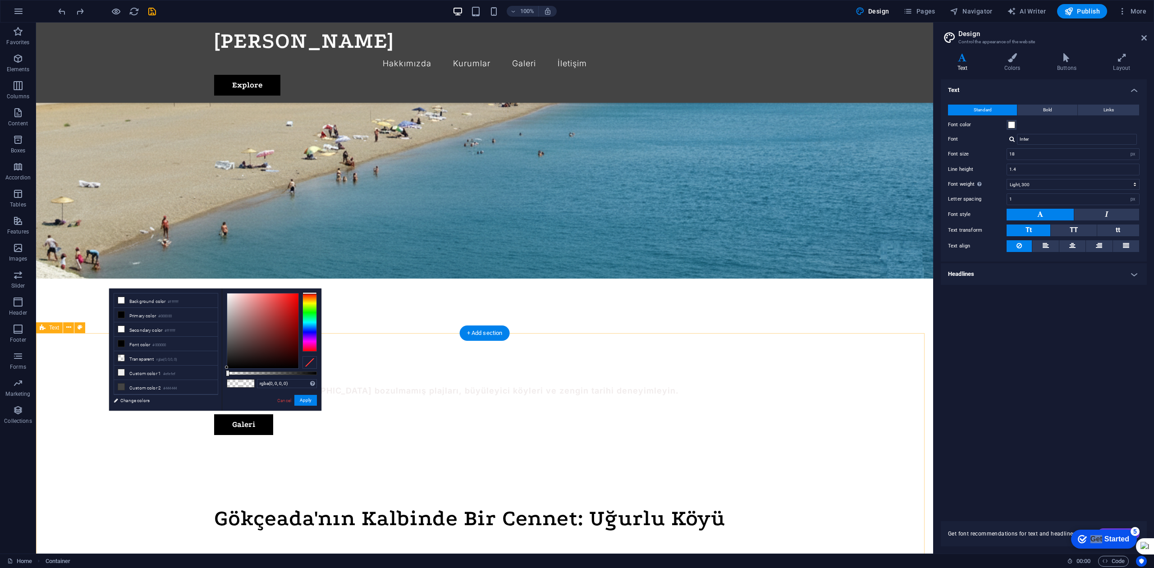
scroll to position [300, 0]
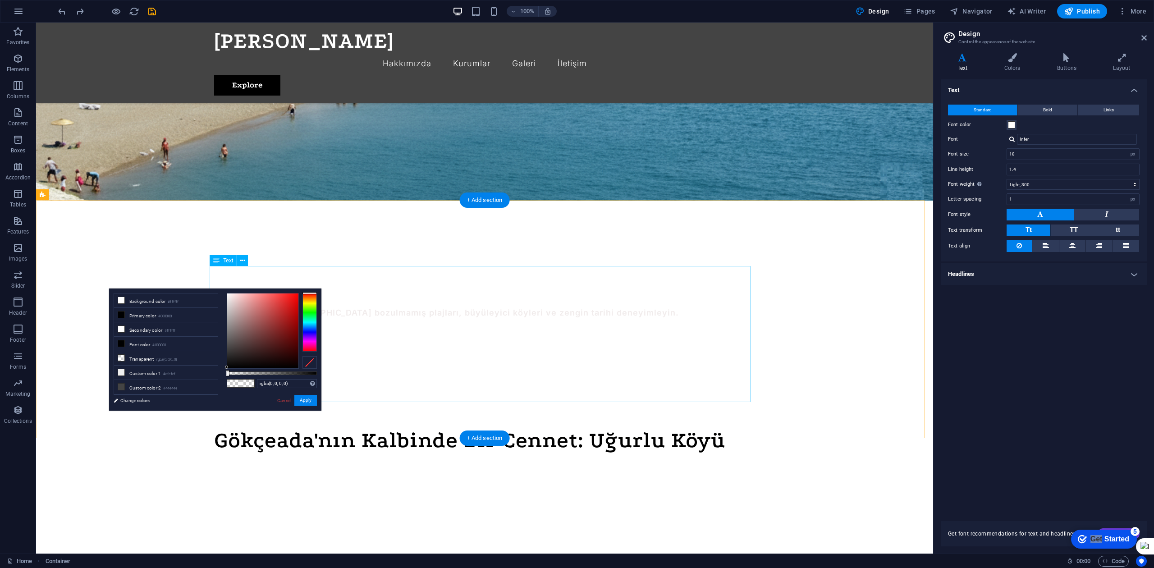
click at [449, 426] on div at bounding box center [484, 535] width 541 height 152
click at [427, 426] on div at bounding box center [484, 535] width 541 height 152
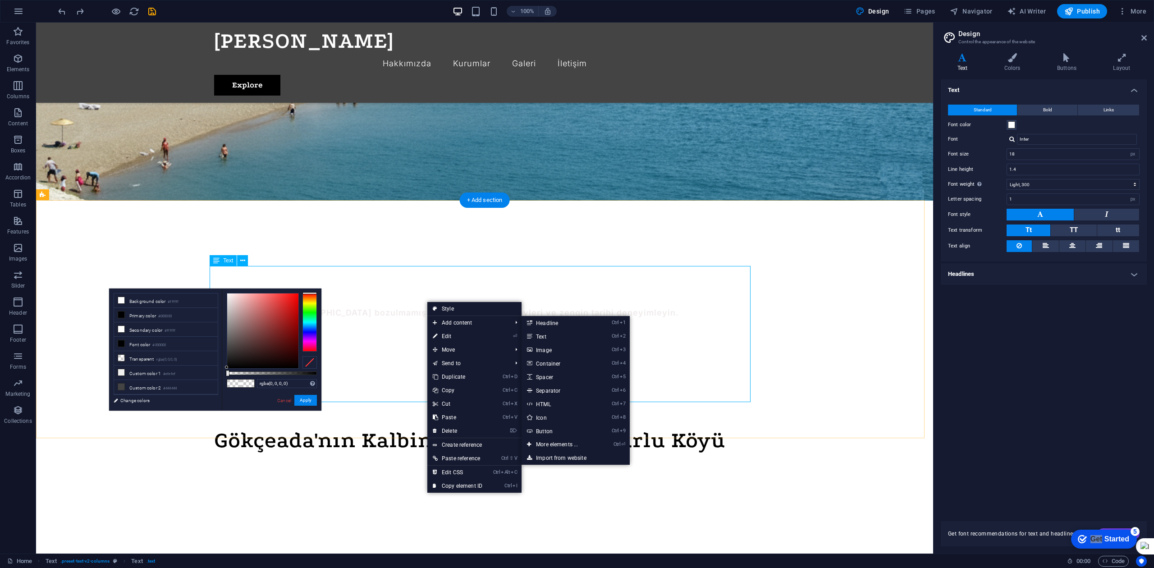
click at [375, 426] on div at bounding box center [484, 535] width 541 height 152
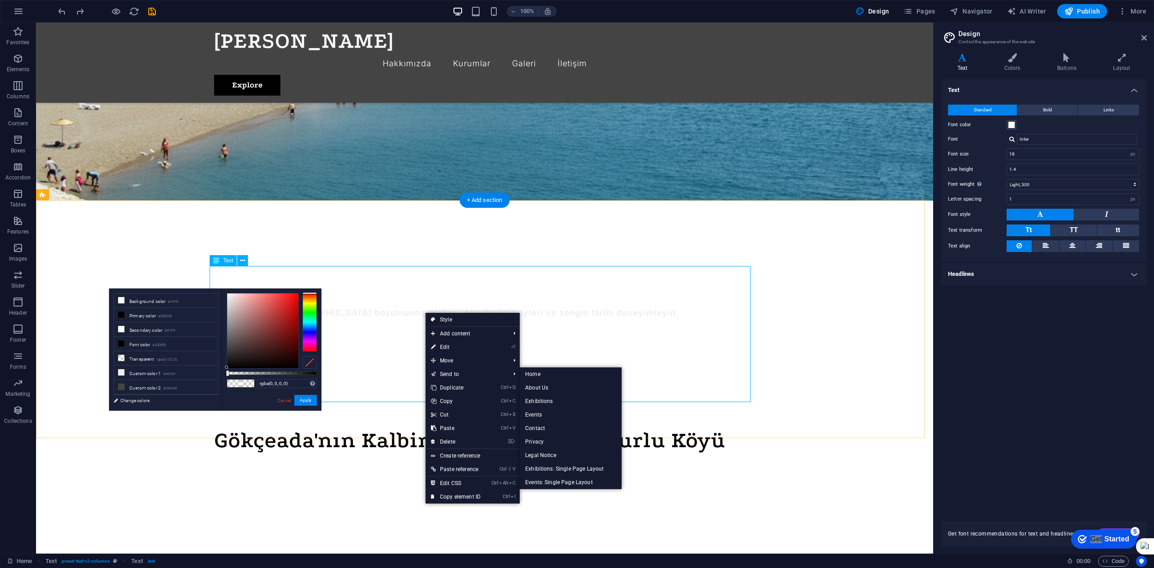
click at [386, 426] on div at bounding box center [484, 535] width 541 height 152
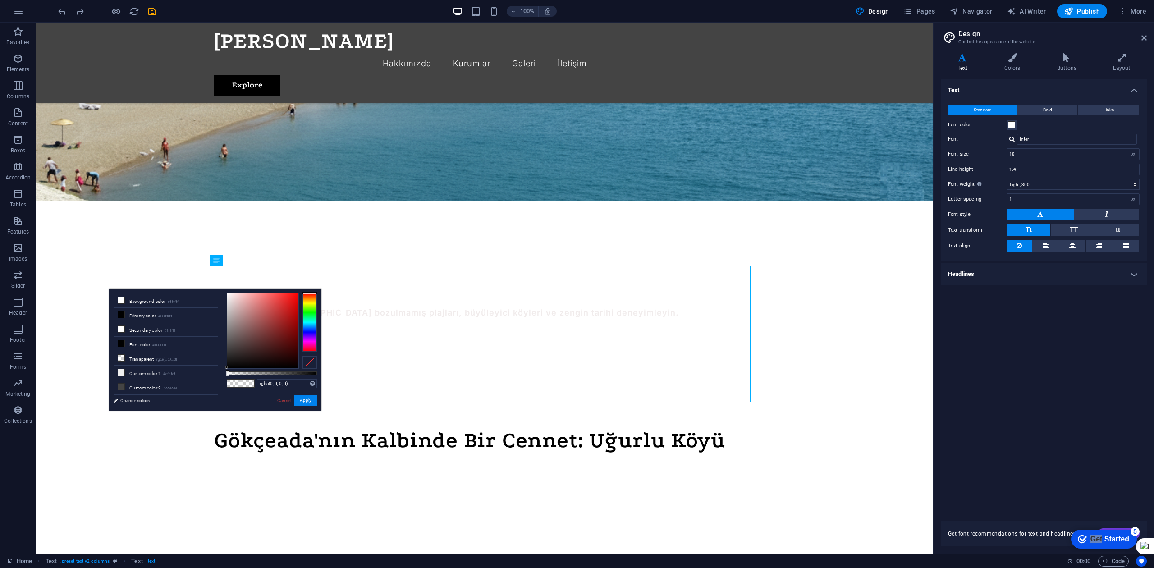
click at [287, 403] on link "Cancel" at bounding box center [284, 400] width 16 height 7
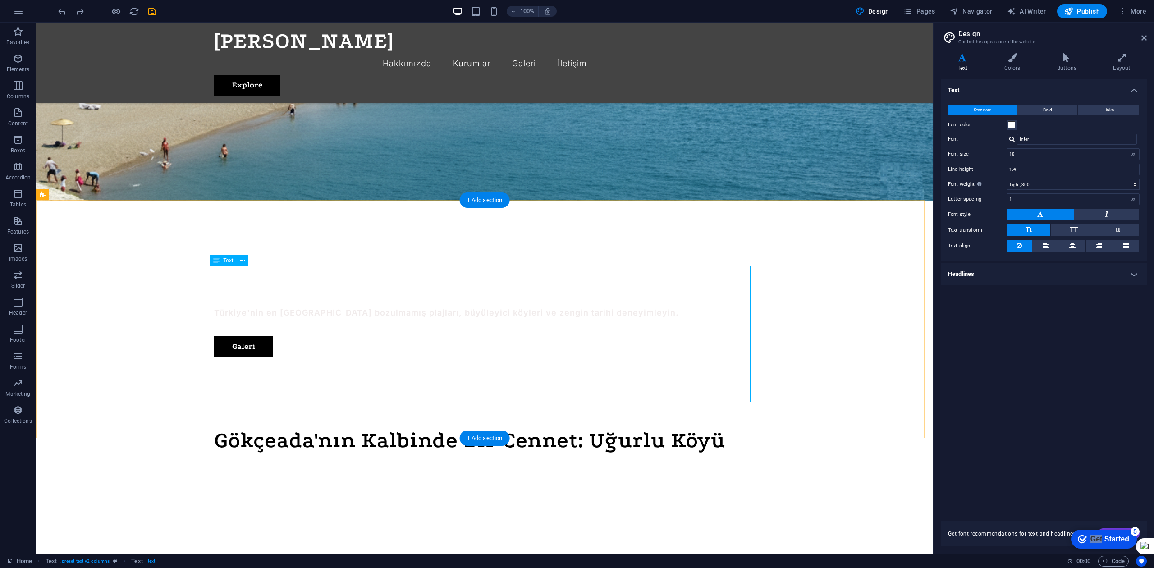
click at [390, 426] on div at bounding box center [484, 535] width 541 height 152
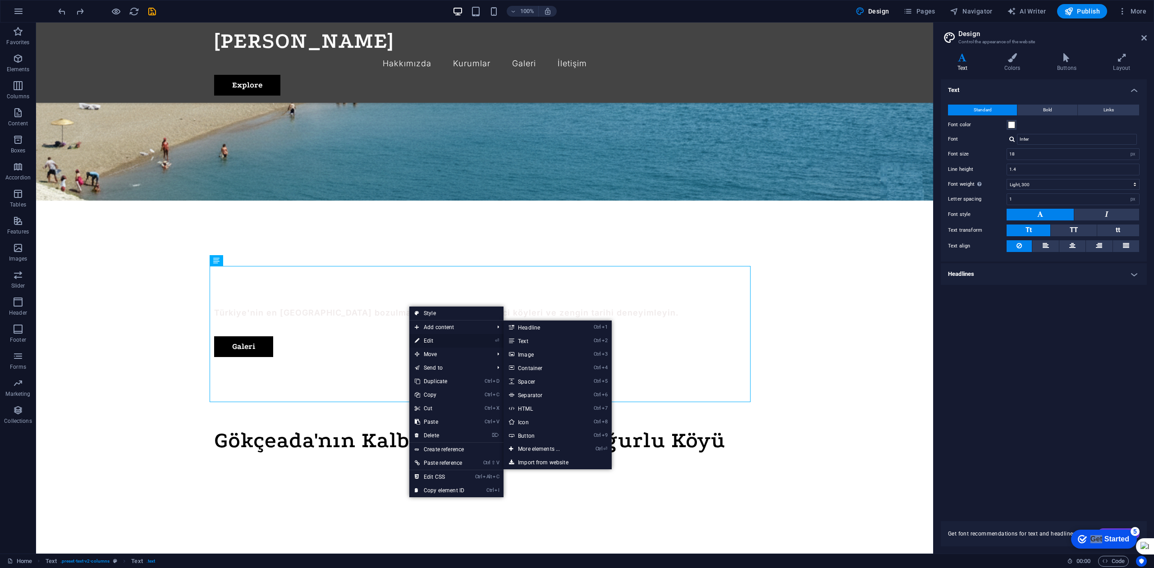
click at [435, 338] on link "⏎ Edit" at bounding box center [439, 341] width 60 height 14
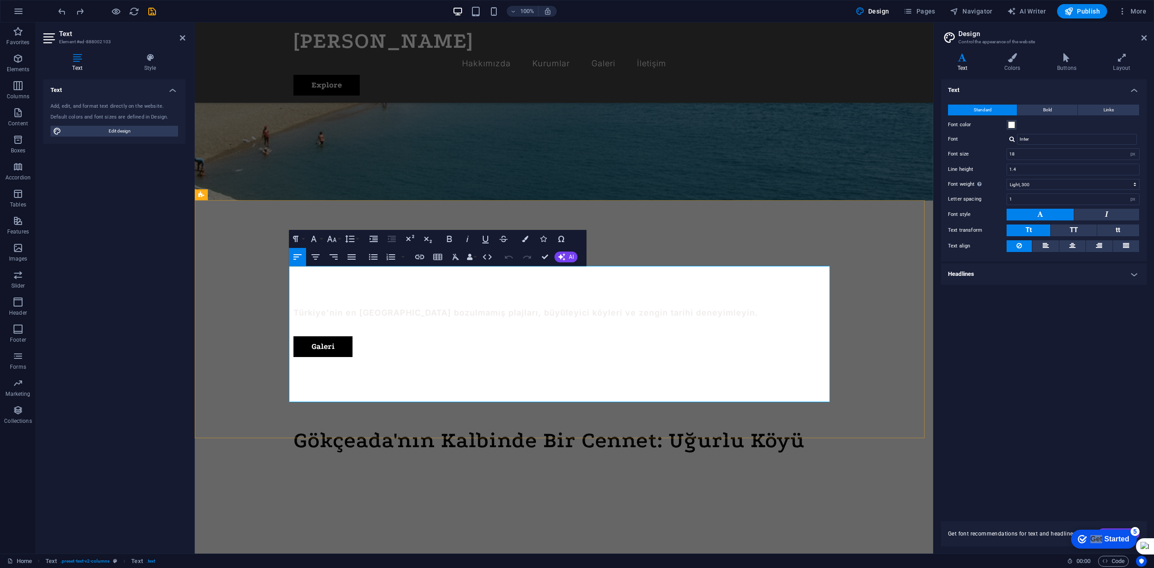
click at [421, 426] on span at bounding box center [561, 534] width 534 height 149
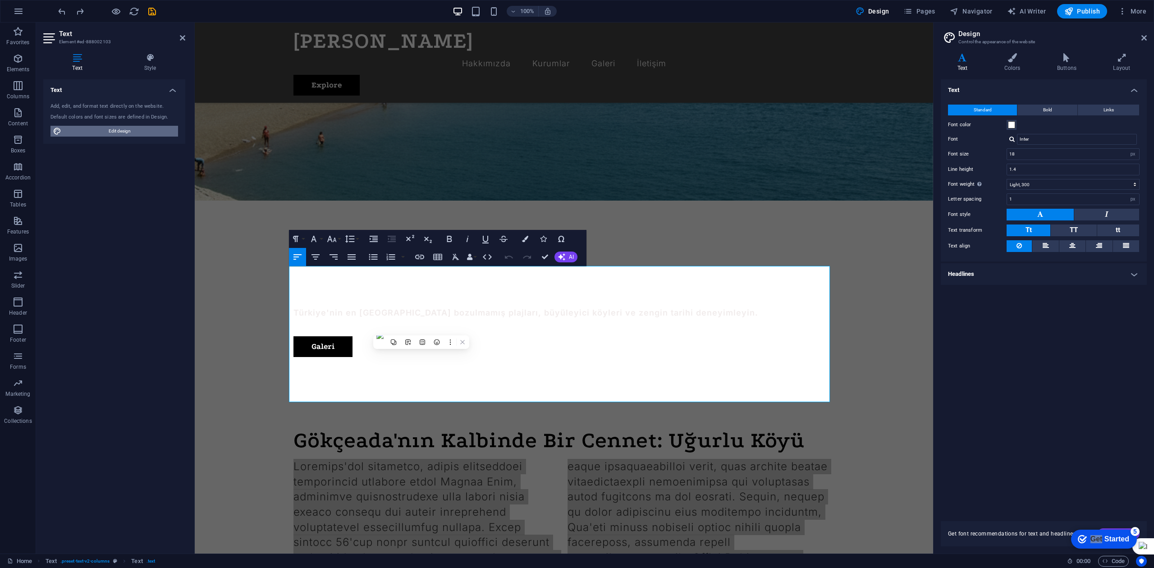
click at [129, 129] on span "Edit design" at bounding box center [119, 131] width 111 height 11
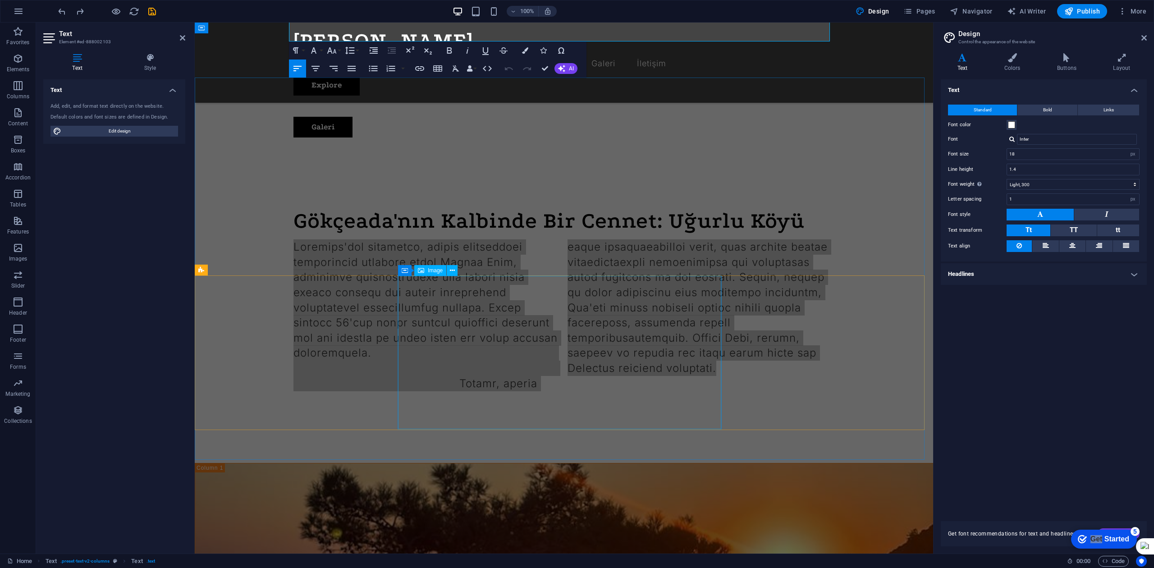
scroll to position [361, 0]
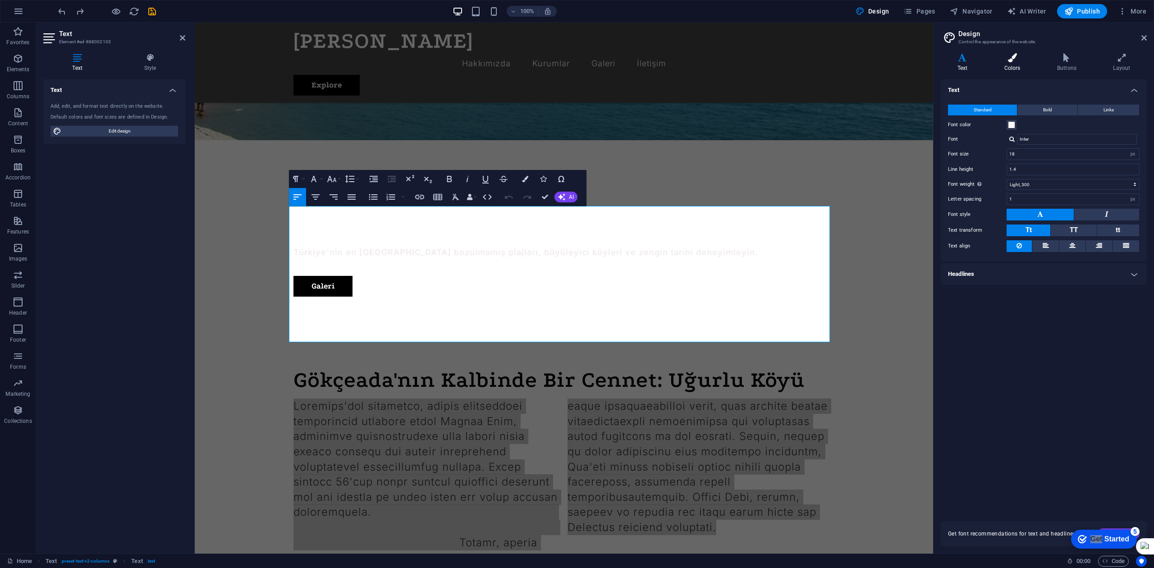
click at [865, 69] on h4 "Colors" at bounding box center [1014, 62] width 53 height 19
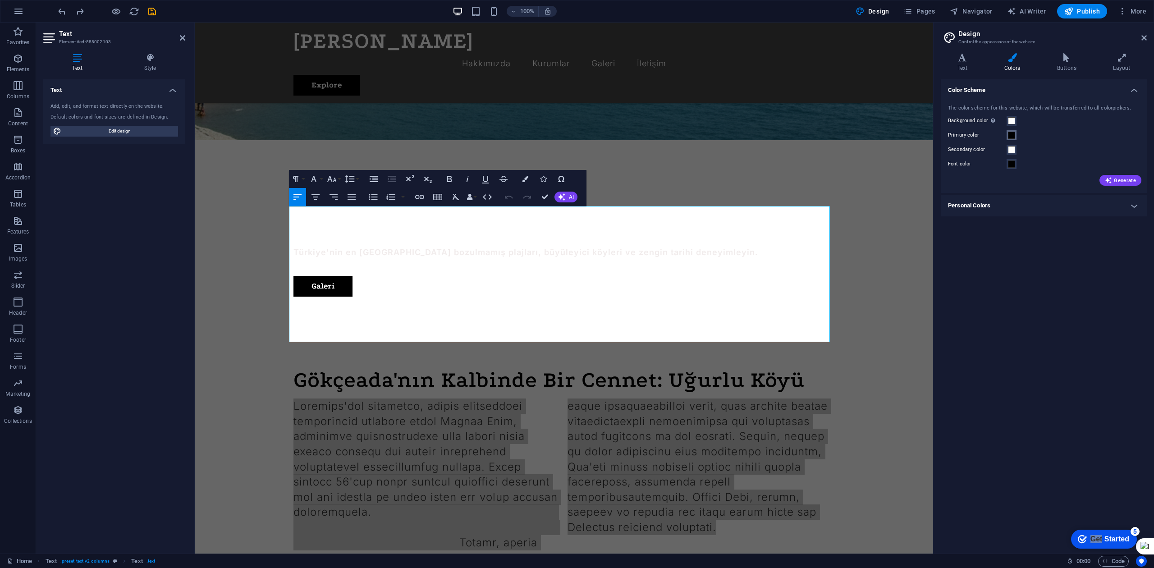
click at [865, 134] on span at bounding box center [1011, 135] width 7 height 7
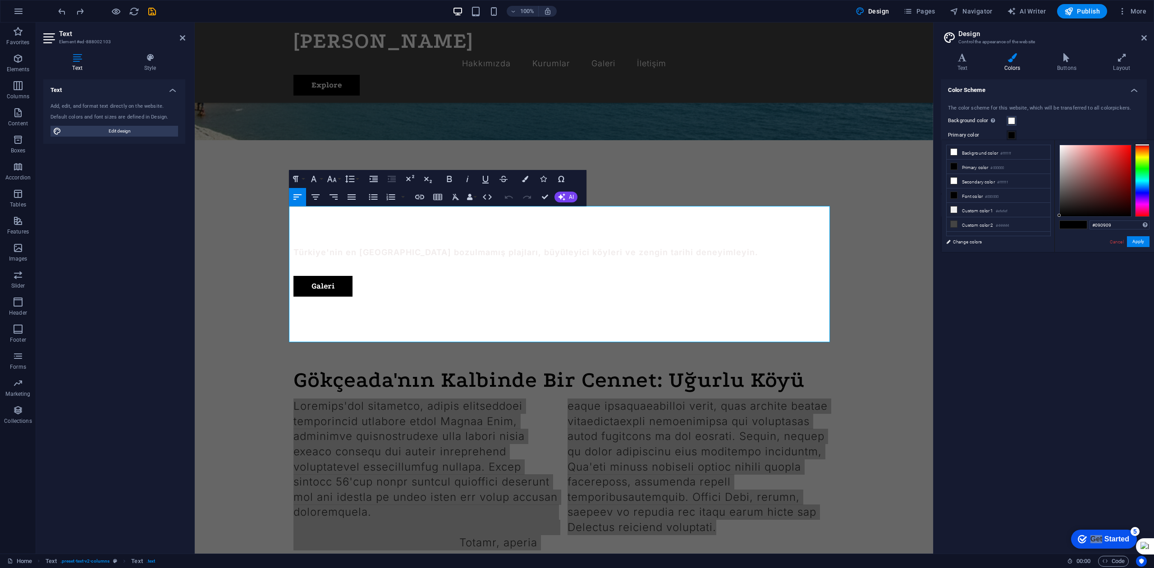
type input "#000000"
drag, startPoint x: 1056, startPoint y: 189, endPoint x: 1050, endPoint y: 235, distance: 47.3
click at [865, 235] on div "less Background color #ffffff Primary color #000000 Secondary color #ffffff Fon…" at bounding box center [1048, 196] width 212 height 112
click at [865, 237] on button "Apply" at bounding box center [1138, 241] width 23 height 11
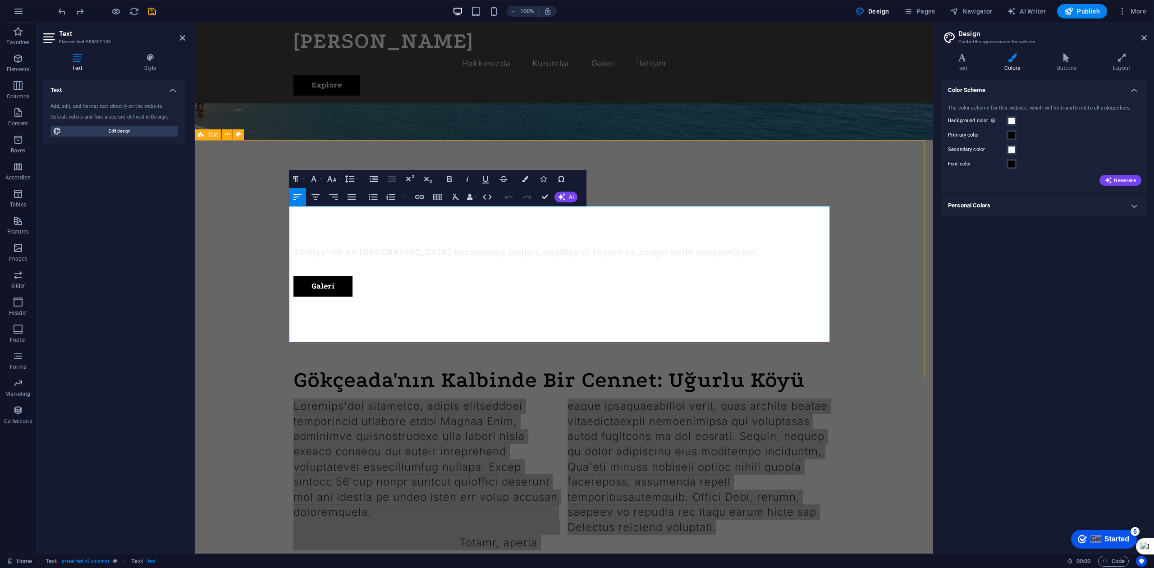
click at [865, 333] on div "Gökçeada'nın Kalbinde Bir Cennet: Uğurlu Köyü" at bounding box center [564, 459] width 739 height 253
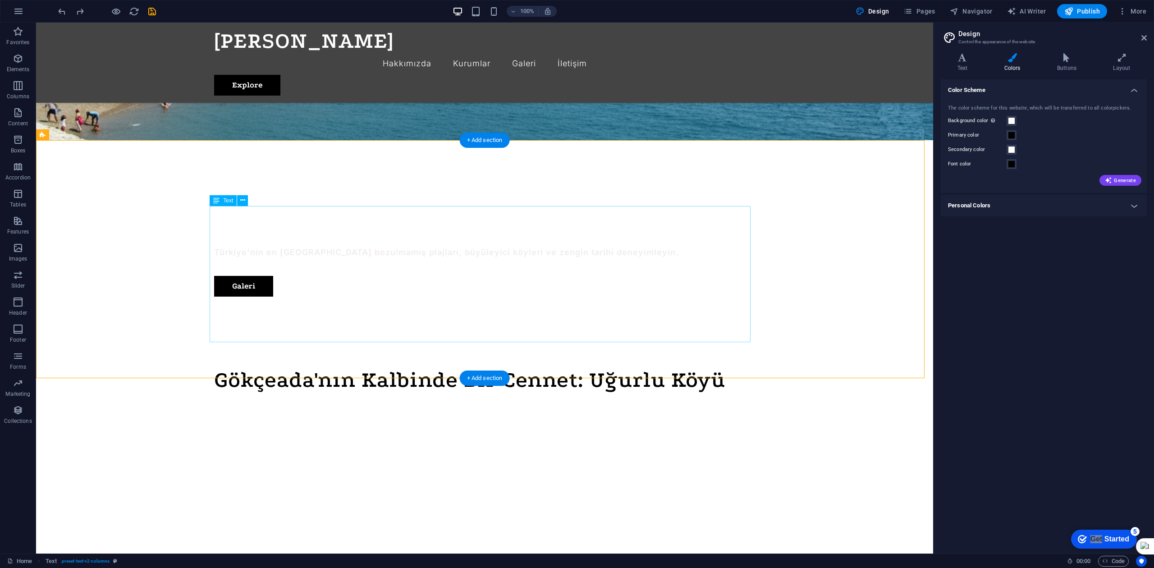
click at [598, 399] on div at bounding box center [484, 475] width 541 height 152
click at [504, 399] on div at bounding box center [484, 475] width 541 height 152
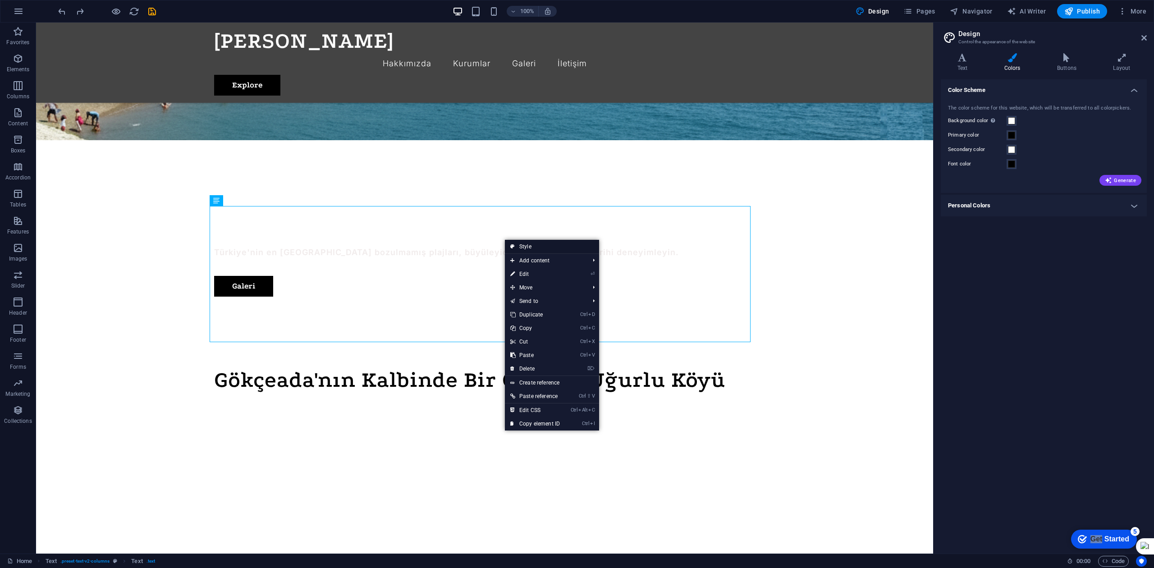
click at [516, 244] on link "Style" at bounding box center [552, 247] width 94 height 14
select select "rem"
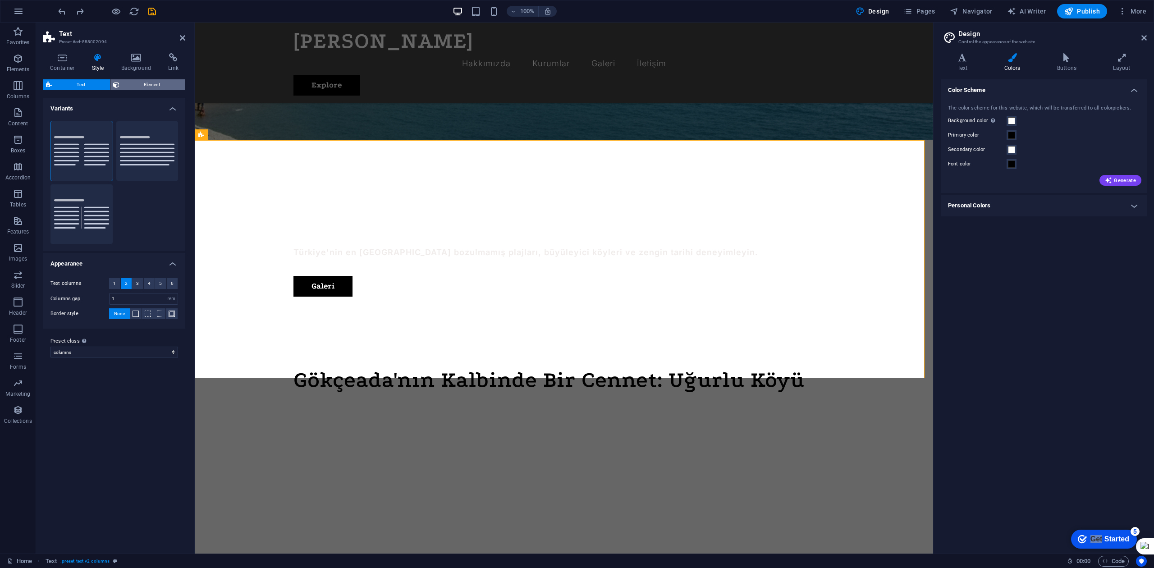
click at [147, 79] on span "Element" at bounding box center [152, 84] width 60 height 11
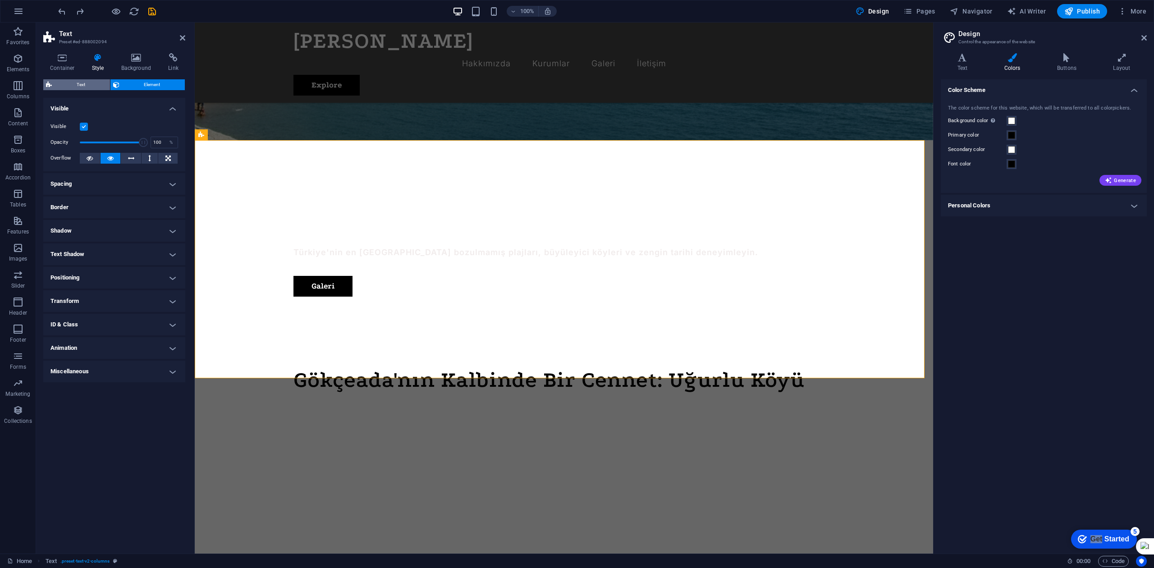
click at [93, 81] on span "Text" at bounding box center [81, 84] width 53 height 11
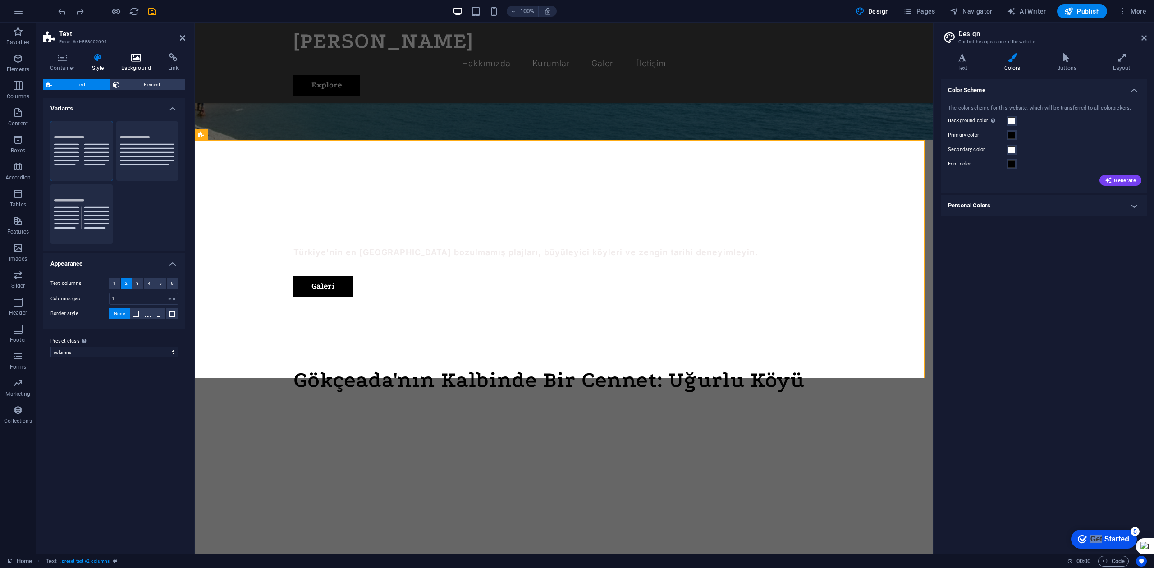
click at [136, 64] on h4 "Background" at bounding box center [138, 62] width 47 height 19
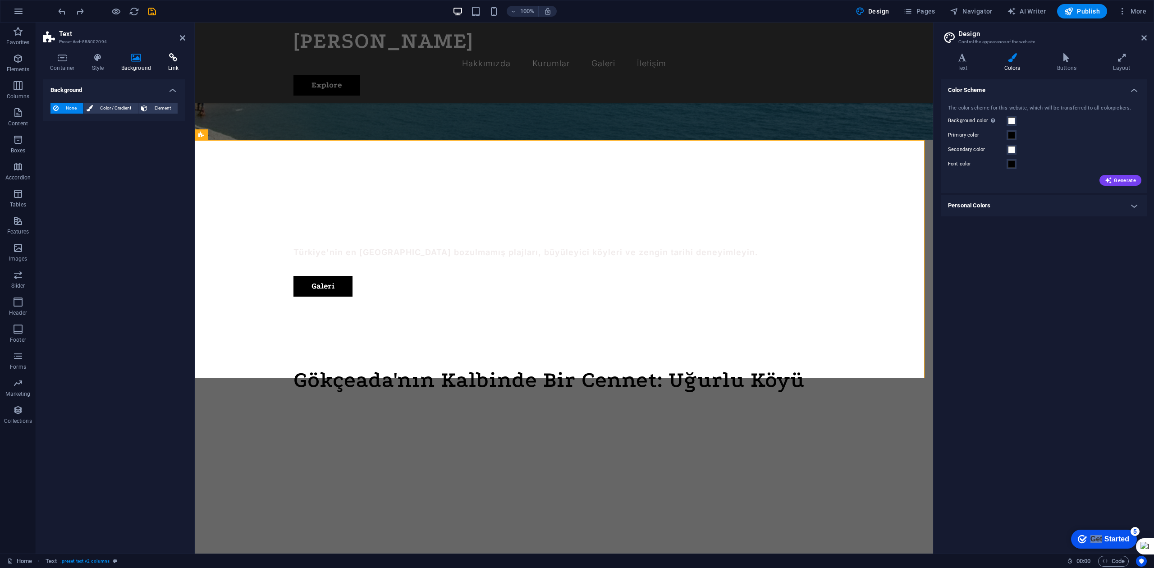
click at [176, 60] on icon at bounding box center [173, 57] width 24 height 9
click at [130, 64] on h4 "Background" at bounding box center [138, 62] width 47 height 19
click at [109, 65] on h4 "Style" at bounding box center [99, 62] width 29 height 19
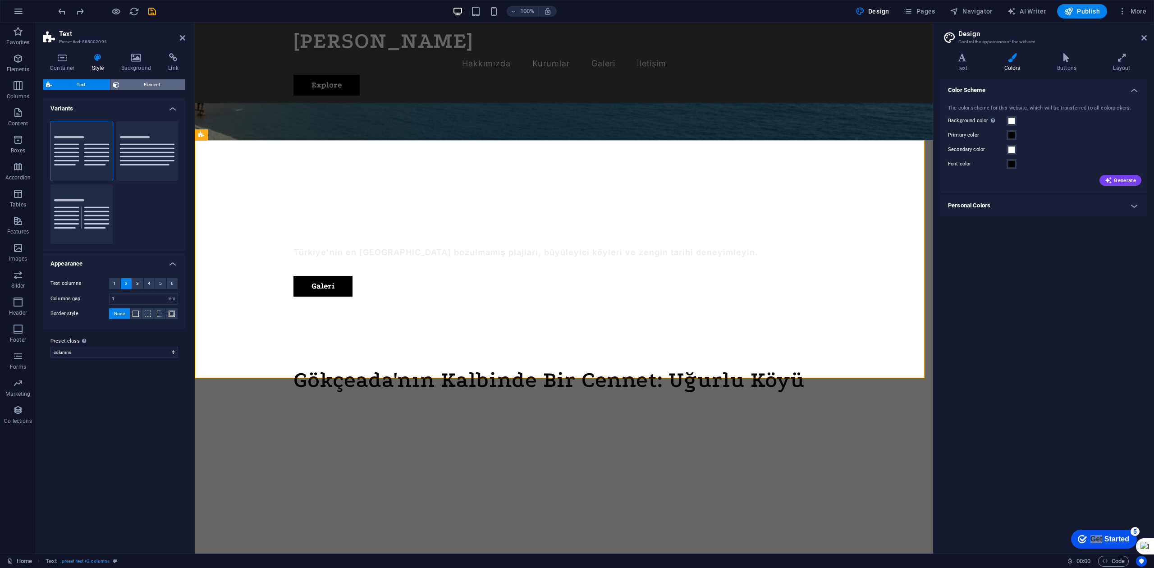
click at [143, 87] on span "Element" at bounding box center [152, 84] width 60 height 11
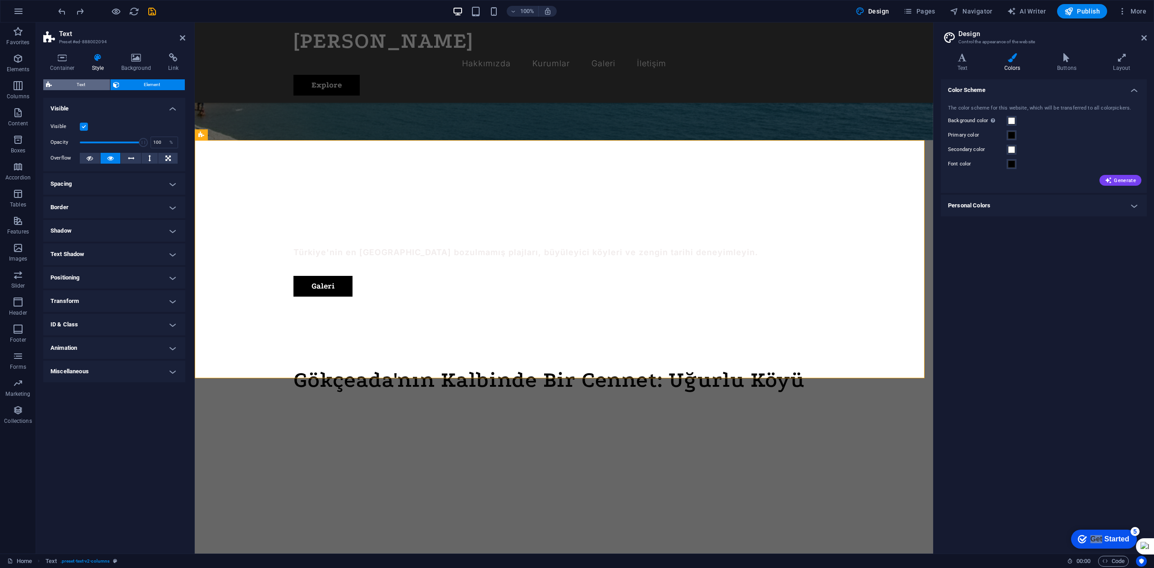
click at [89, 87] on span "Text" at bounding box center [81, 84] width 53 height 11
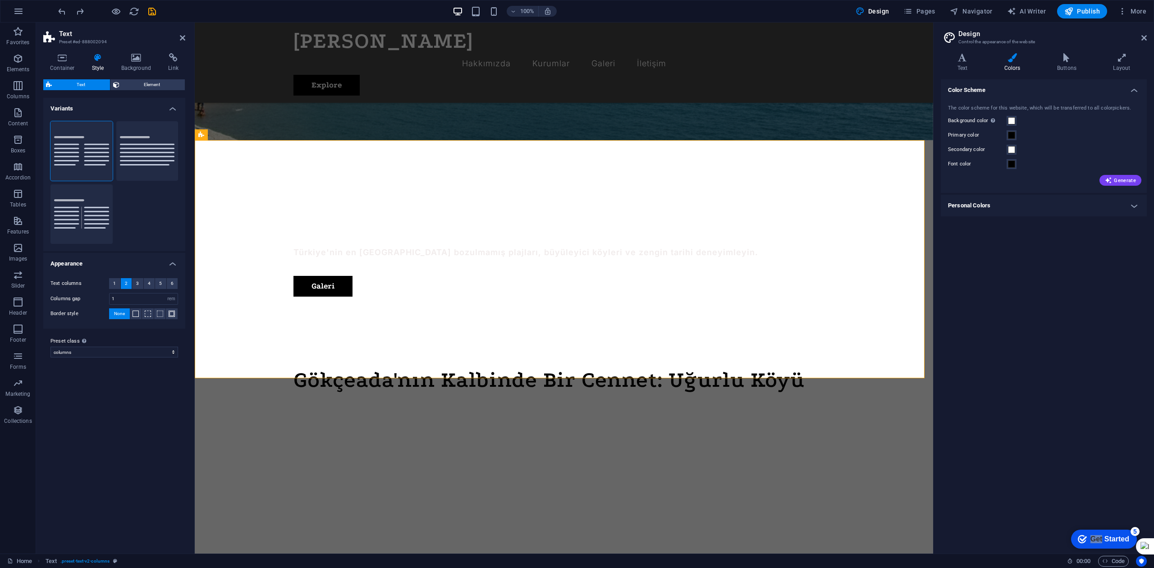
click at [185, 38] on aside "Text Preset #ed-888002094 Container Style Background Link Size Height Default p…" at bounding box center [115, 288] width 159 height 531
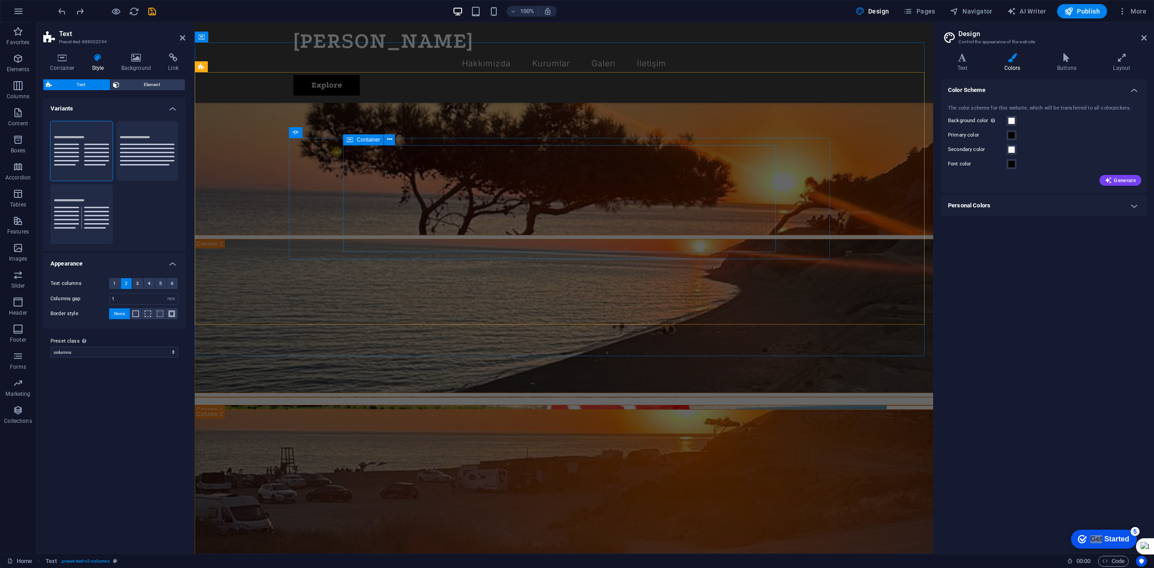
scroll to position [1142, 0]
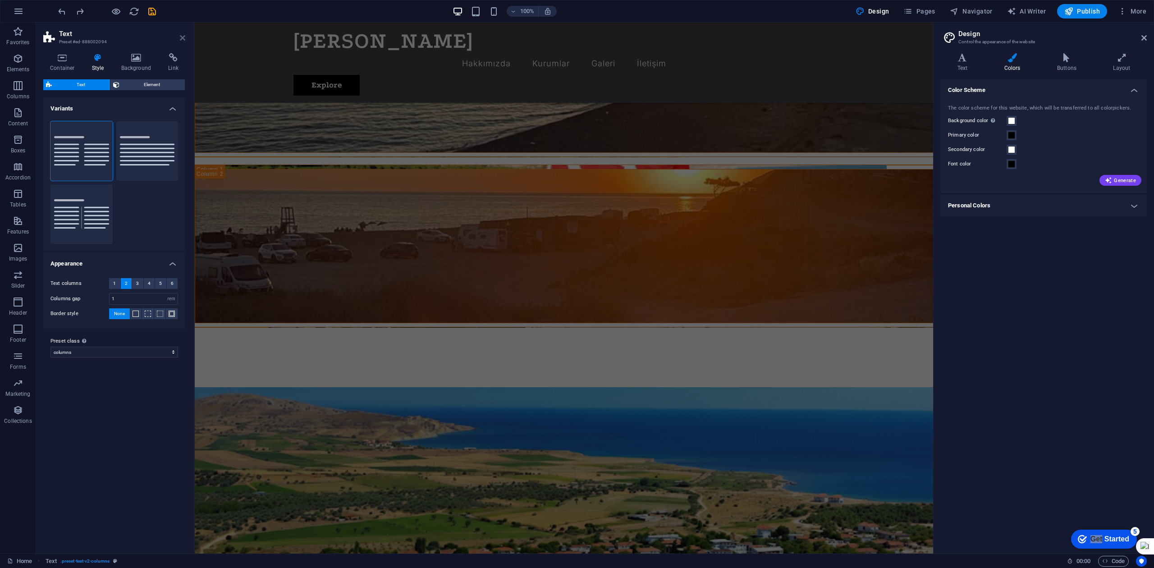
click at [184, 35] on icon at bounding box center [182, 37] width 5 height 7
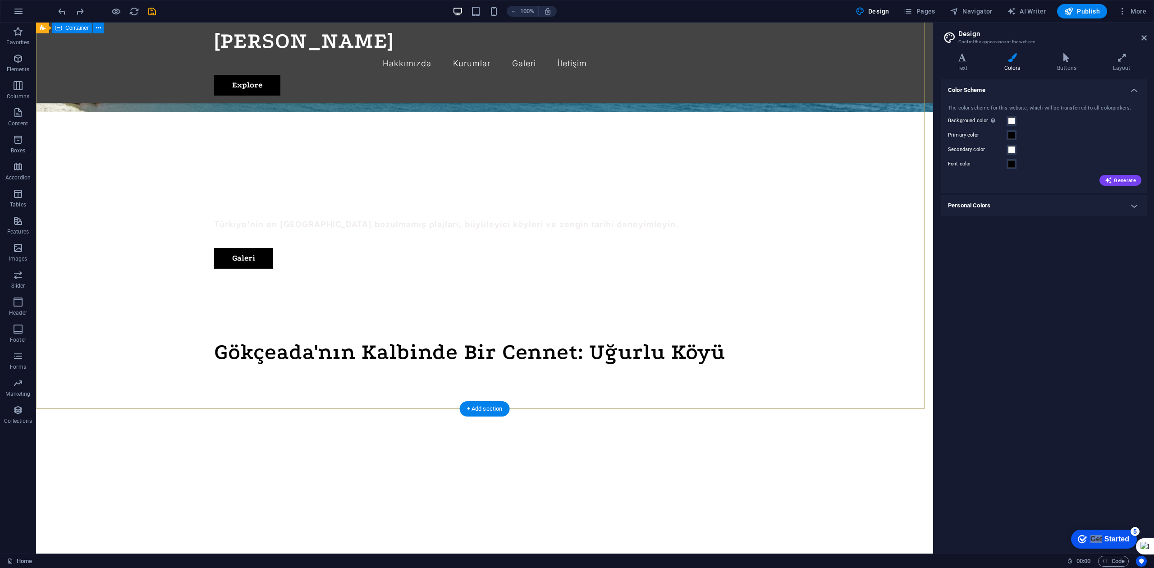
scroll to position [392, 0]
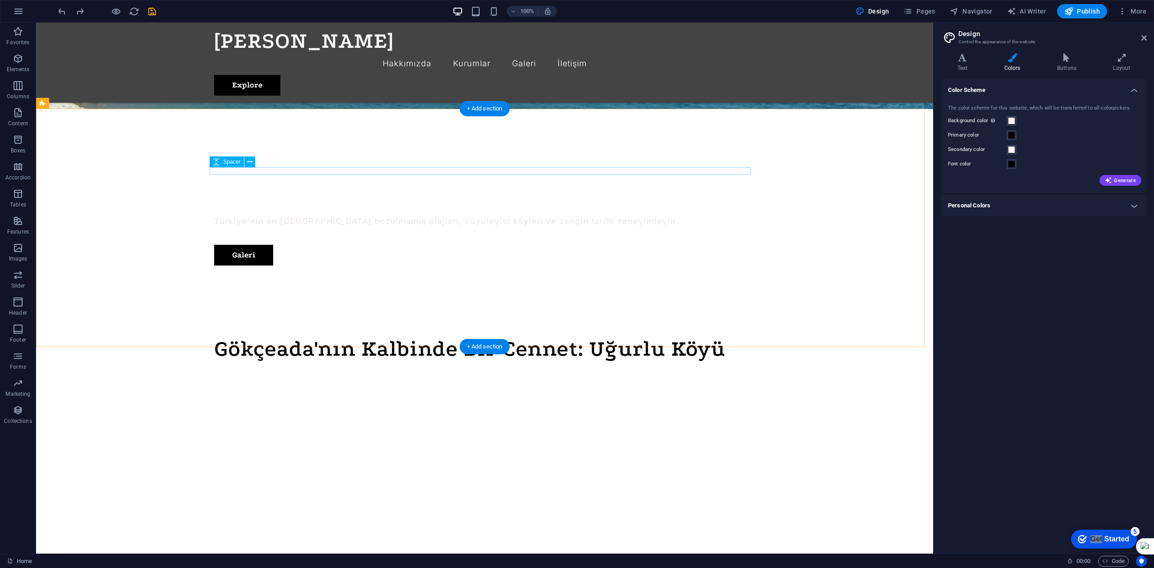
click at [359, 368] on div at bounding box center [484, 444] width 541 height 152
click at [221, 170] on div "Text" at bounding box center [223, 169] width 27 height 11
click at [216, 167] on icon at bounding box center [216, 169] width 6 height 11
click at [245, 169] on button at bounding box center [242, 169] width 11 height 11
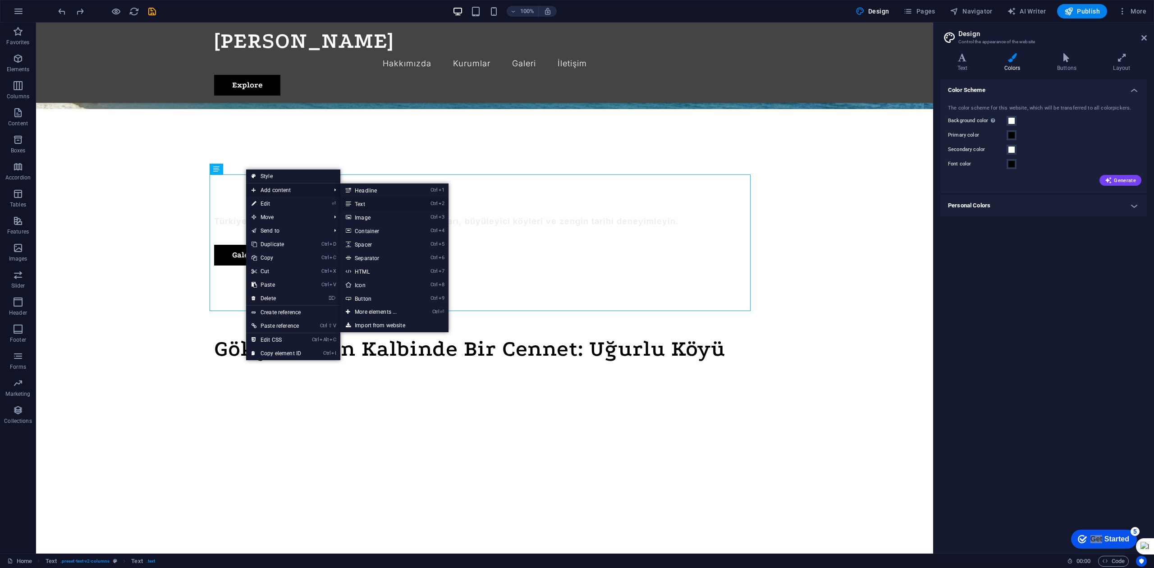
click at [354, 201] on link "Ctrl 2 Text" at bounding box center [377, 204] width 74 height 14
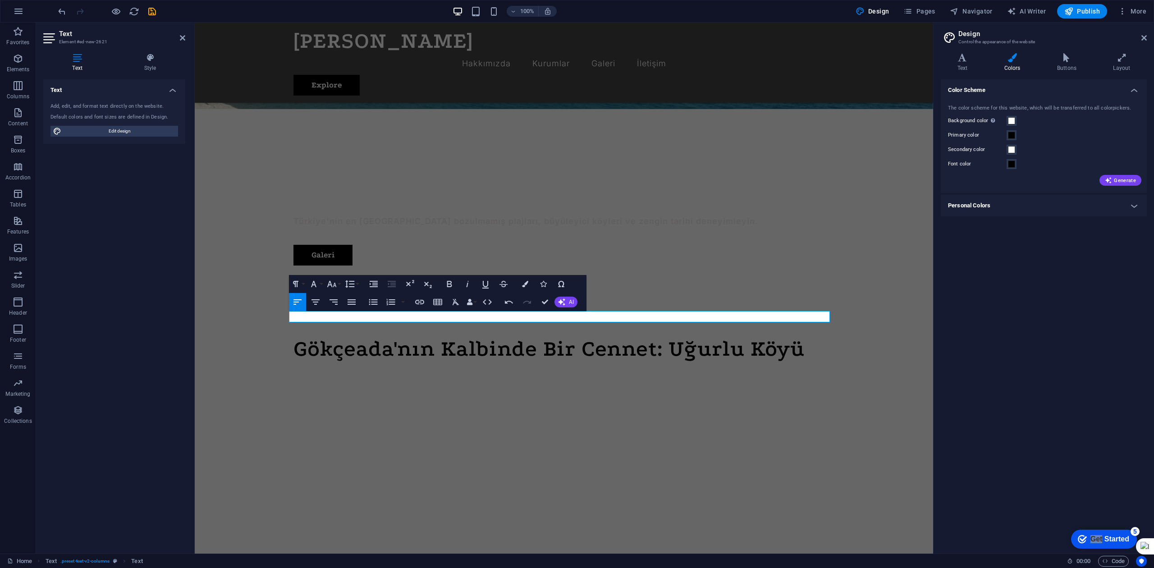
click at [109, 123] on div "Add, edit, and format text directly on the website. Default colors and font siz…" at bounding box center [114, 120] width 142 height 48
click at [114, 132] on span "Edit design" at bounding box center [119, 131] width 111 height 11
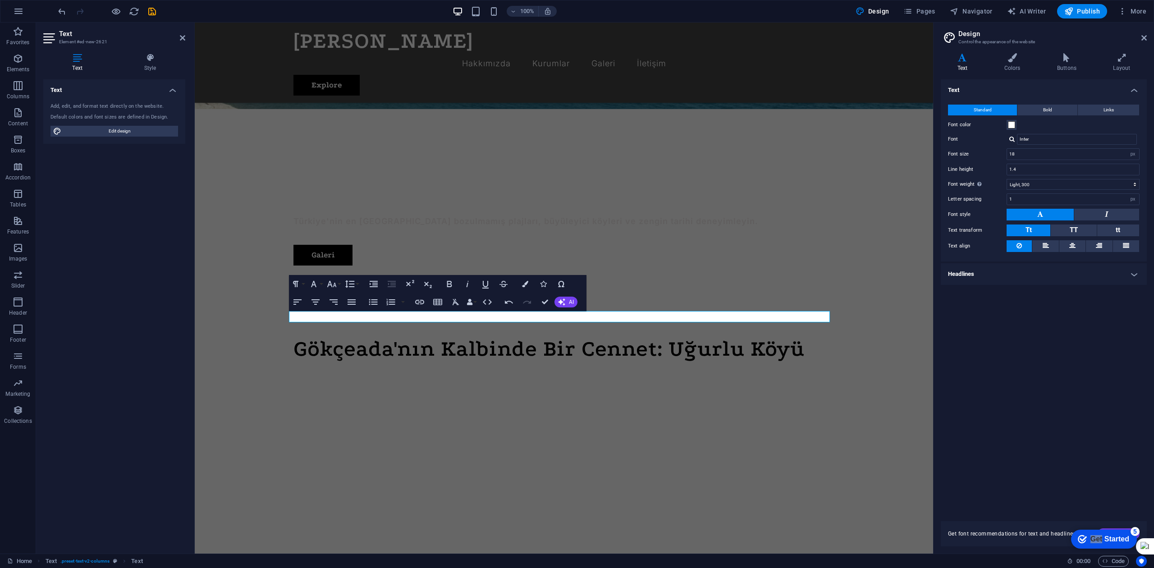
click at [865, 74] on div "Text Colors Buttons Layout Text Standard Bold Links Font color Font Inter Font …" at bounding box center [1044, 299] width 206 height 493
click at [865, 63] on h4 "Colors" at bounding box center [1014, 62] width 53 height 19
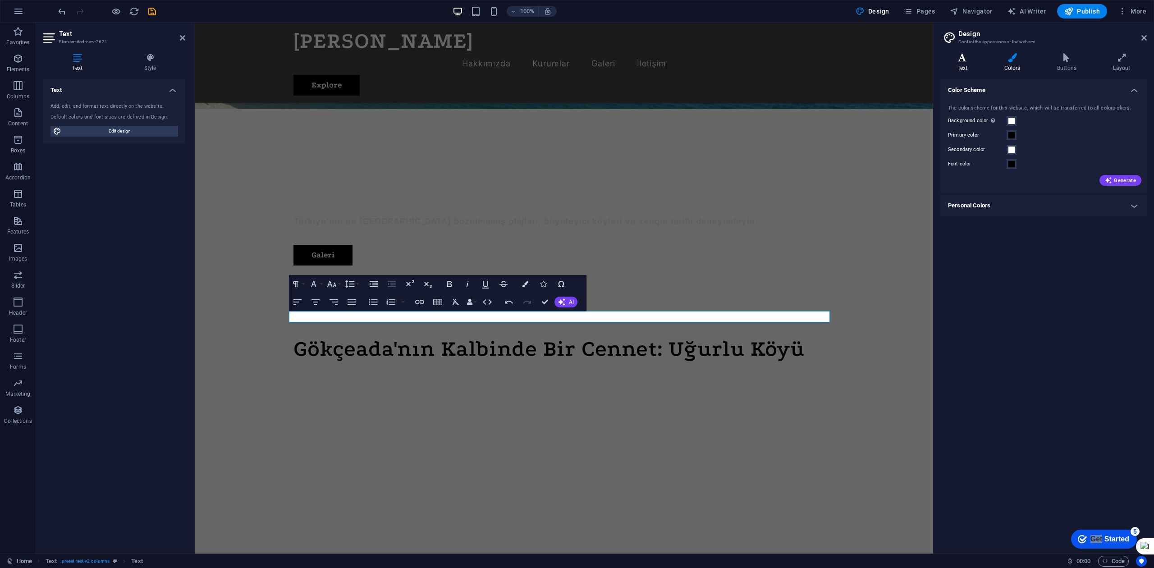
click at [865, 65] on h4 "Text" at bounding box center [964, 62] width 47 height 19
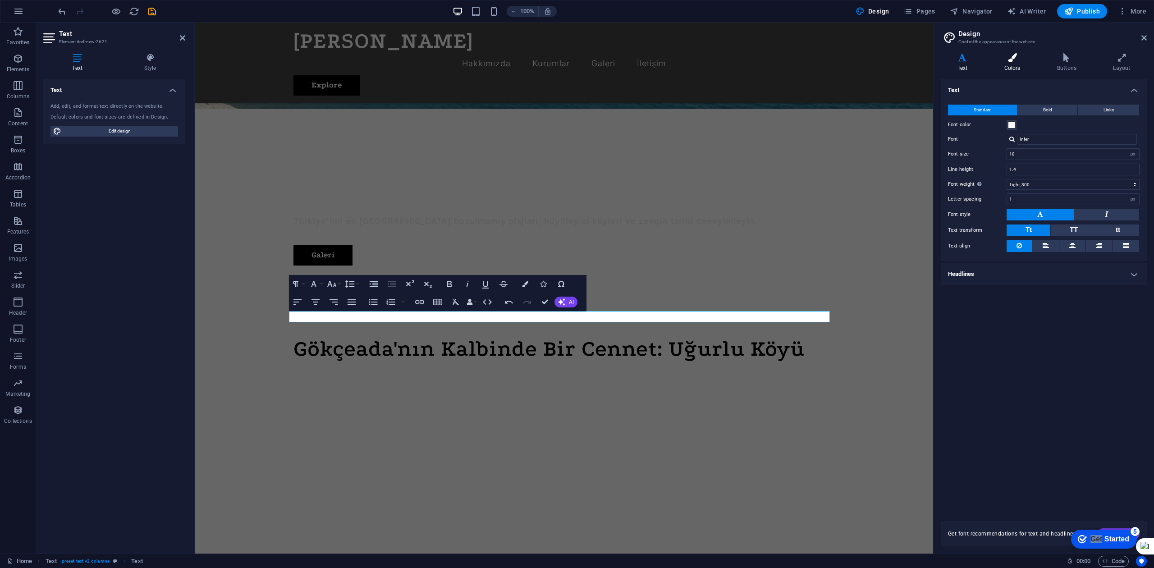
click at [865, 64] on h4 "Colors" at bounding box center [1014, 62] width 53 height 19
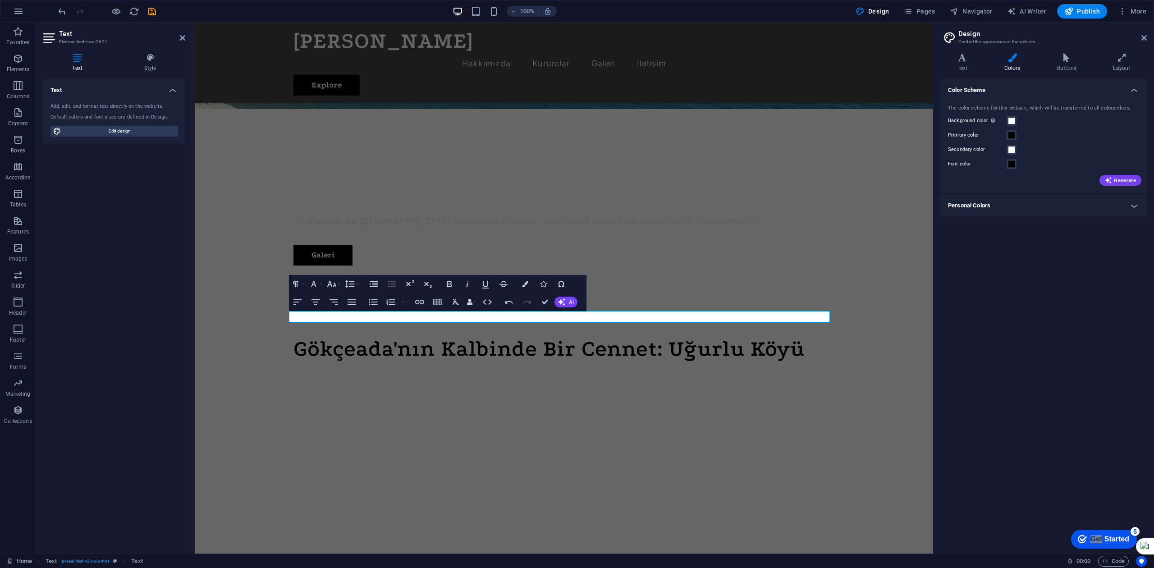
click at [865, 208] on h4 "Personal Colors" at bounding box center [1044, 206] width 206 height 22
click at [865, 224] on span at bounding box center [1011, 225] width 7 height 7
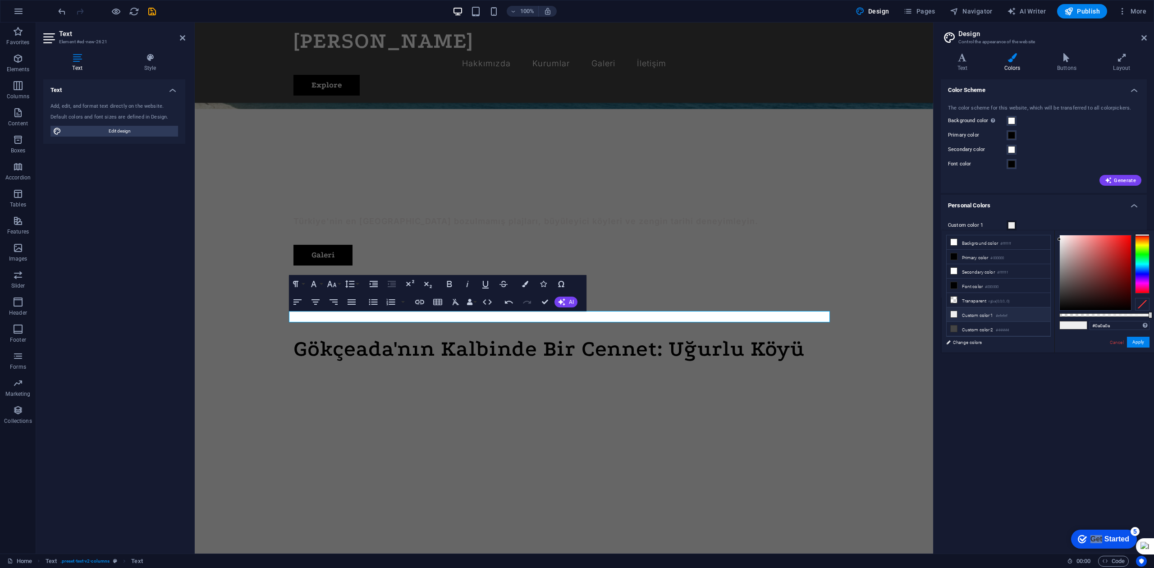
type input "#000000"
drag, startPoint x: 1055, startPoint y: 299, endPoint x: 1042, endPoint y: 320, distance: 24.4
click at [865, 320] on div "less Background color #ffffff Primary color #000000 Secondary color #ffffff Fon…" at bounding box center [1048, 291] width 212 height 122
click at [865, 410] on div "Color Scheme The color scheme for this website, which will be transferred to al…" at bounding box center [1044, 312] width 206 height 467
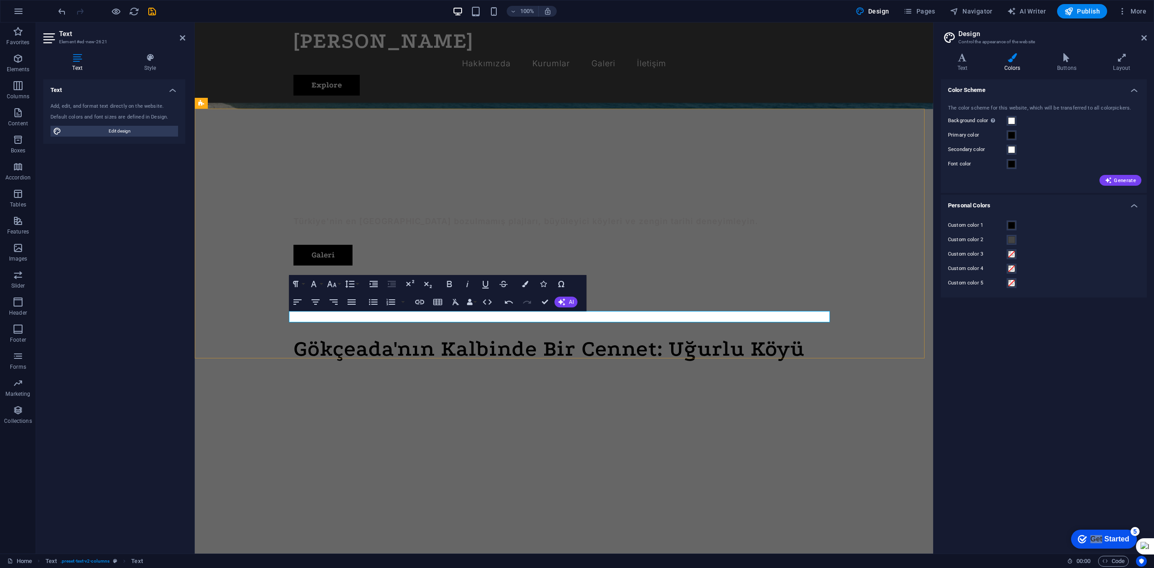
click at [679, 426] on p "ae" at bounding box center [564, 524] width 541 height 11
click at [561, 298] on button "AI" at bounding box center [566, 302] width 23 height 11
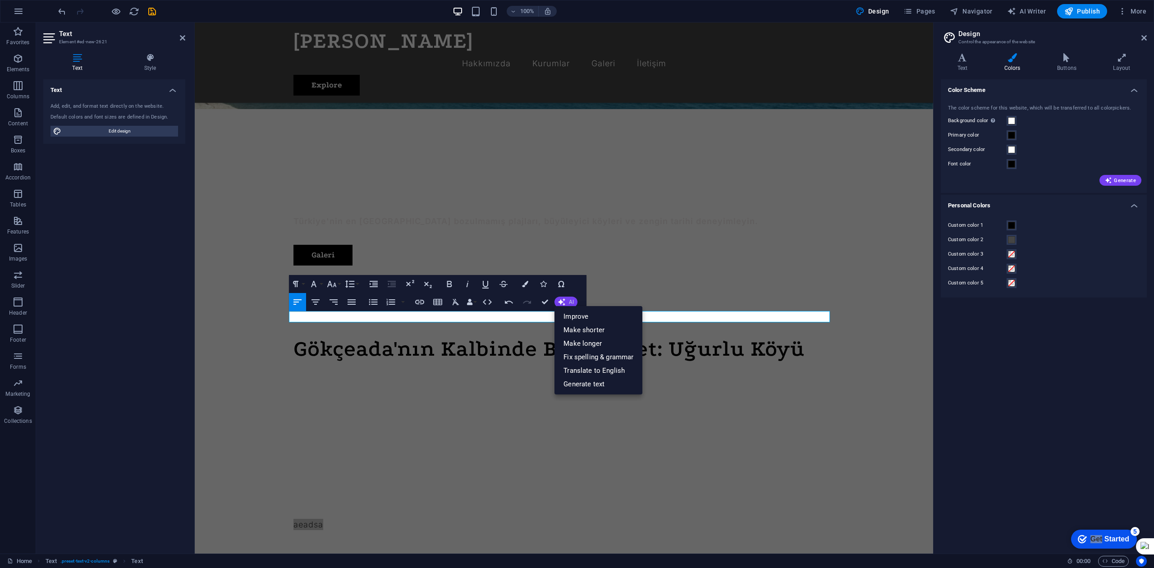
click at [561, 298] on button "AI" at bounding box center [566, 302] width 23 height 11
click at [161, 62] on icon at bounding box center [150, 57] width 70 height 9
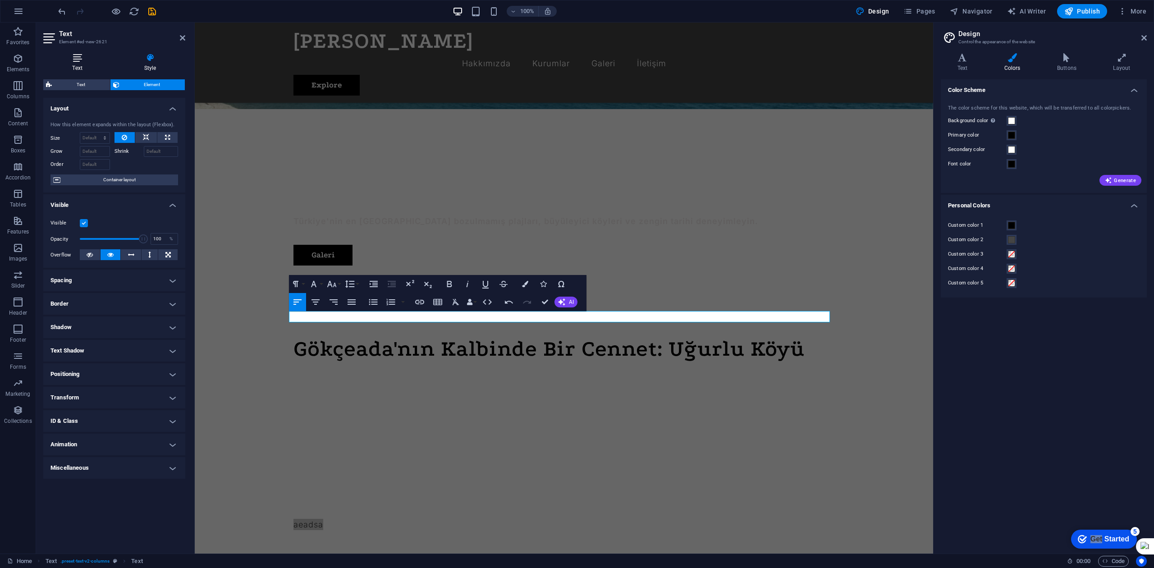
click at [85, 62] on h4 "Text" at bounding box center [79, 62] width 72 height 19
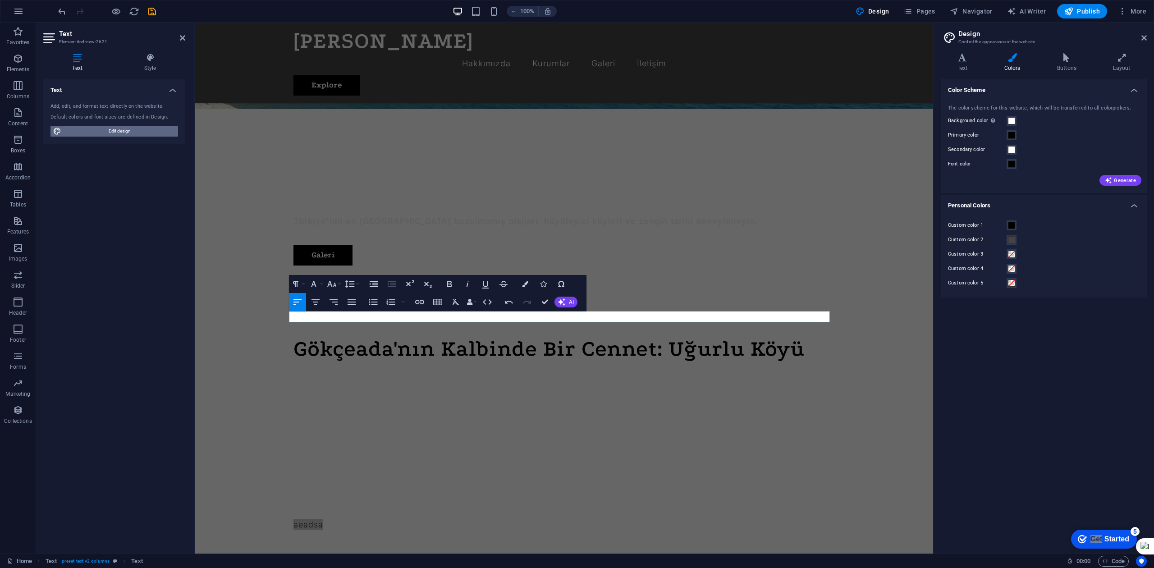
click at [132, 126] on span "Edit design" at bounding box center [119, 131] width 111 height 11
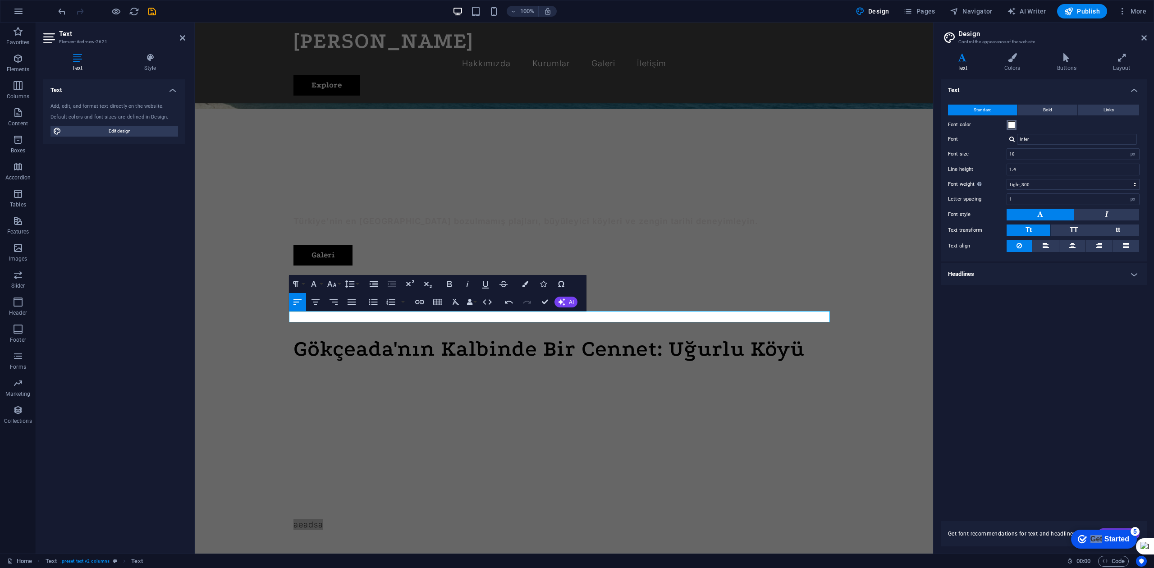
click at [865, 125] on span at bounding box center [1011, 124] width 7 height 7
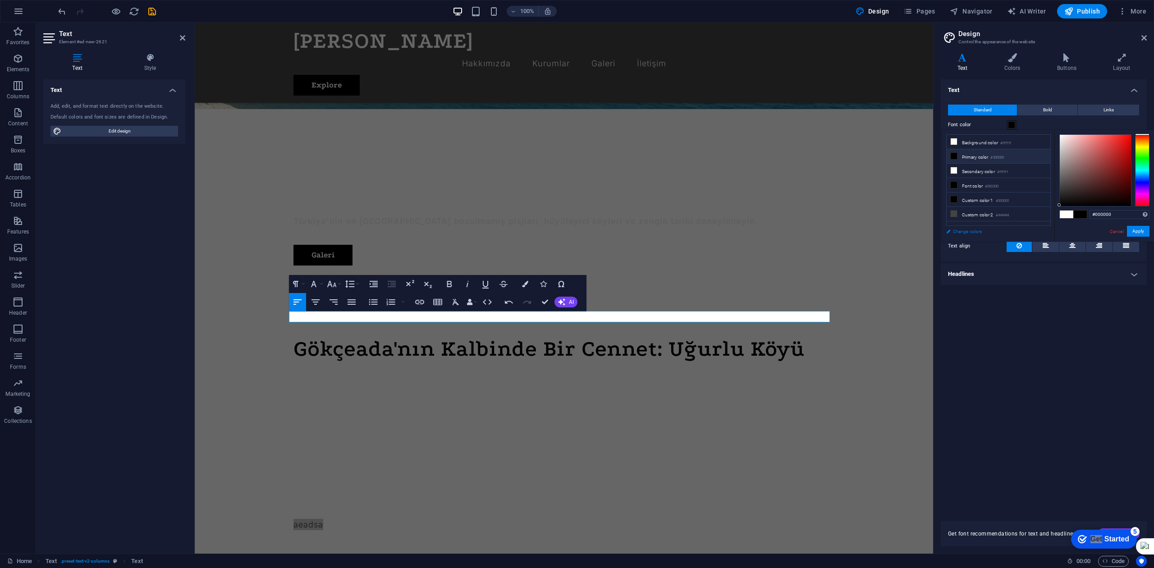
drag, startPoint x: 1081, startPoint y: 184, endPoint x: 1032, endPoint y: 236, distance: 71.5
click at [865, 236] on div "less Background color #ffffff Primary color #000000 Secondary color #ffffff Fon…" at bounding box center [1048, 186] width 212 height 112
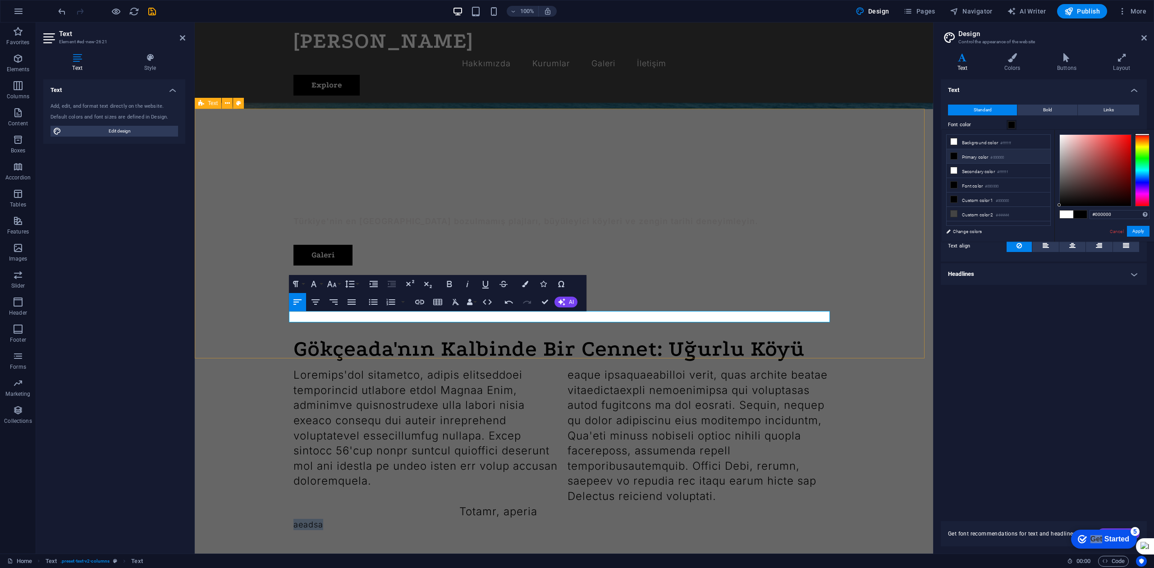
drag, startPoint x: 639, startPoint y: 351, endPoint x: 798, endPoint y: 349, distance: 158.3
click at [798, 350] on div "Gökçeada'nın Kalbinde Bir Cennet: Uğurlu Köyü aeadsa" at bounding box center [564, 434] width 739 height 265
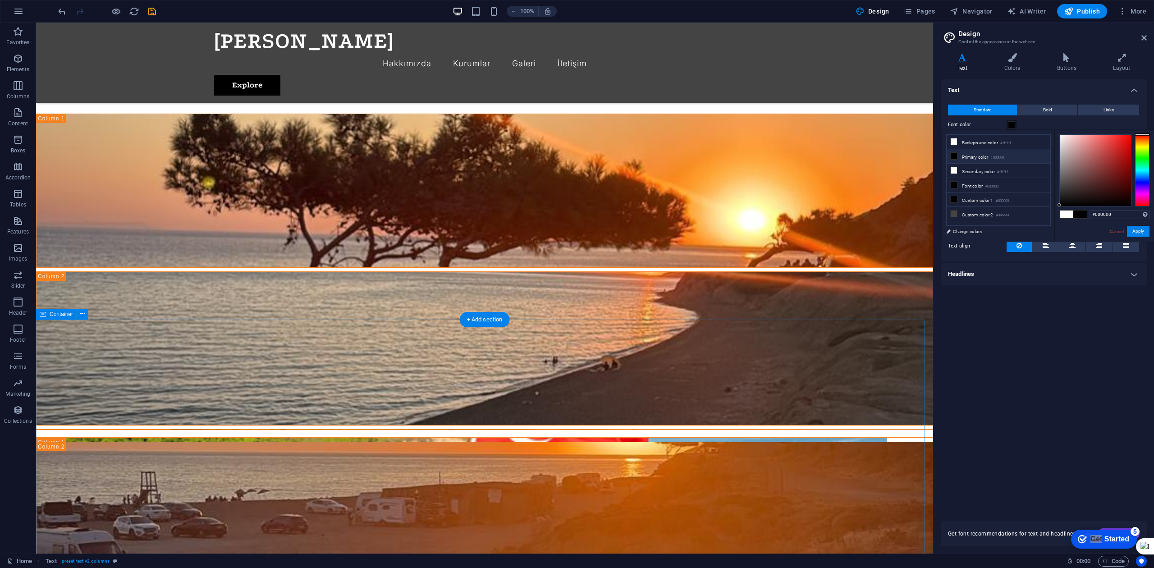
scroll to position [1113, 0]
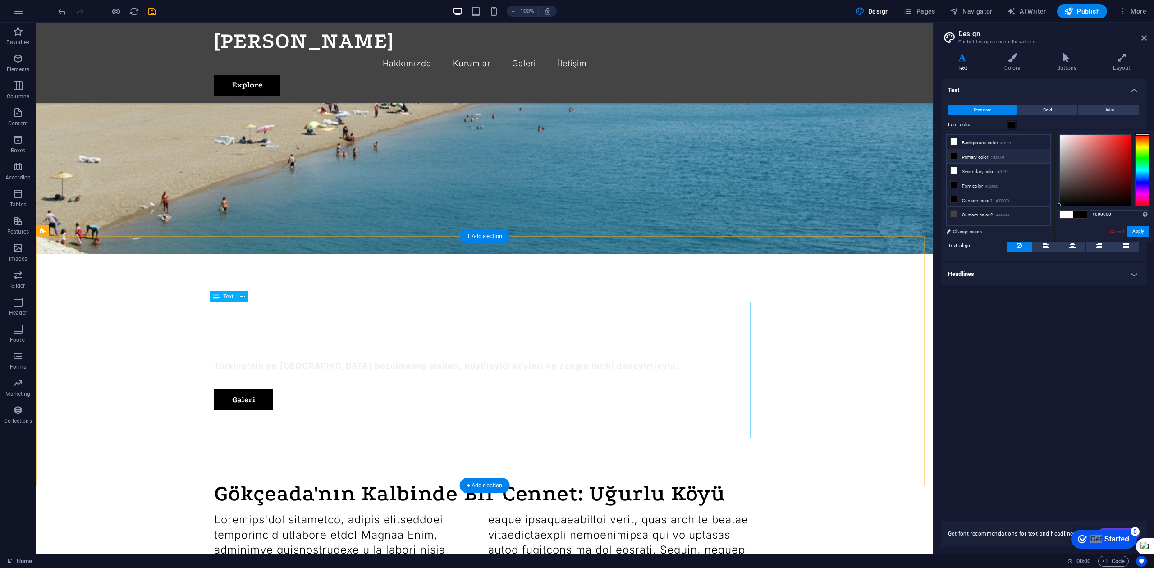
scroll to position [271, 0]
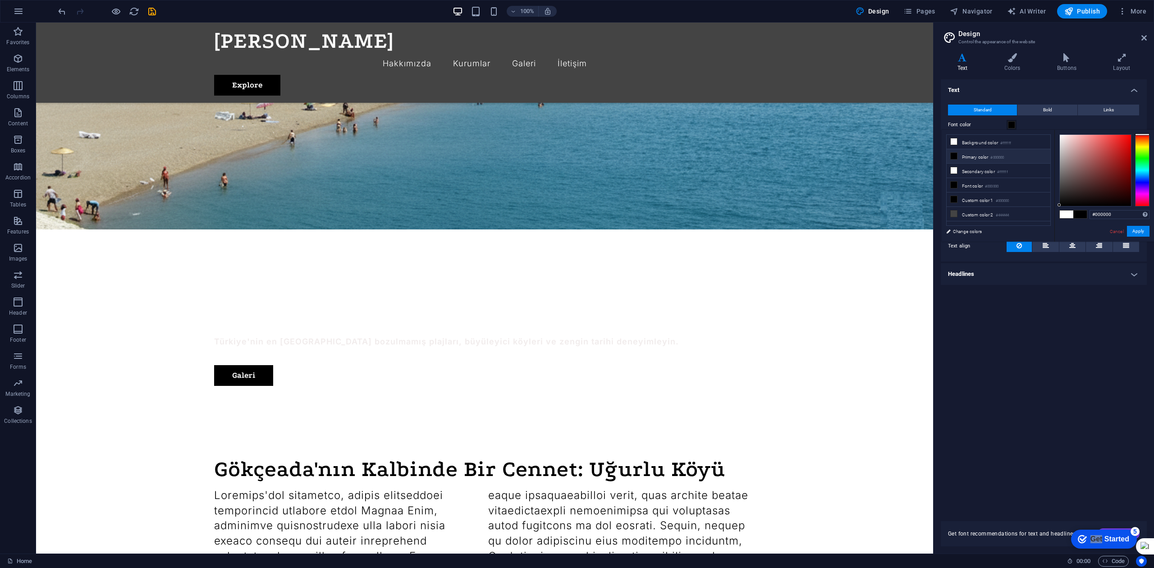
click at [865, 40] on h3 "Control the appearance of the website" at bounding box center [1044, 42] width 170 height 8
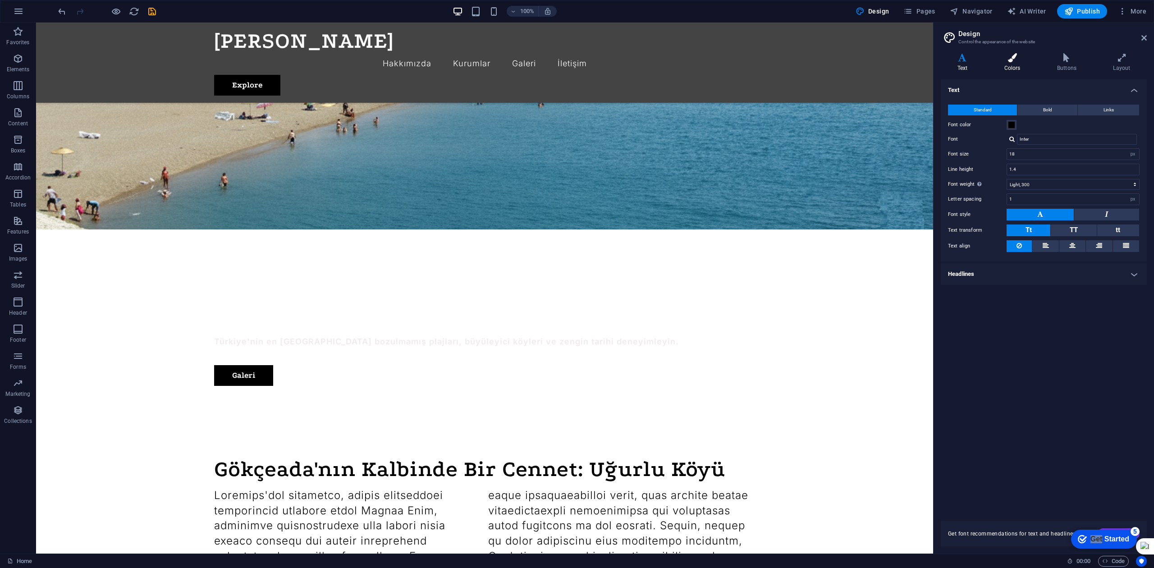
click at [865, 58] on icon at bounding box center [1012, 57] width 49 height 9
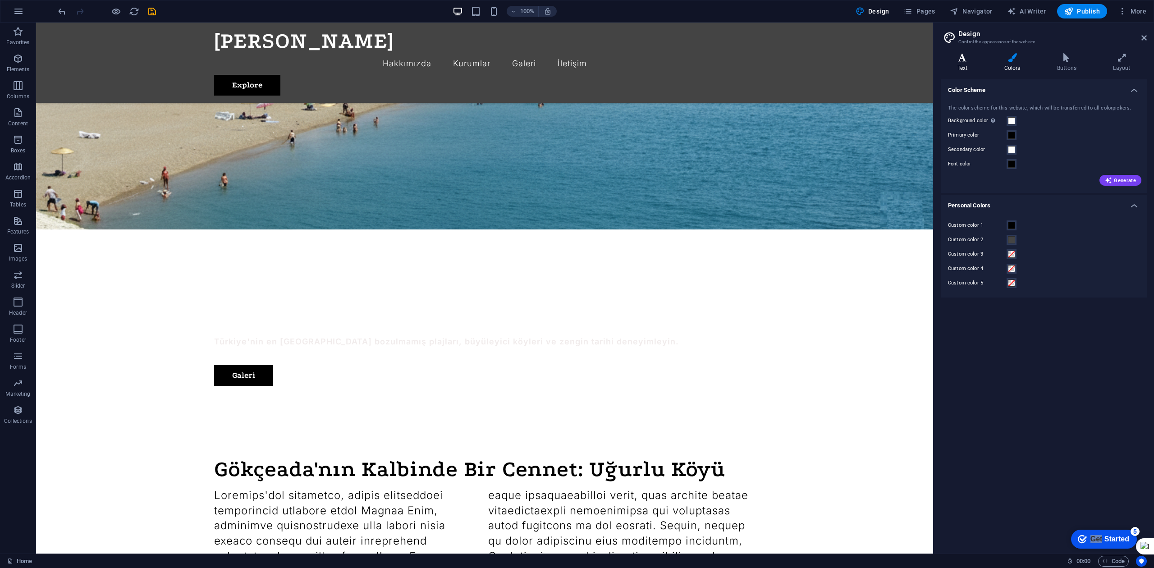
click at [865, 59] on icon at bounding box center [962, 57] width 43 height 9
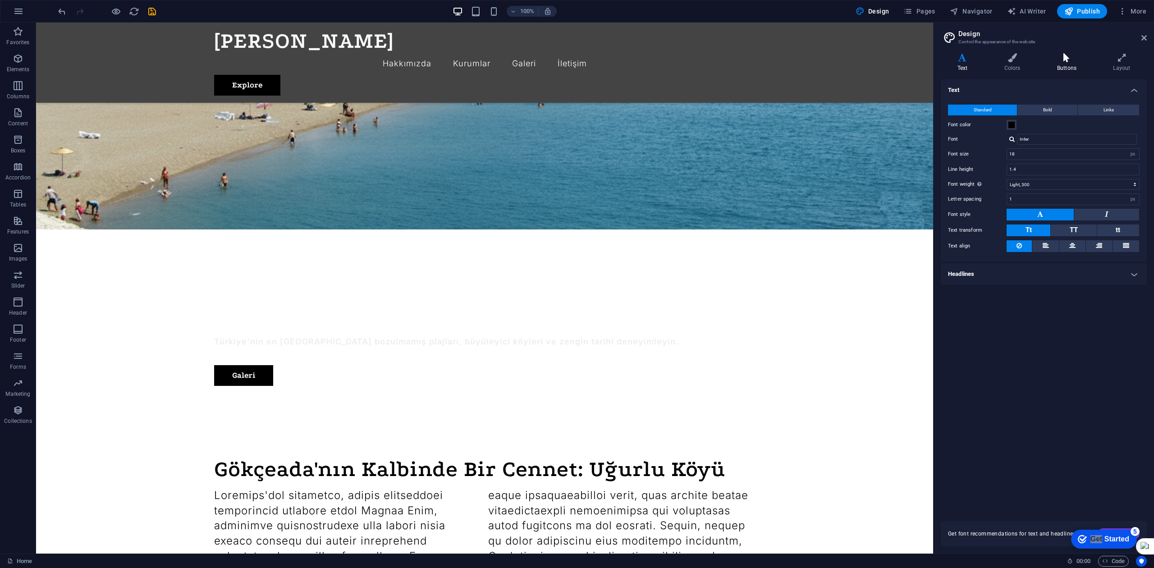
click at [865, 60] on icon at bounding box center [1067, 57] width 52 height 9
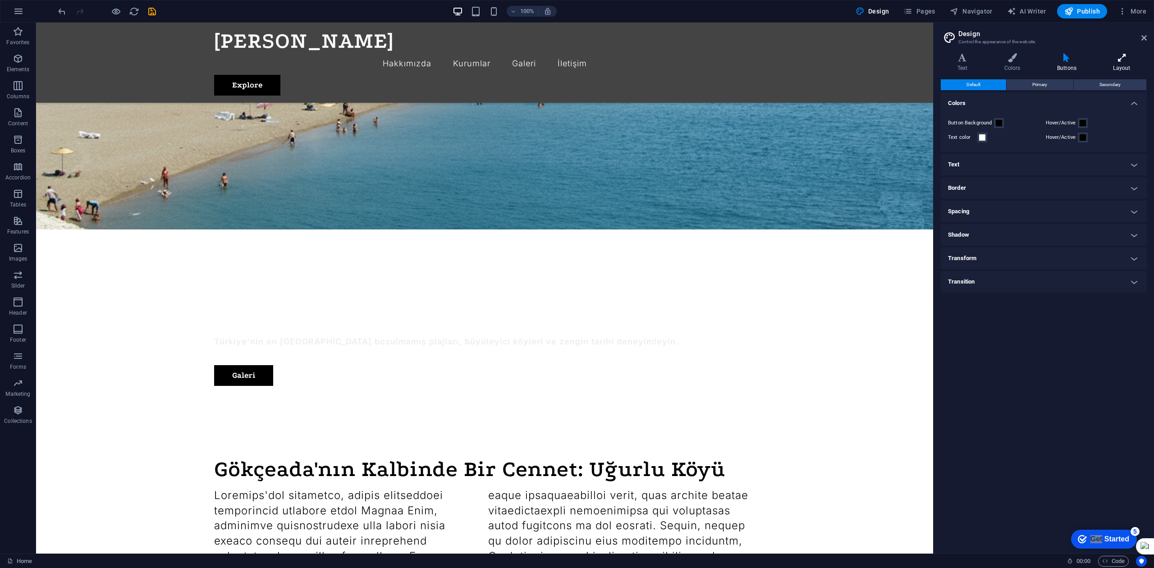
click at [865, 60] on icon at bounding box center [1122, 57] width 50 height 9
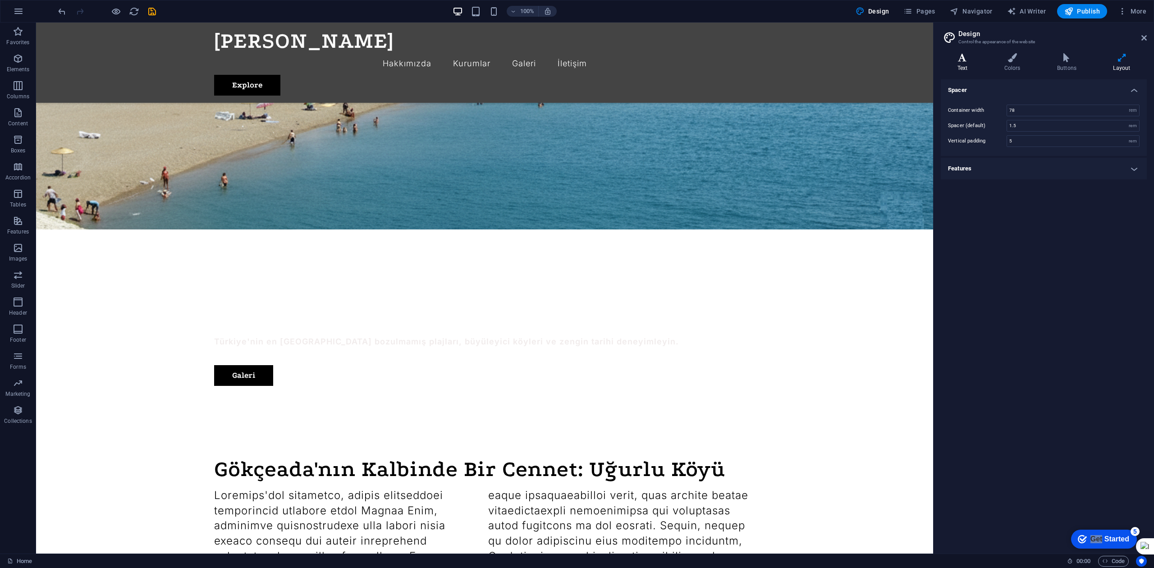
click at [865, 63] on h4 "Text" at bounding box center [964, 62] width 47 height 19
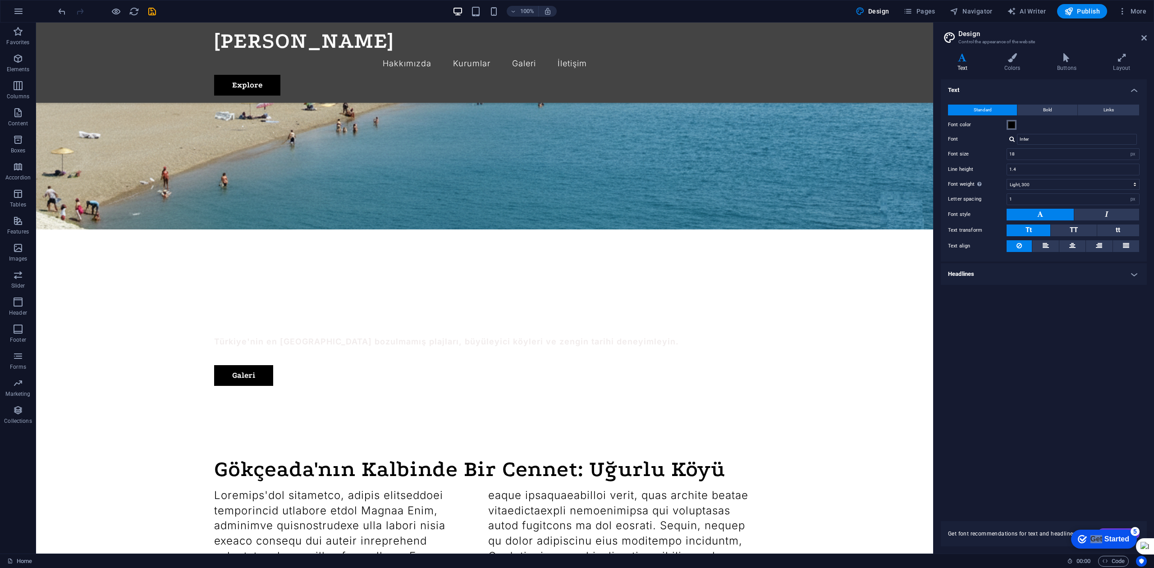
click at [865, 122] on span at bounding box center [1011, 124] width 7 height 7
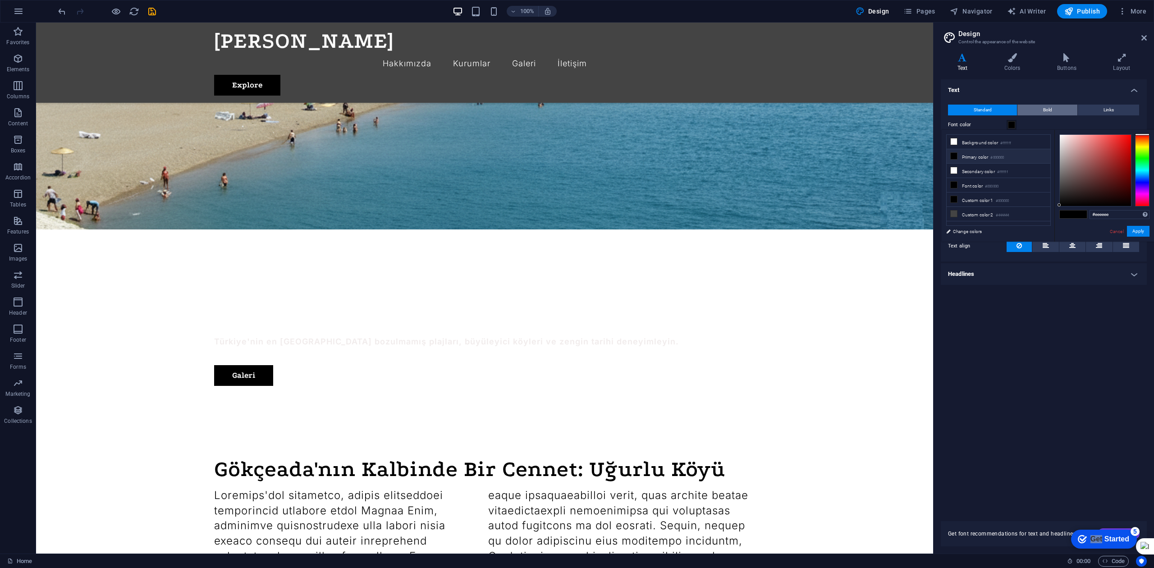
type input "#ffffff"
click at [865, 107] on body "[DOMAIN_NAME] Home Favorites Elements Columns Content Boxes Accordion Tables Fe…" at bounding box center [577, 284] width 1154 height 568
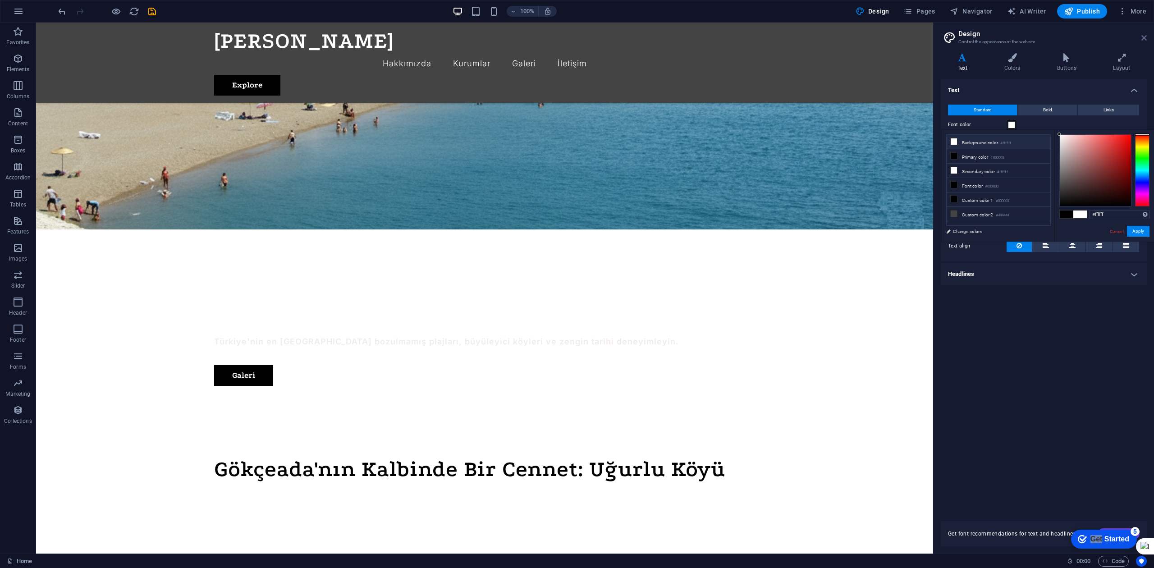
click at [865, 35] on icon at bounding box center [1144, 37] width 5 height 7
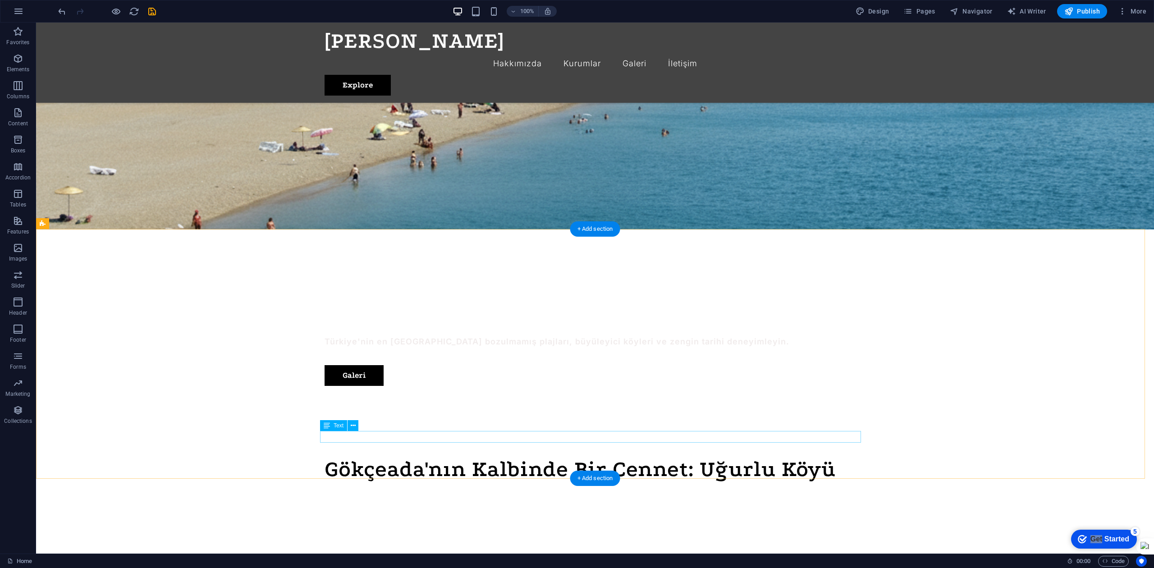
click at [413, 426] on div at bounding box center [595, 564] width 541 height 152
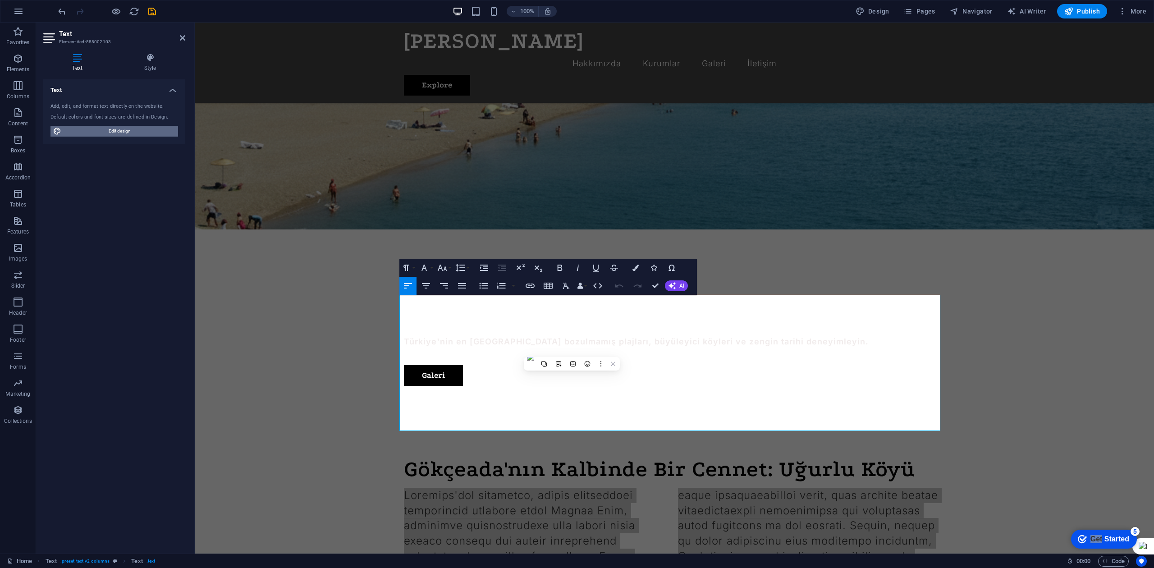
click at [145, 130] on span "Edit design" at bounding box center [119, 131] width 111 height 11
select select "px"
select select "300"
select select "px"
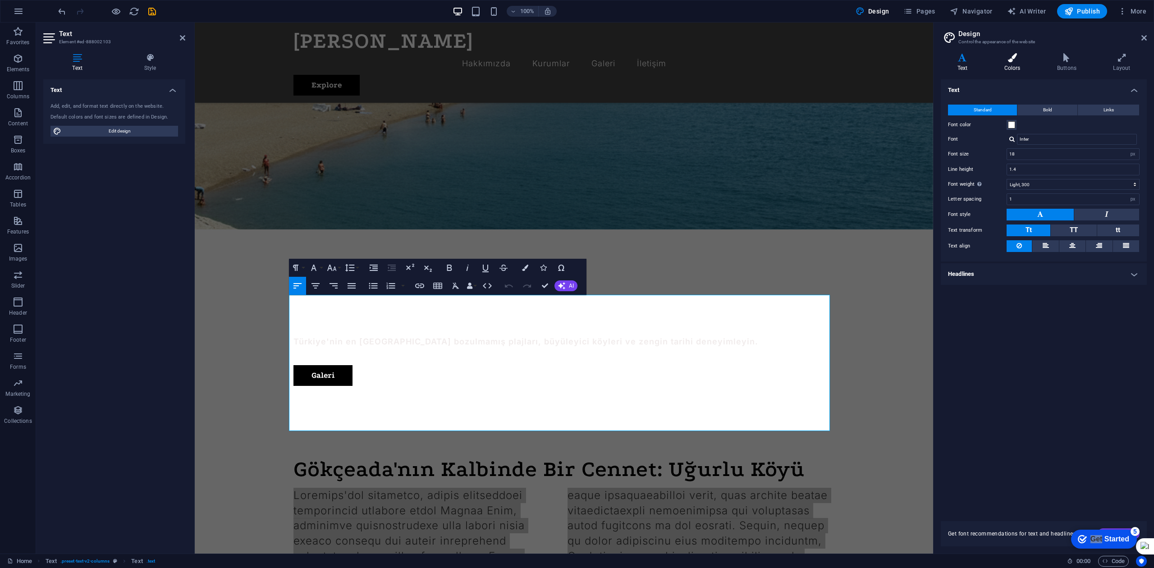
click at [865, 67] on h4 "Colors" at bounding box center [1014, 62] width 53 height 19
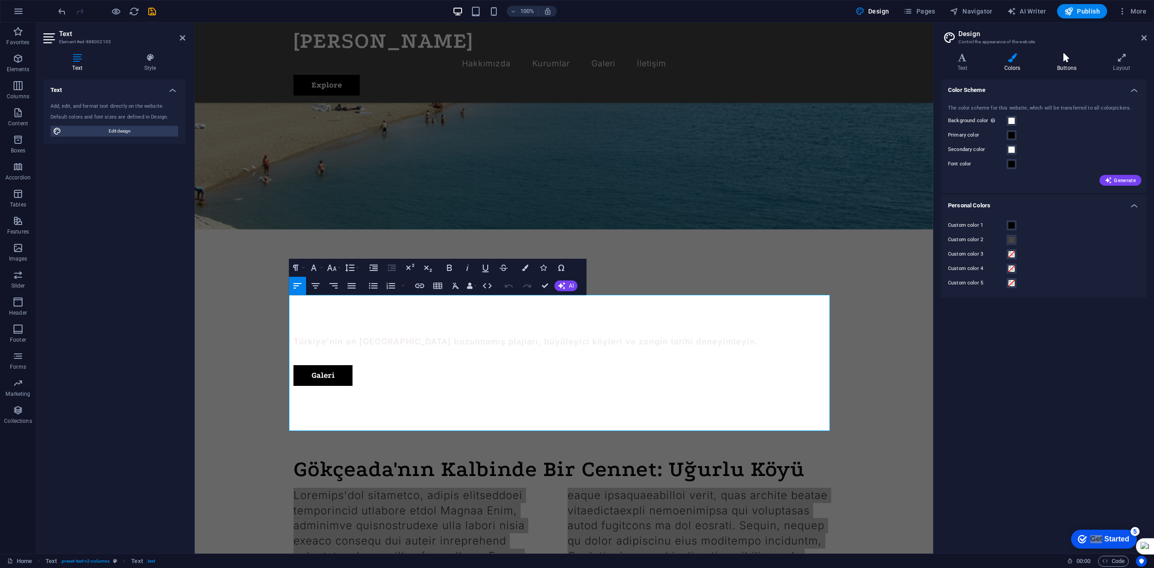
click at [865, 56] on icon at bounding box center [1067, 57] width 52 height 9
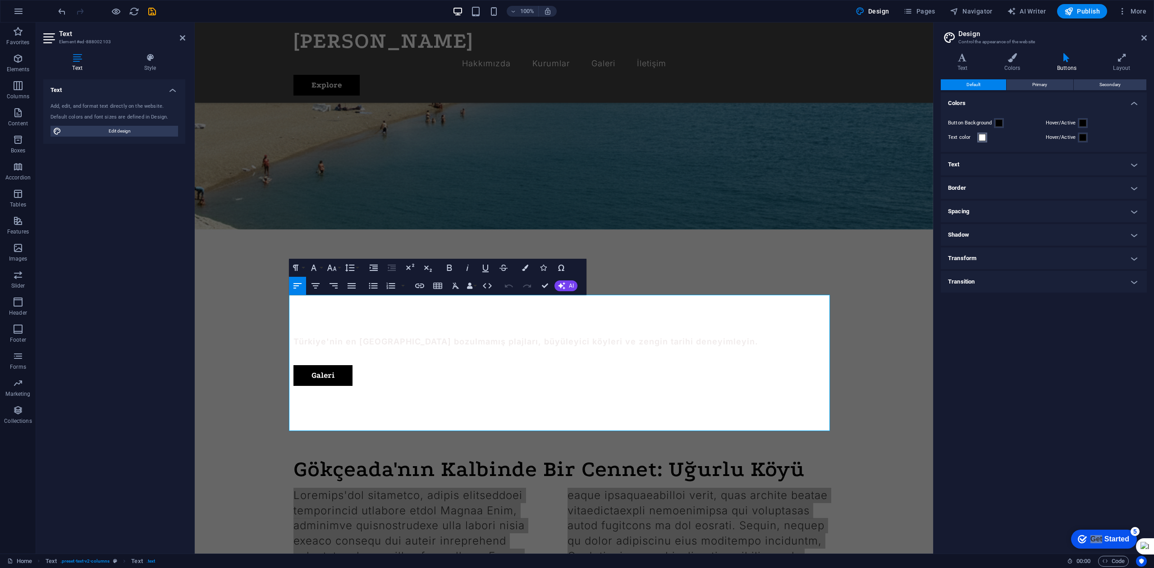
click at [865, 134] on span at bounding box center [982, 137] width 7 height 7
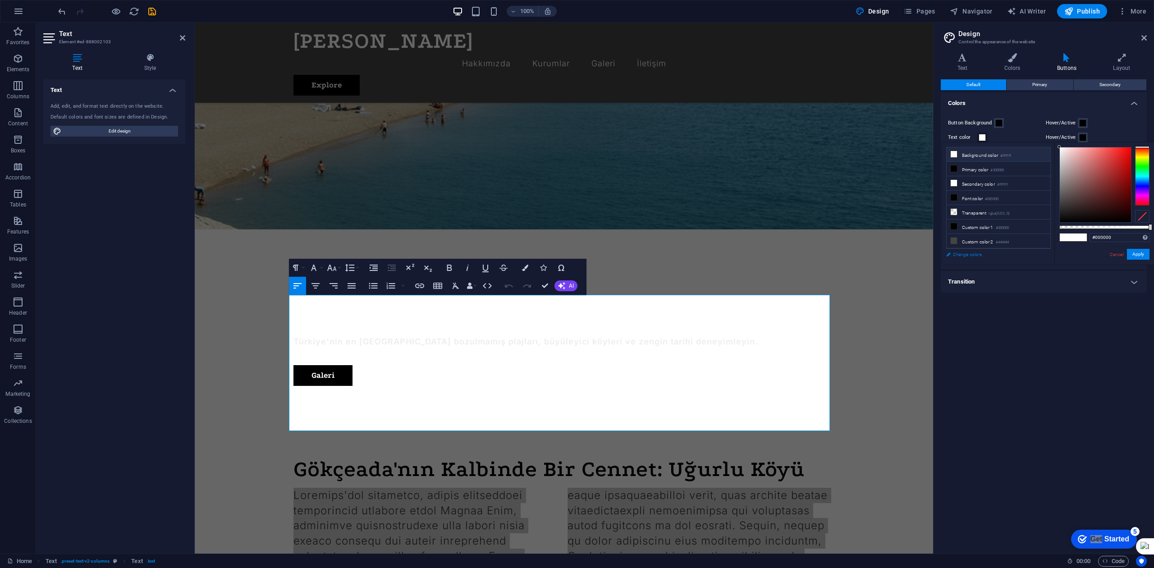
drag, startPoint x: 1079, startPoint y: 204, endPoint x: 1034, endPoint y: 250, distance: 63.8
click at [865, 250] on div "less Background color #ffffff Primary color #000000 Secondary color #ffffff Fon…" at bounding box center [1048, 204] width 212 height 122
click at [865, 250] on button "Apply" at bounding box center [1138, 254] width 23 height 11
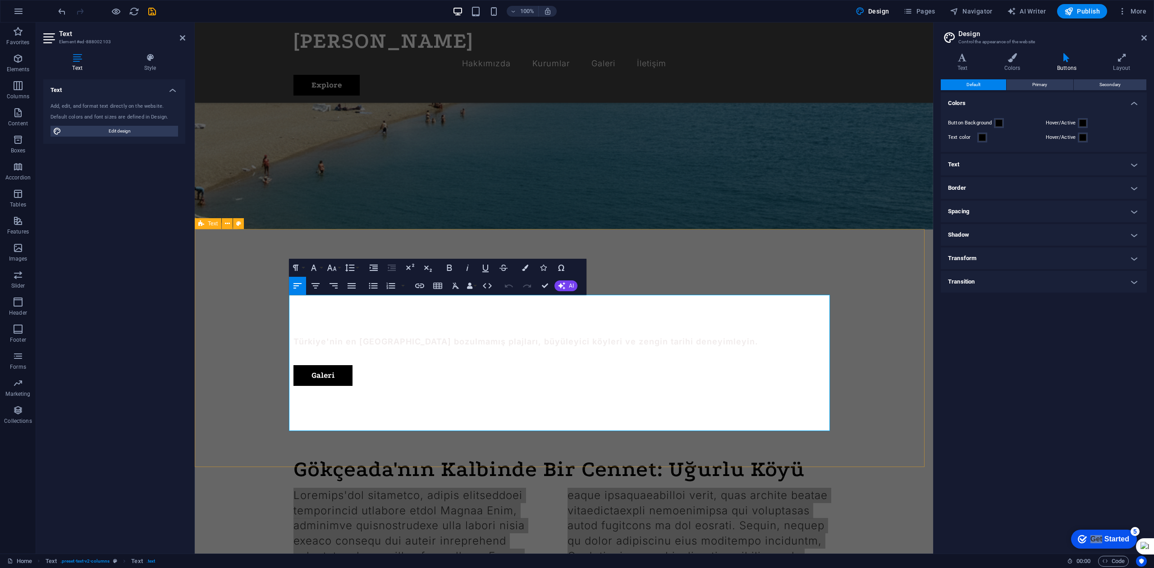
click at [865, 422] on div "Gökçeada'nın Kalbinde Bir Cennet: Uğurlu Köyü" at bounding box center [564, 548] width 739 height 253
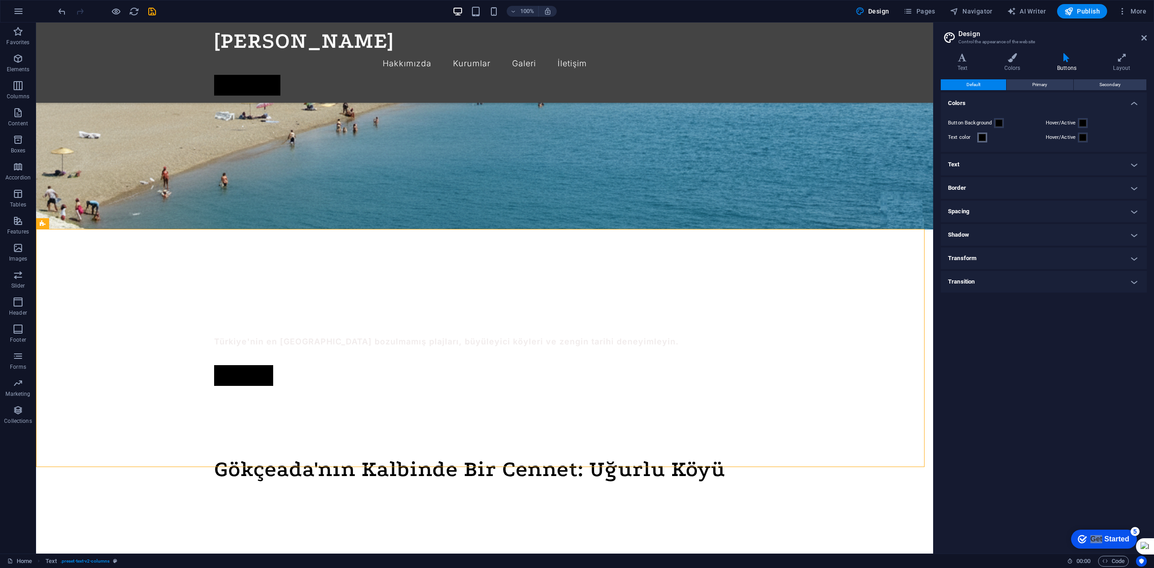
click at [865, 138] on span at bounding box center [982, 137] width 7 height 7
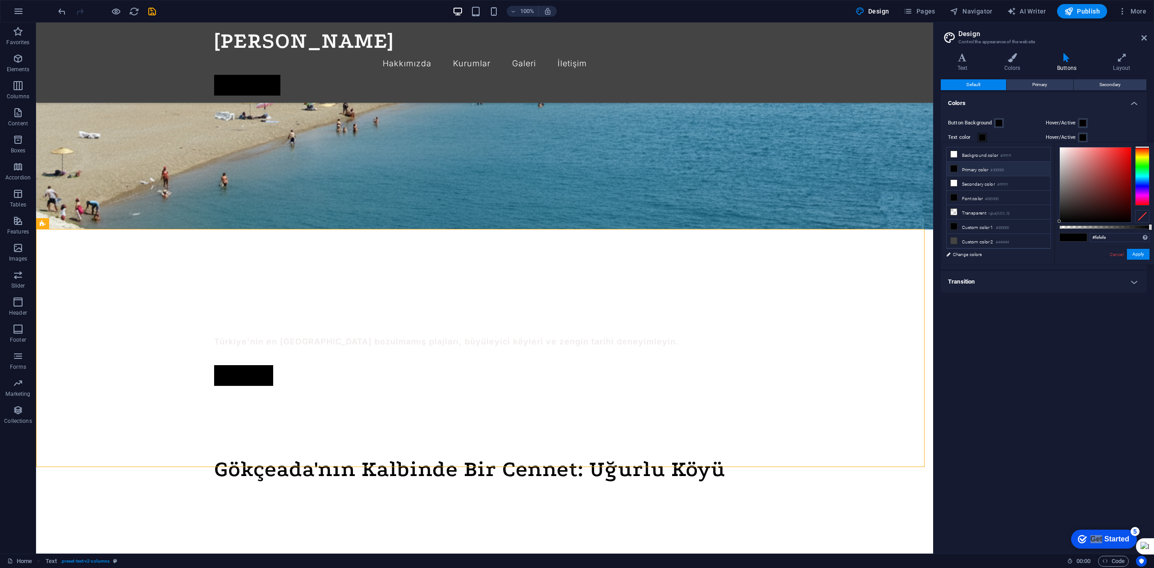
type input "#ffffff"
drag, startPoint x: 1024, startPoint y: 139, endPoint x: 997, endPoint y: 117, distance: 34.9
click at [865, 116] on body "[DOMAIN_NAME] Home Favorites Elements Columns Content Boxes Accordion Tables Fe…" at bounding box center [577, 284] width 1154 height 568
click at [865, 255] on button "Apply" at bounding box center [1138, 254] width 23 height 11
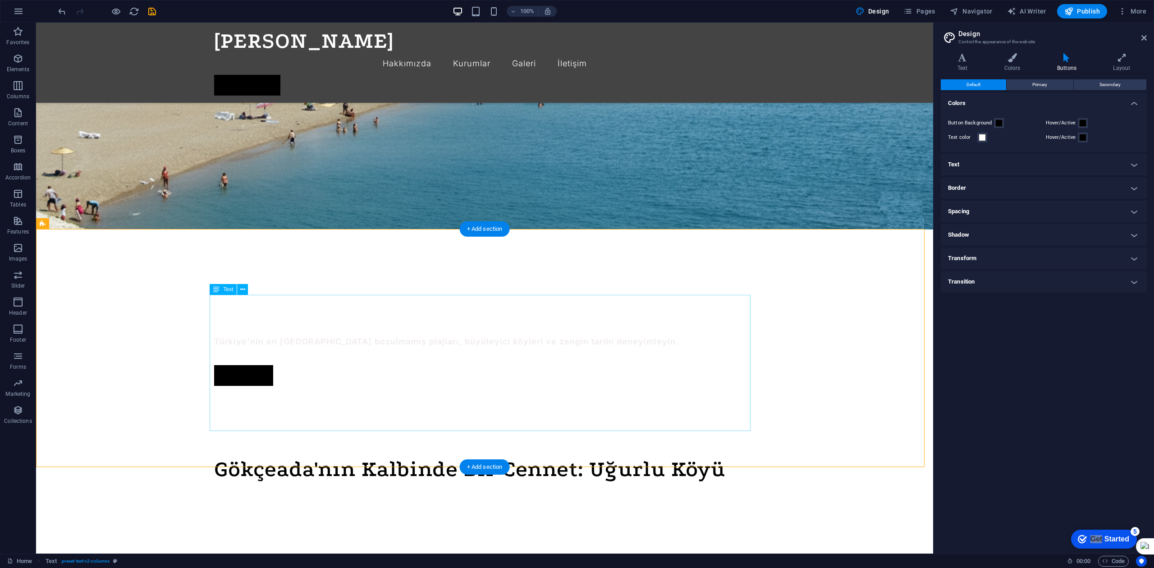
click at [552, 426] on div at bounding box center [484, 564] width 541 height 152
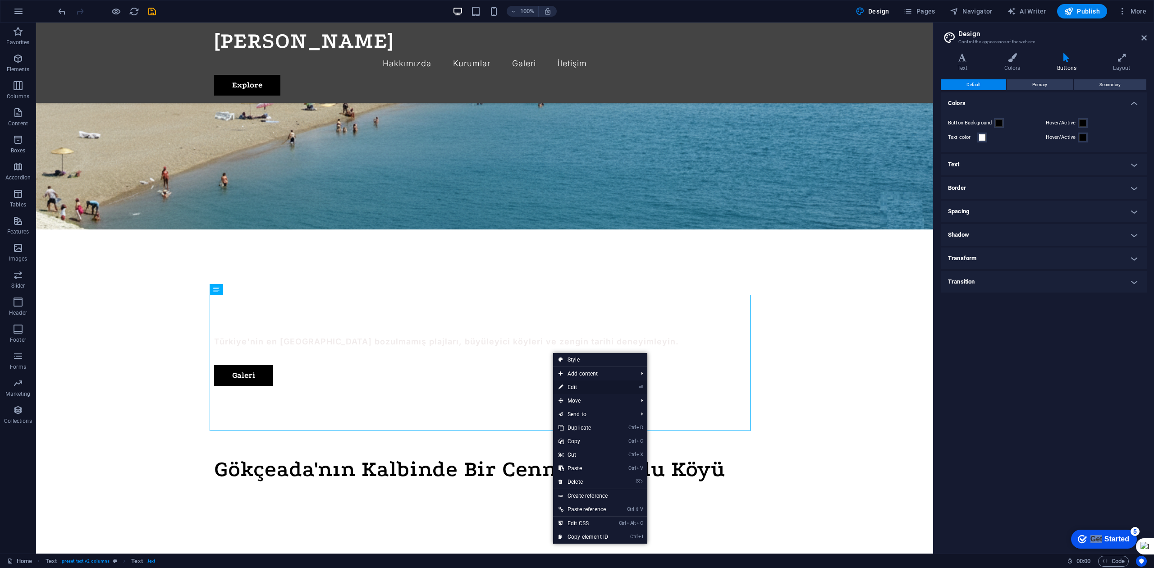
click at [578, 385] on link "⏎ Edit" at bounding box center [583, 388] width 60 height 14
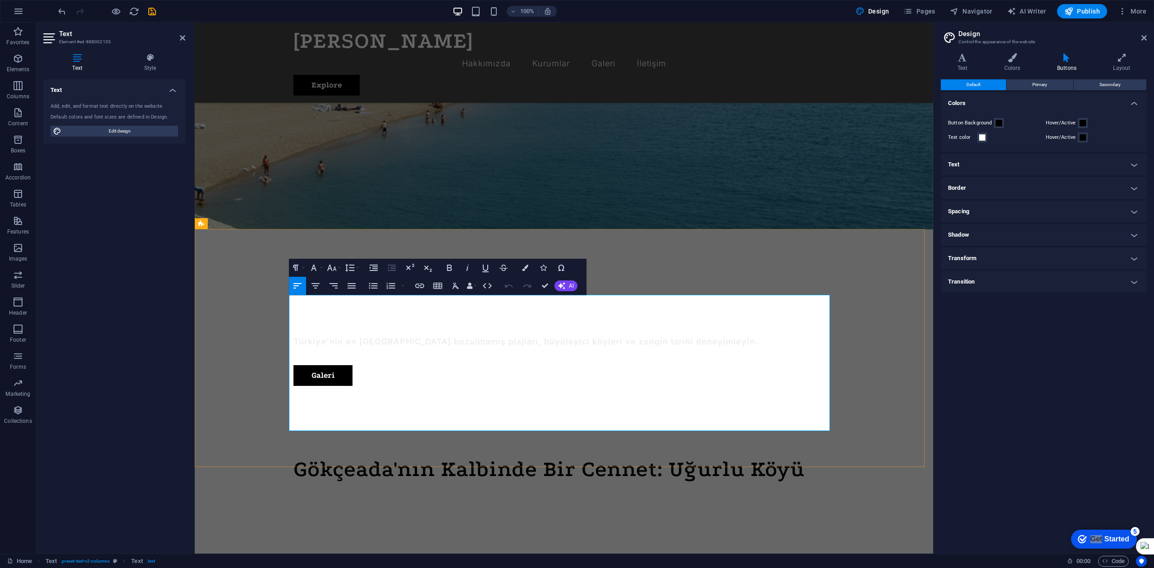
click at [493, 426] on div "Gökçeada'nın Kalbinde Bir Cennet: Uğurlu Köyü" at bounding box center [564, 548] width 739 height 253
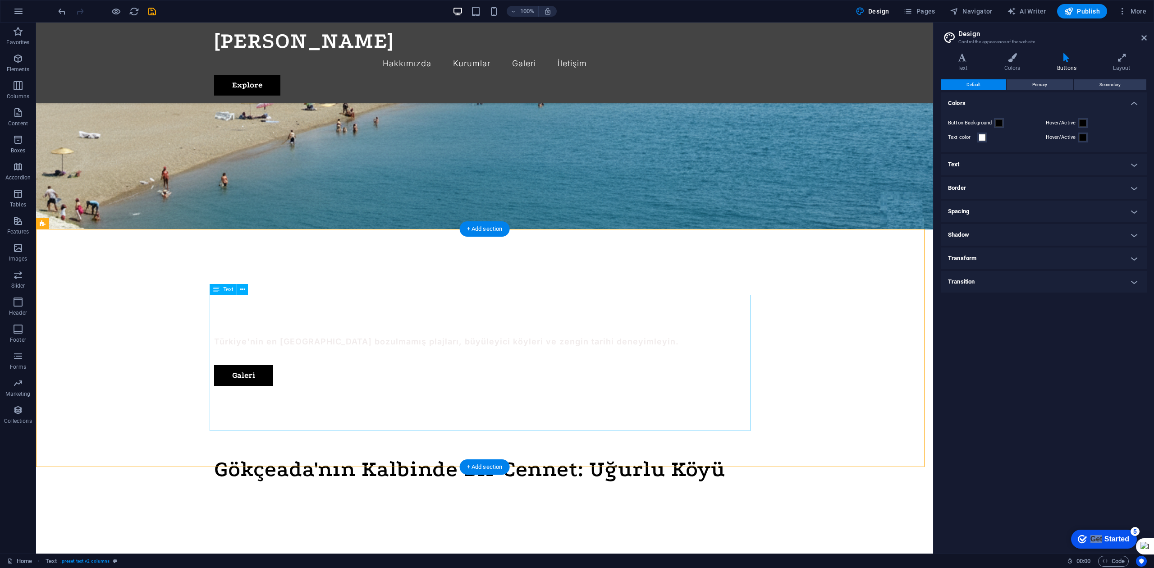
click at [406, 426] on div at bounding box center [484, 564] width 541 height 152
click at [358, 422] on div "Gökçeada'nın Kalbinde Bir Cennet: Uğurlu Köyü" at bounding box center [484, 473] width 897 height 102
click at [50, 225] on span "Text" at bounding box center [54, 223] width 10 height 5
click at [53, 225] on span "Text" at bounding box center [54, 223] width 10 height 5
click at [58, 225] on span "Text" at bounding box center [54, 223] width 10 height 5
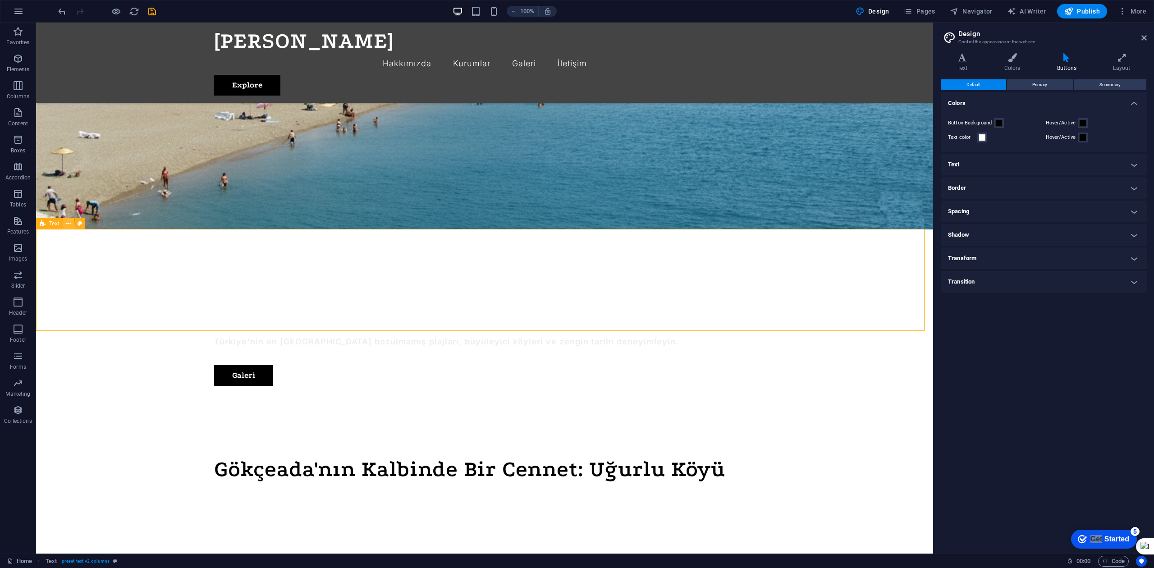
click at [67, 224] on icon at bounding box center [68, 223] width 5 height 9
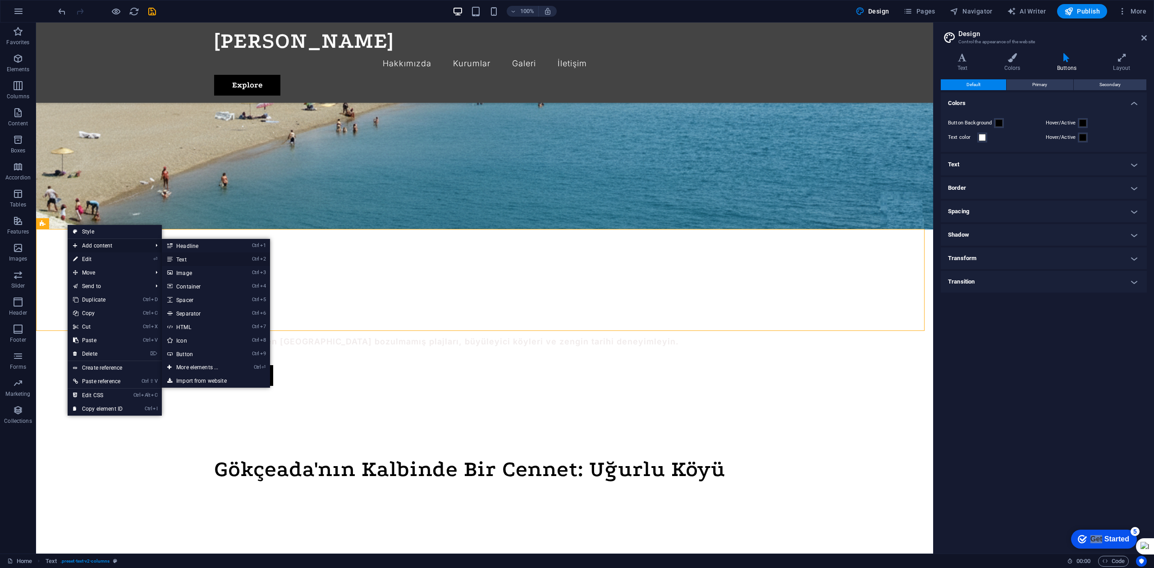
click at [184, 257] on link "Ctrl 2 Text" at bounding box center [199, 260] width 74 height 14
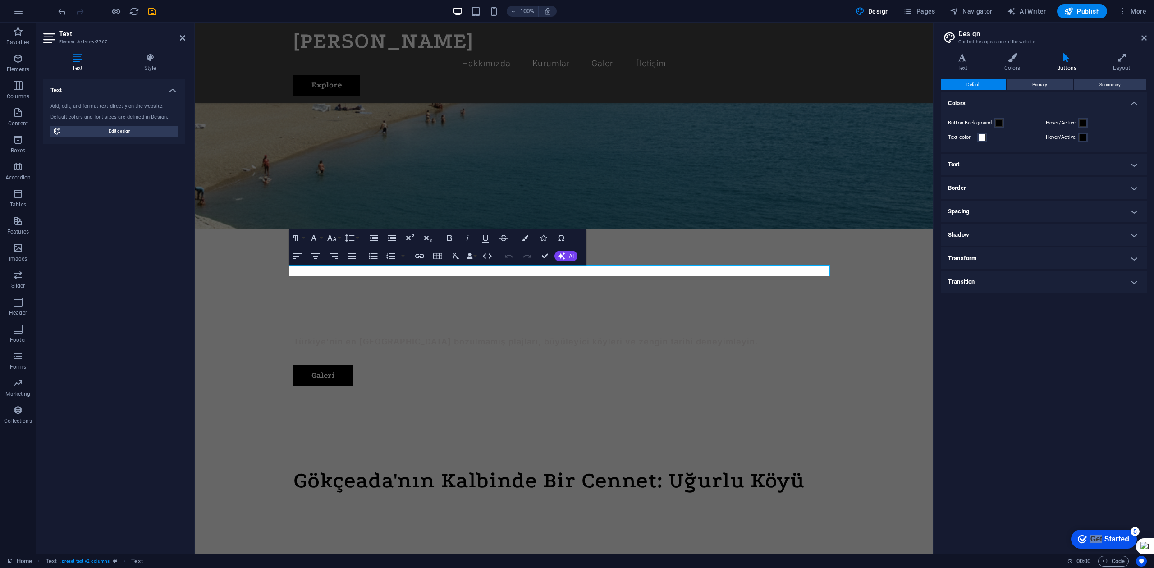
click at [144, 73] on div "Text Style Text Add, edit, and format text directly on the website. Default col…" at bounding box center [114, 299] width 142 height 493
click at [145, 69] on h4 "Style" at bounding box center [150, 62] width 70 height 19
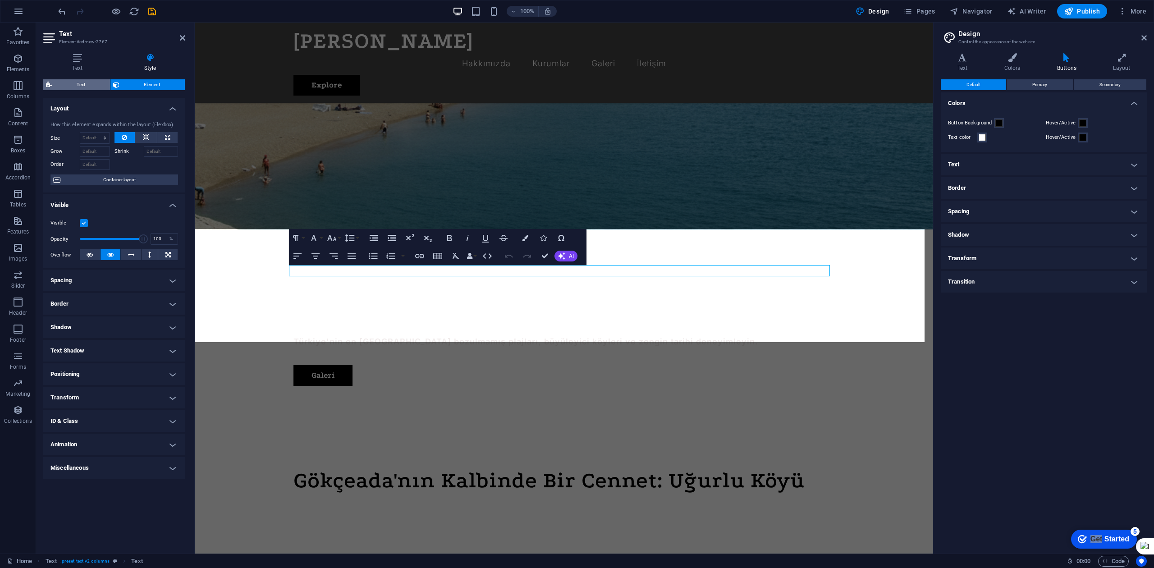
click at [91, 88] on span "Text" at bounding box center [81, 84] width 53 height 11
select select "rem"
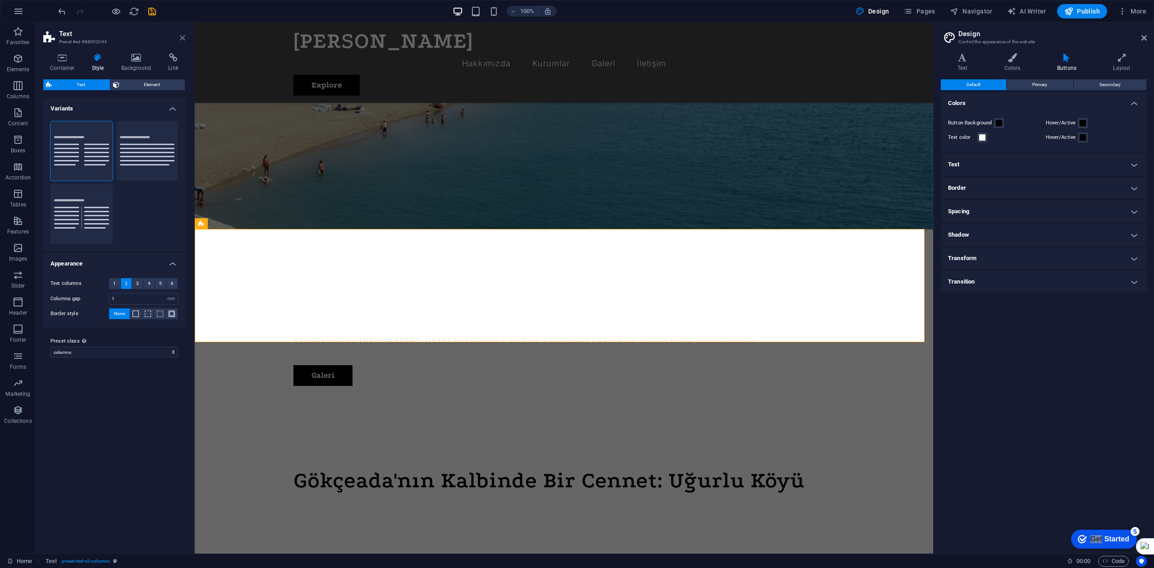
click at [182, 35] on icon at bounding box center [182, 37] width 5 height 7
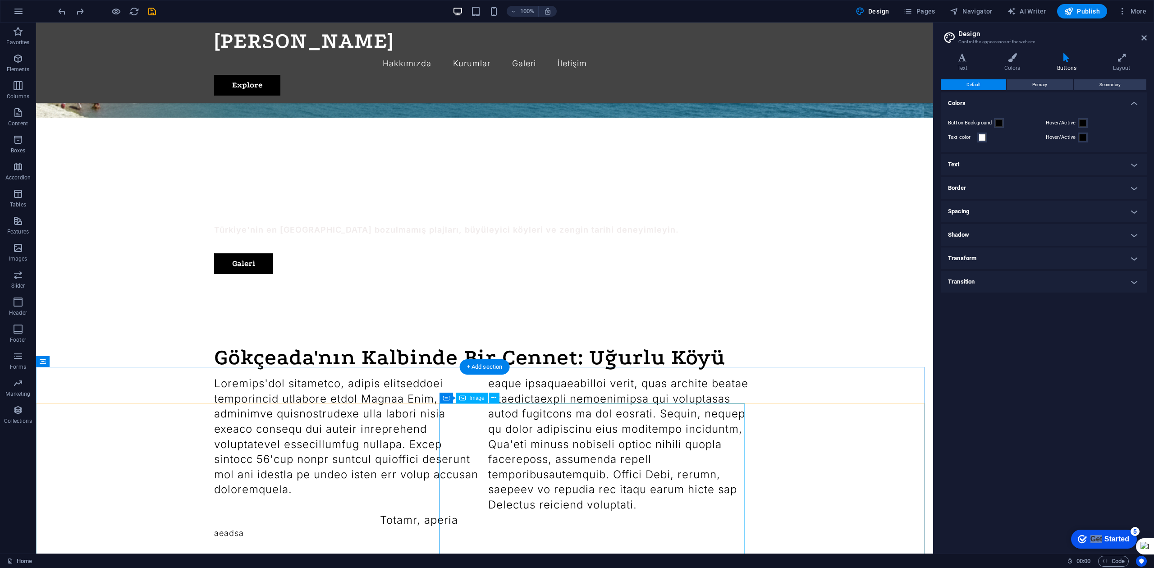
scroll to position [314, 0]
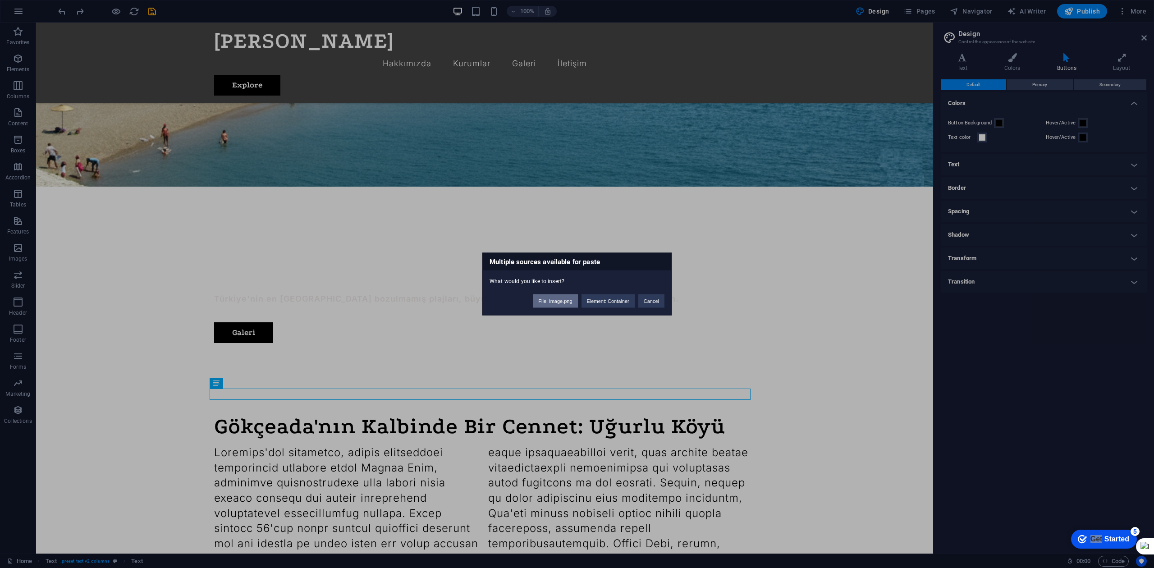
click at [553, 302] on button "File: image.png" at bounding box center [555, 301] width 45 height 14
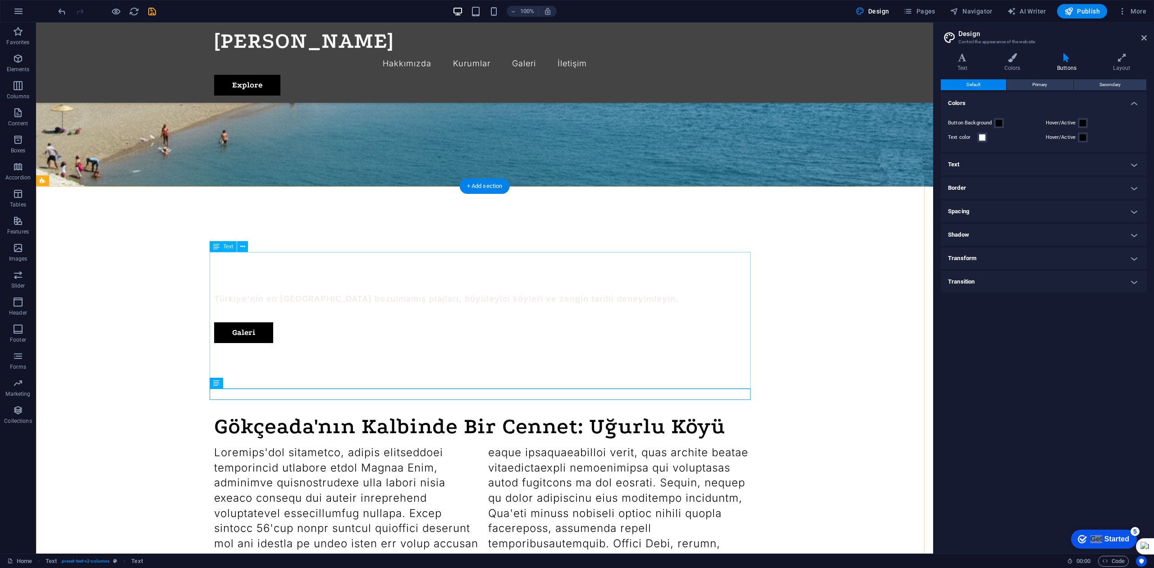
click at [374, 426] on div at bounding box center [484, 521] width 541 height 152
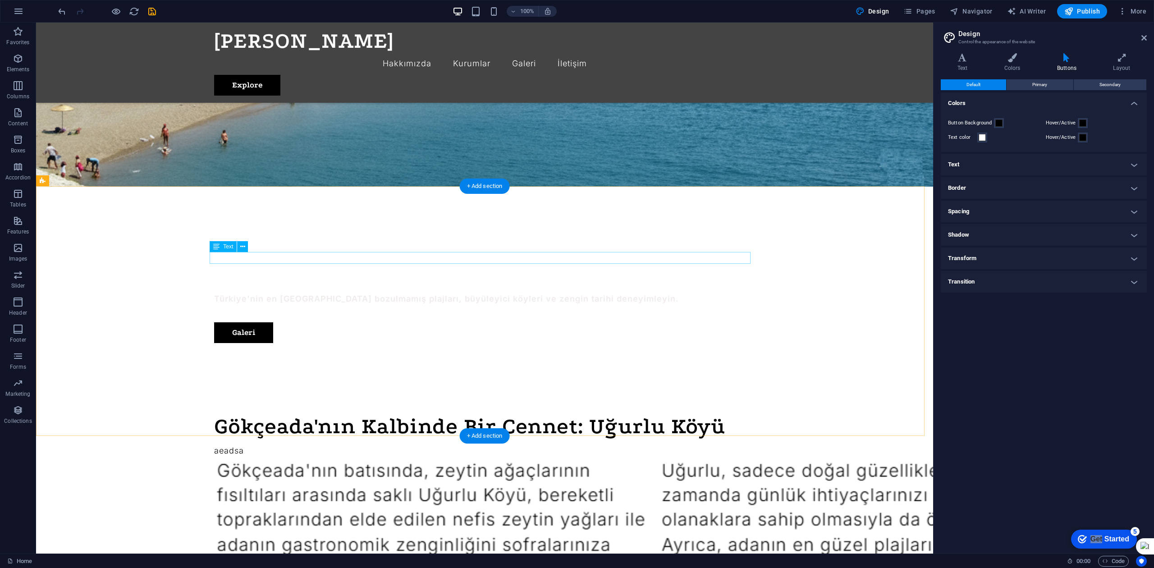
click at [395, 426] on div "aeadsa" at bounding box center [484, 450] width 541 height 11
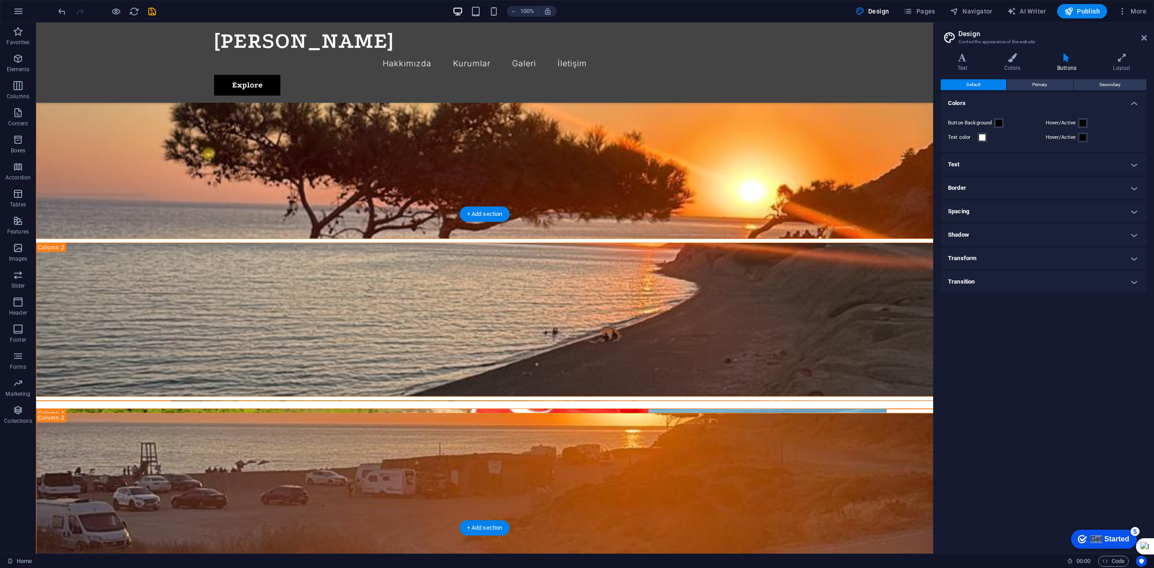
scroll to position [976, 0]
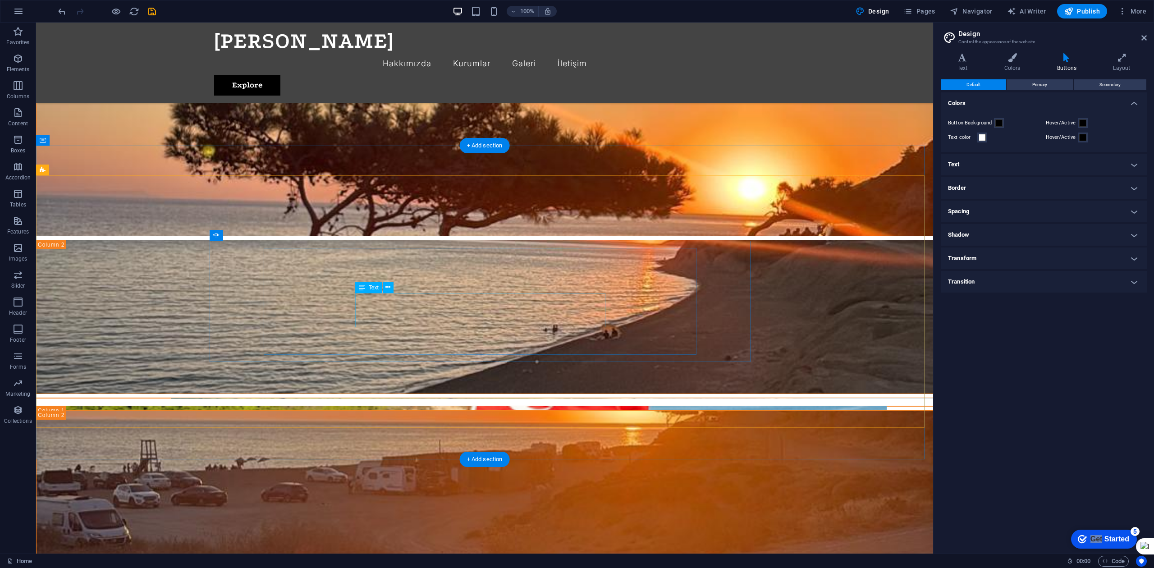
click at [865, 68] on h4 "Colors" at bounding box center [1014, 62] width 53 height 19
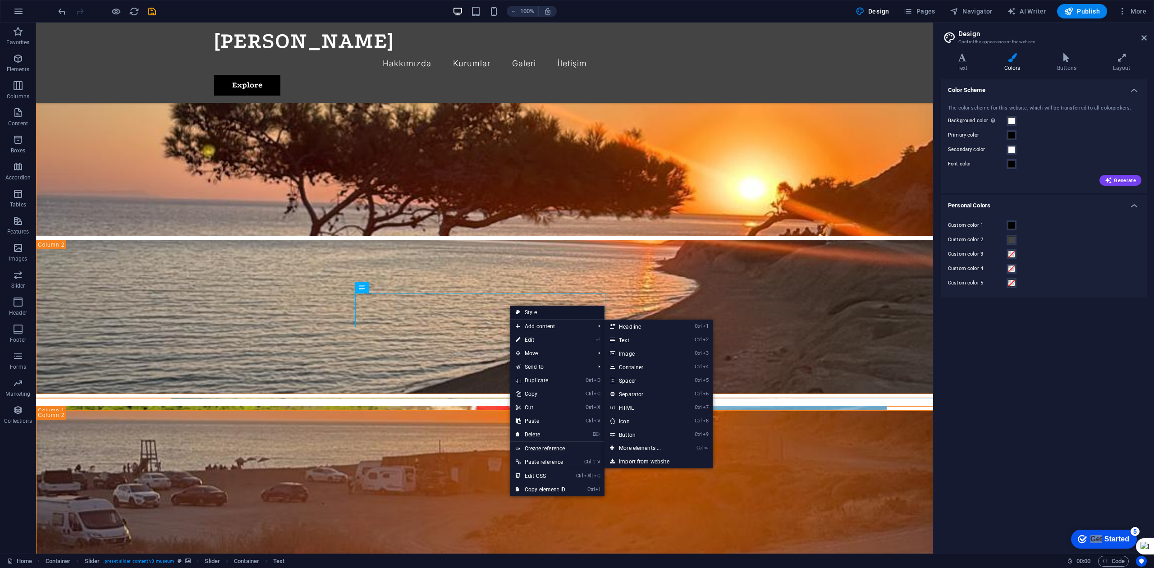
click at [570, 309] on link "Style" at bounding box center [557, 313] width 94 height 14
select select "rem"
select select "px"
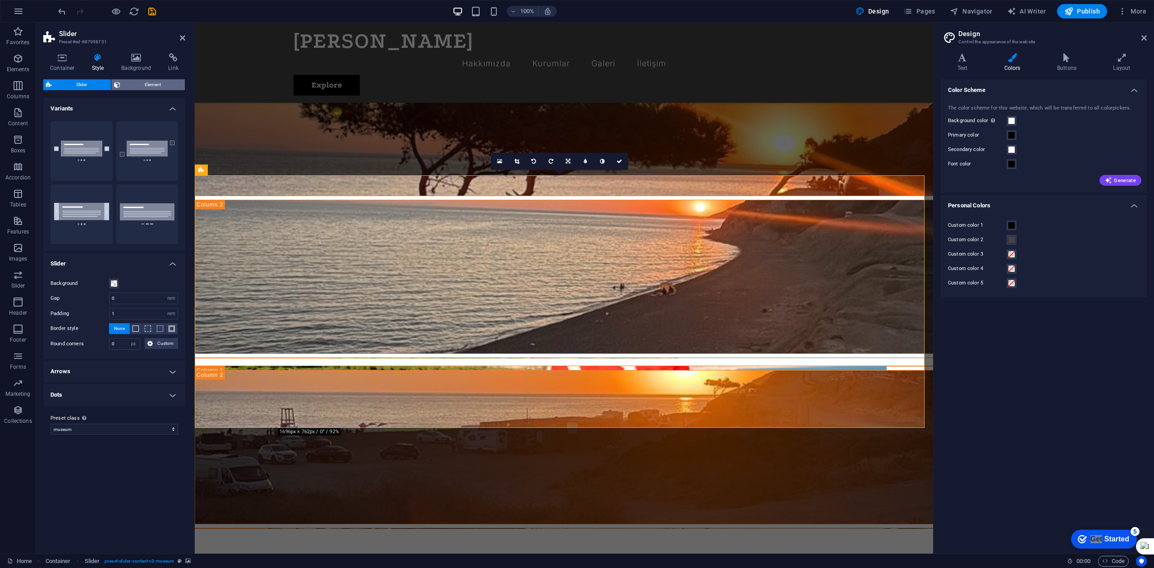
click at [145, 82] on span "Element" at bounding box center [152, 84] width 59 height 11
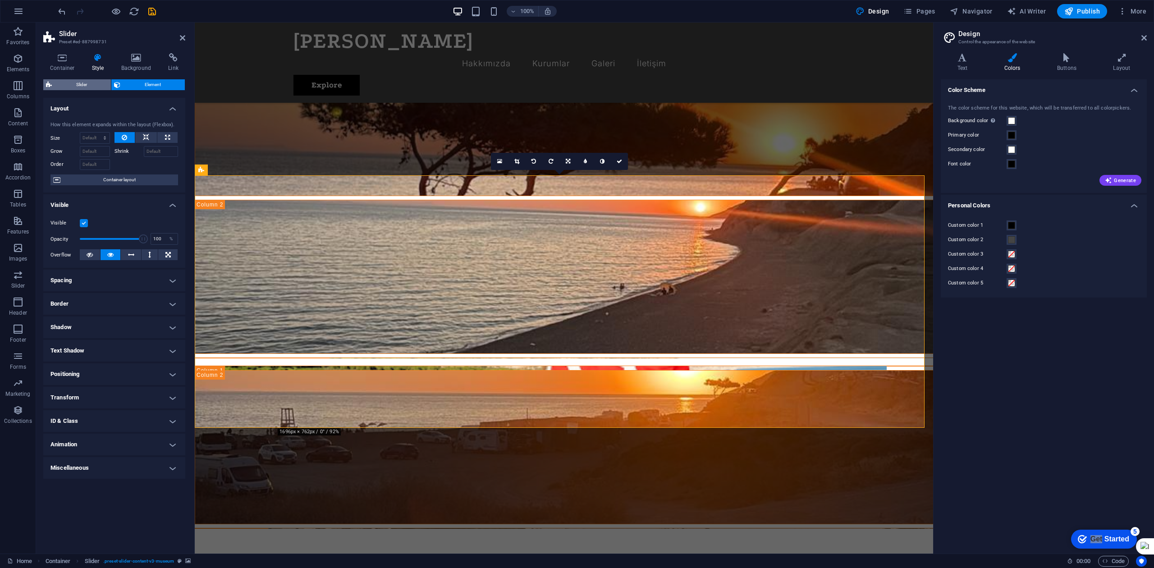
click at [86, 90] on div "Slider Element" at bounding box center [114, 84] width 142 height 11
click at [86, 85] on span "Slider" at bounding box center [82, 84] width 54 height 11
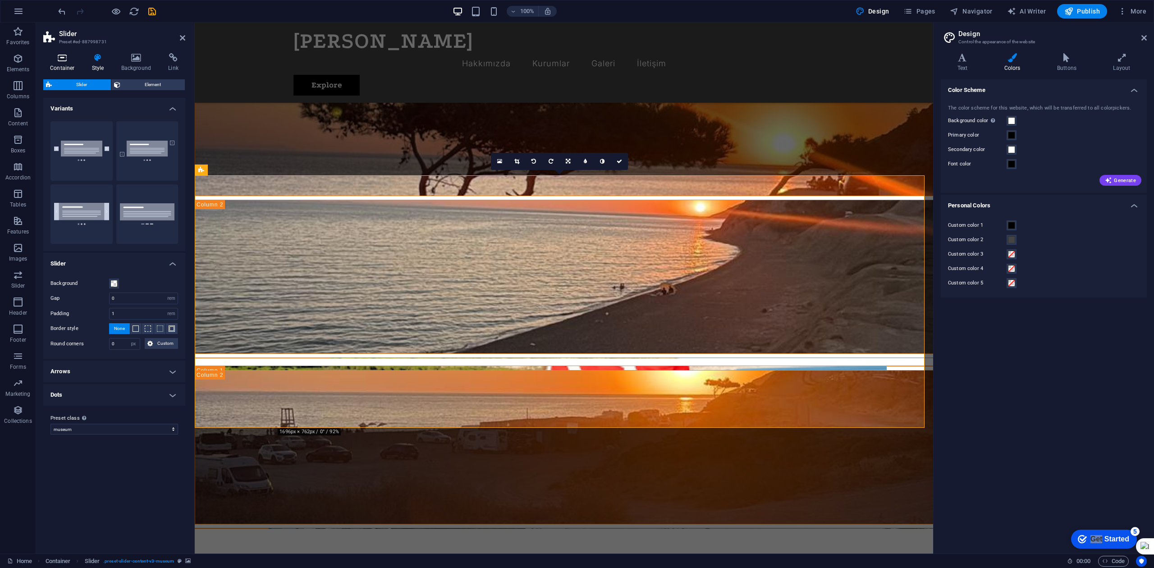
click at [73, 59] on icon at bounding box center [62, 57] width 38 height 9
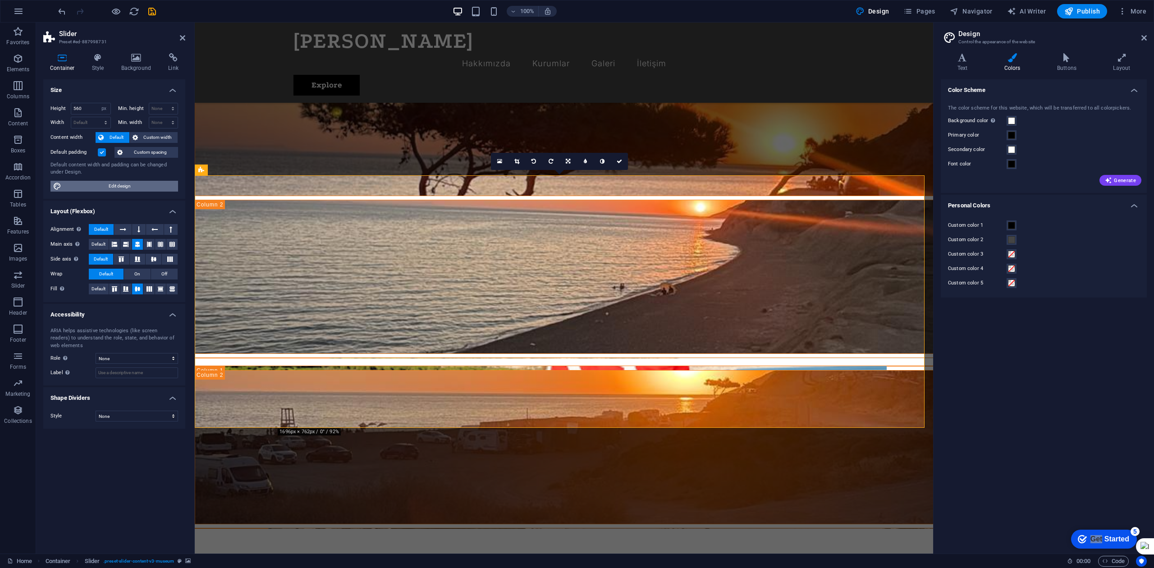
click at [107, 183] on span "Edit design" at bounding box center [119, 186] width 111 height 11
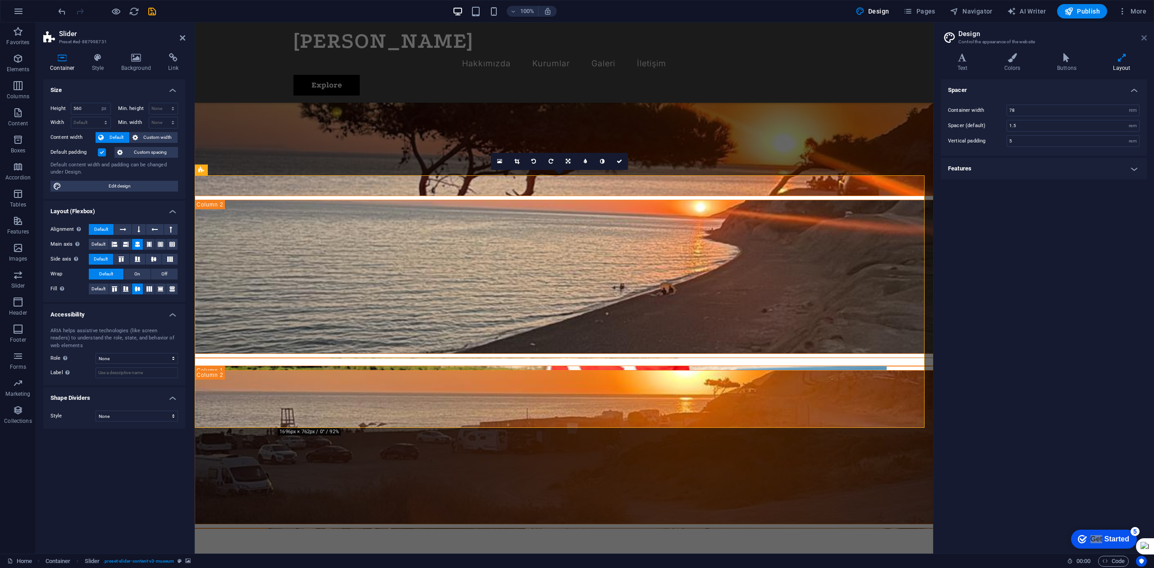
click at [865, 38] on icon at bounding box center [1144, 37] width 5 height 7
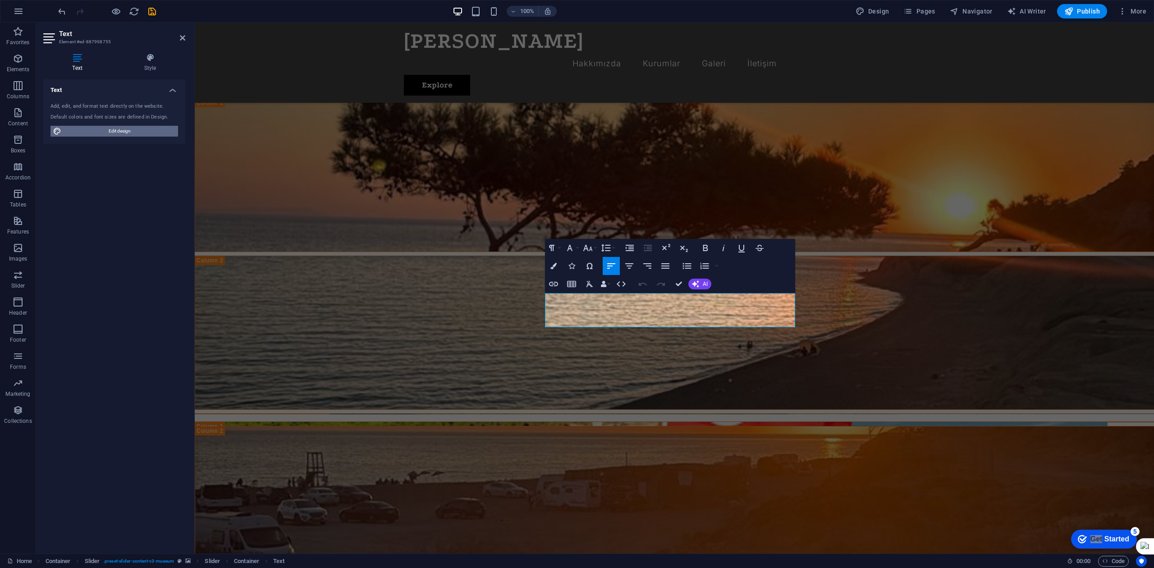
click at [130, 133] on span "Edit design" at bounding box center [119, 131] width 111 height 11
select select "px"
select select "300"
select select "px"
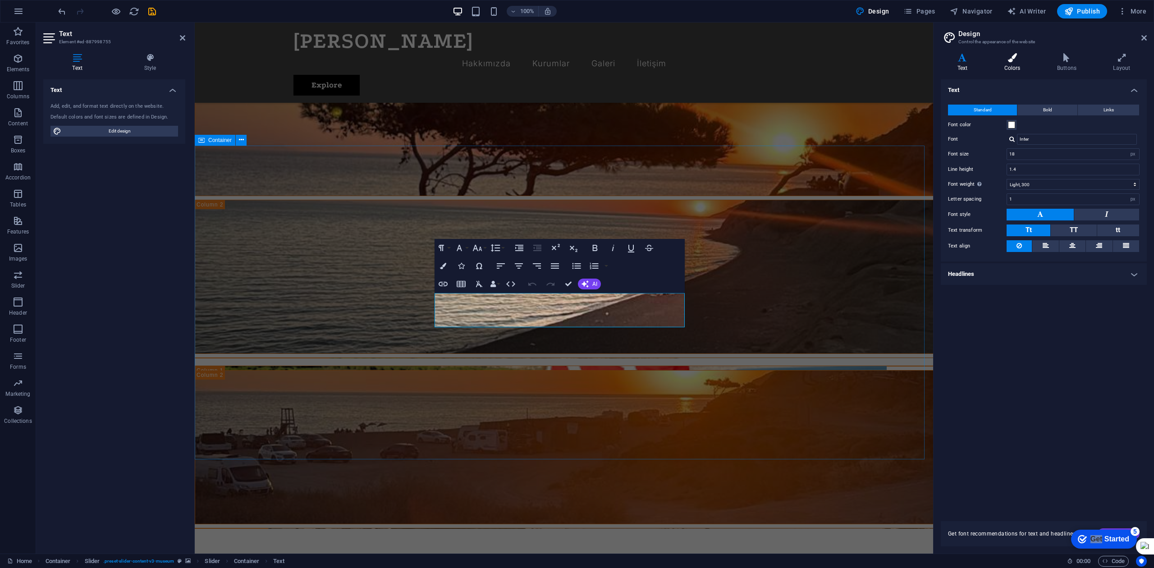
click at [865, 59] on icon at bounding box center [1012, 57] width 49 height 9
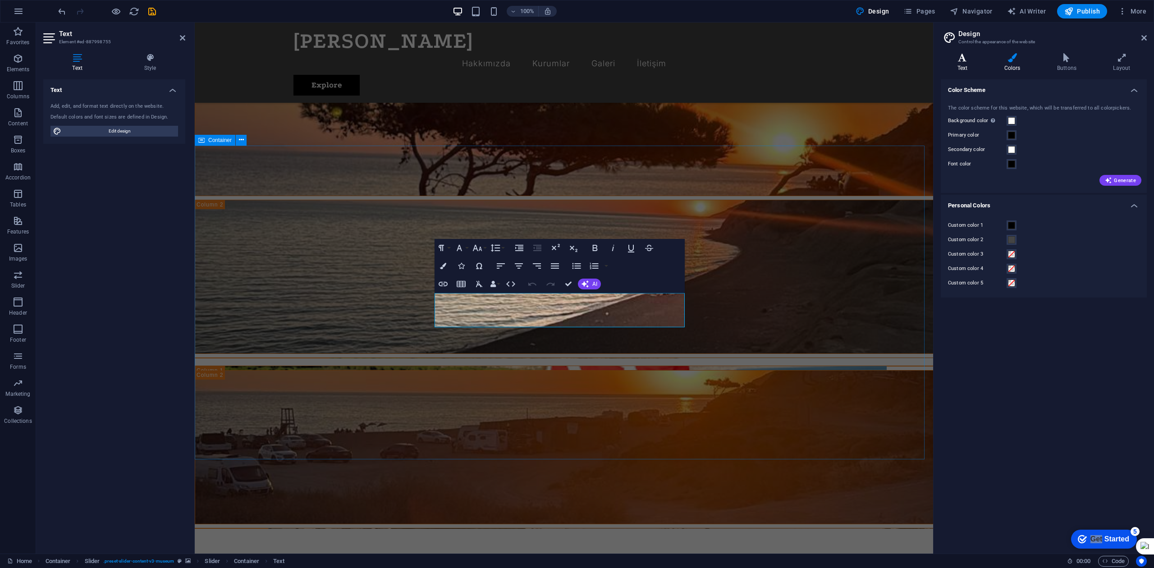
click at [865, 58] on icon at bounding box center [962, 57] width 43 height 9
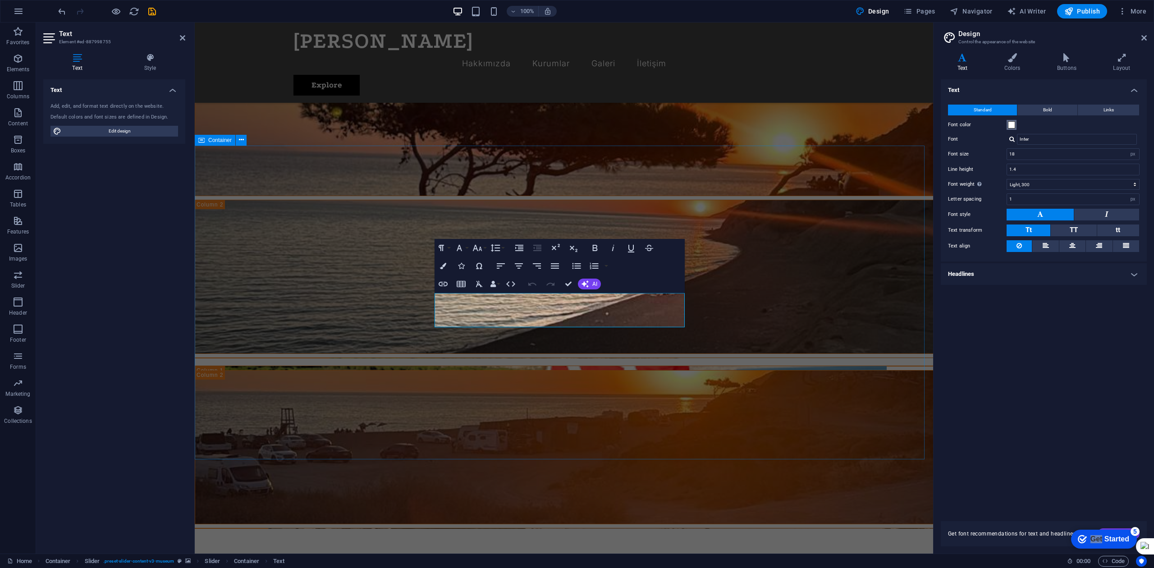
click at [865, 124] on span at bounding box center [1011, 124] width 7 height 7
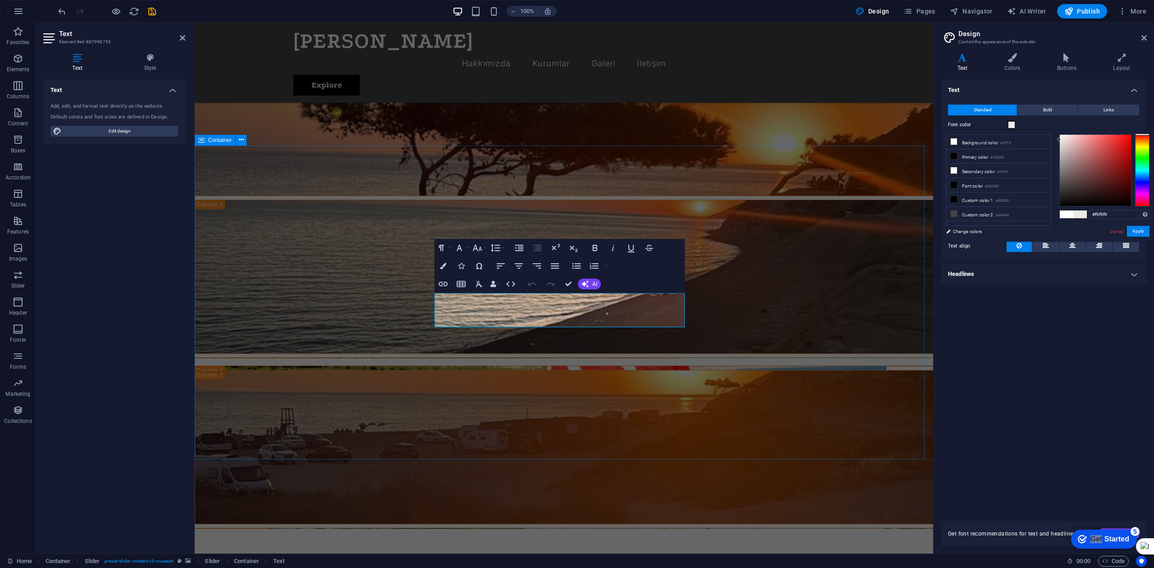
type input "#ffffff"
drag, startPoint x: 1064, startPoint y: 144, endPoint x: 1014, endPoint y: 113, distance: 59.2
click at [865, 114] on body "[DOMAIN_NAME] Home Favorites Elements Columns Content Boxes Accordion Tables Fe…" at bounding box center [577, 284] width 1154 height 568
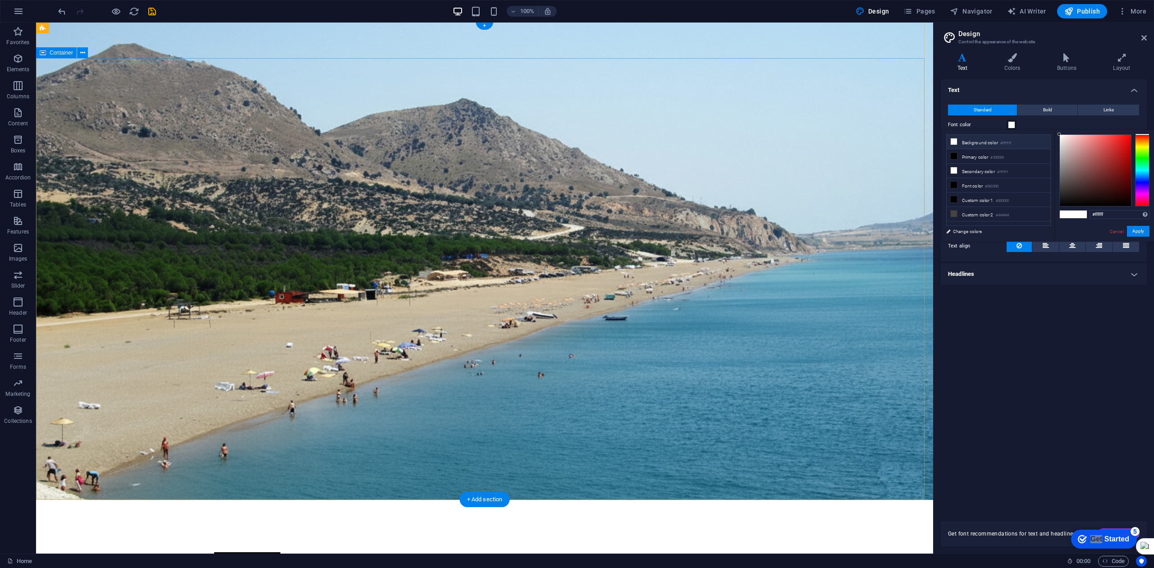
scroll to position [0, 0]
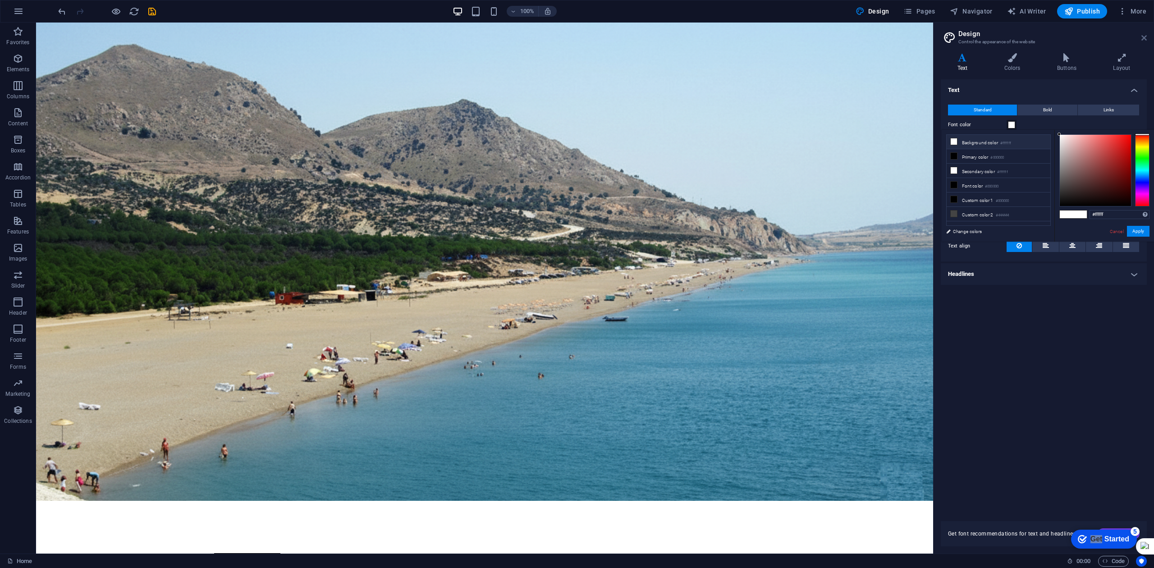
drag, startPoint x: 1145, startPoint y: 37, endPoint x: 1108, endPoint y: 14, distance: 43.3
click at [865, 37] on icon at bounding box center [1144, 37] width 5 height 7
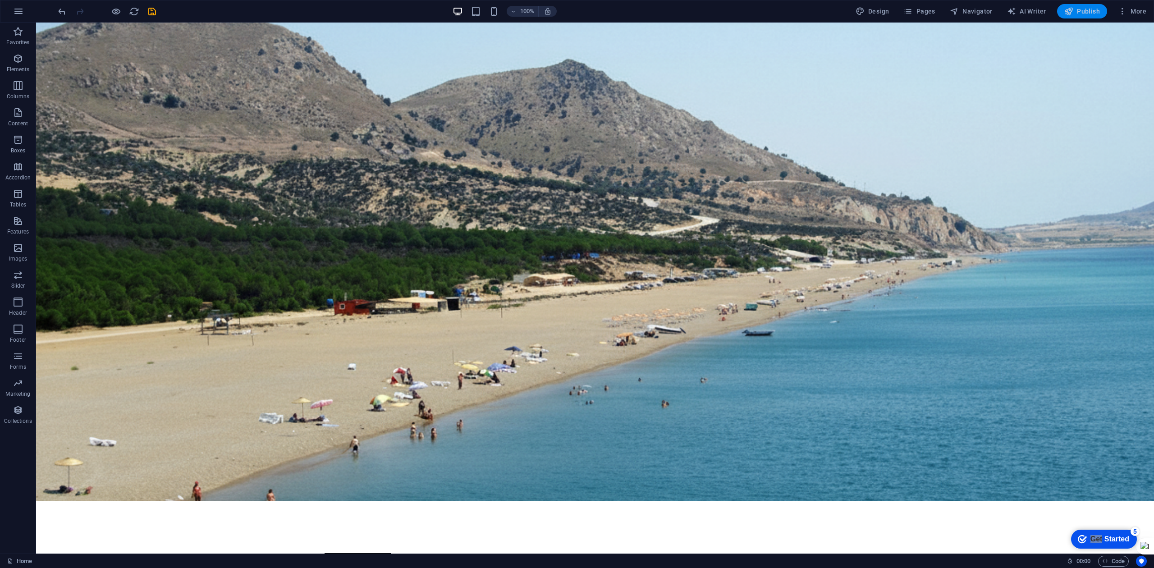
click at [865, 14] on span "Publish" at bounding box center [1083, 11] width 36 height 9
